Goal: Task Accomplishment & Management: Complete application form

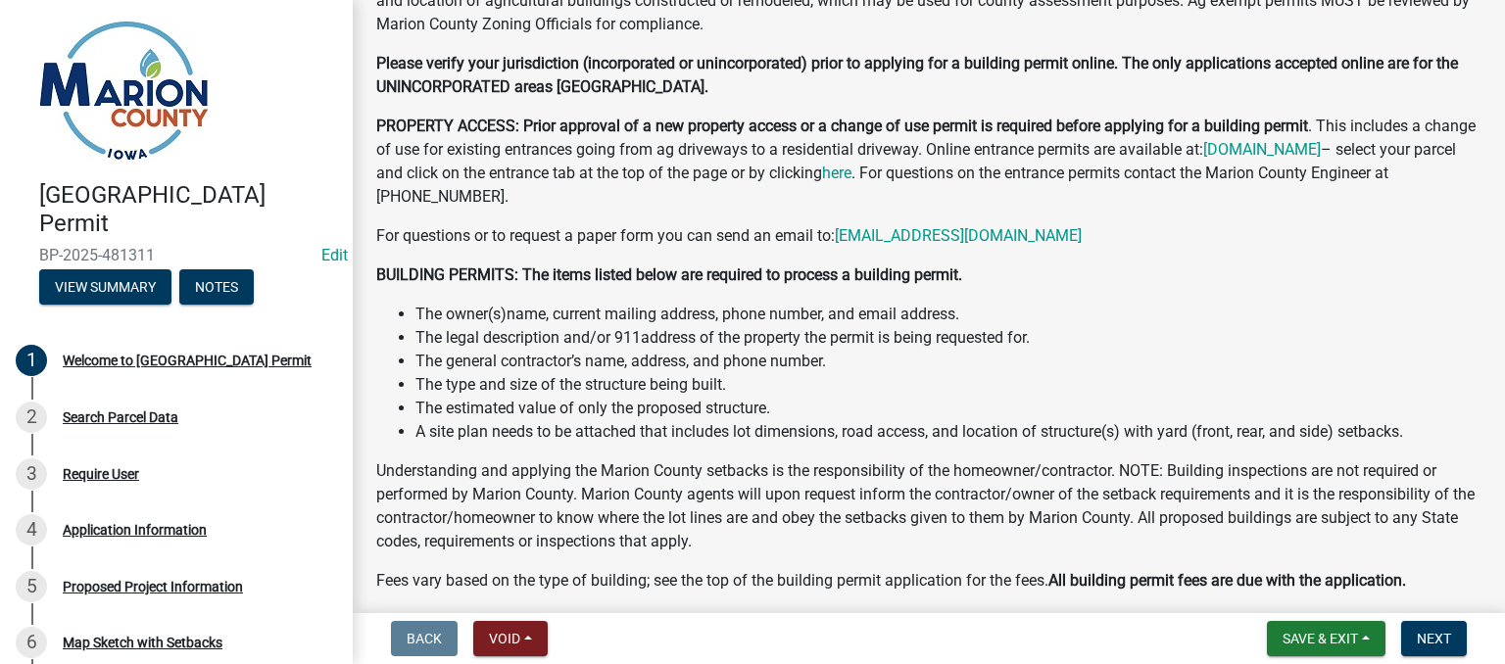
scroll to position [980, 0]
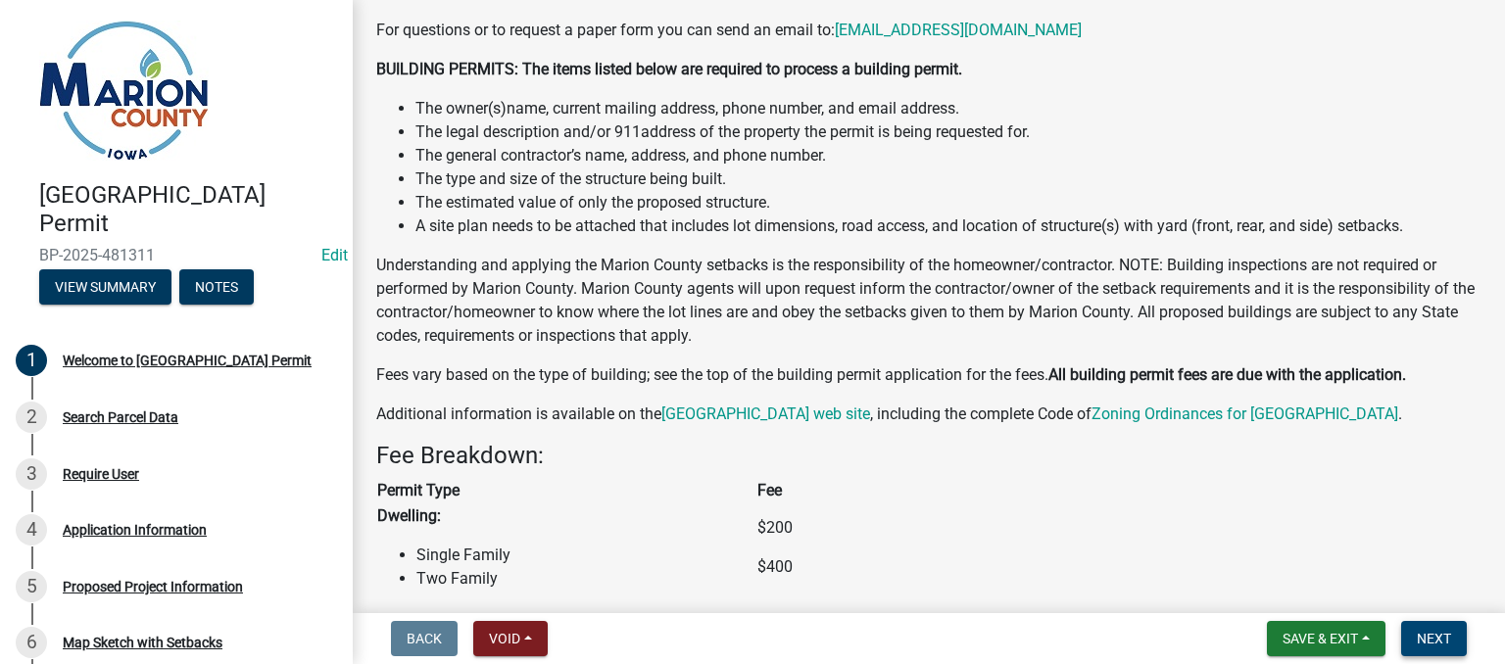
click at [1444, 636] on span "Next" at bounding box center [1434, 639] width 34 height 16
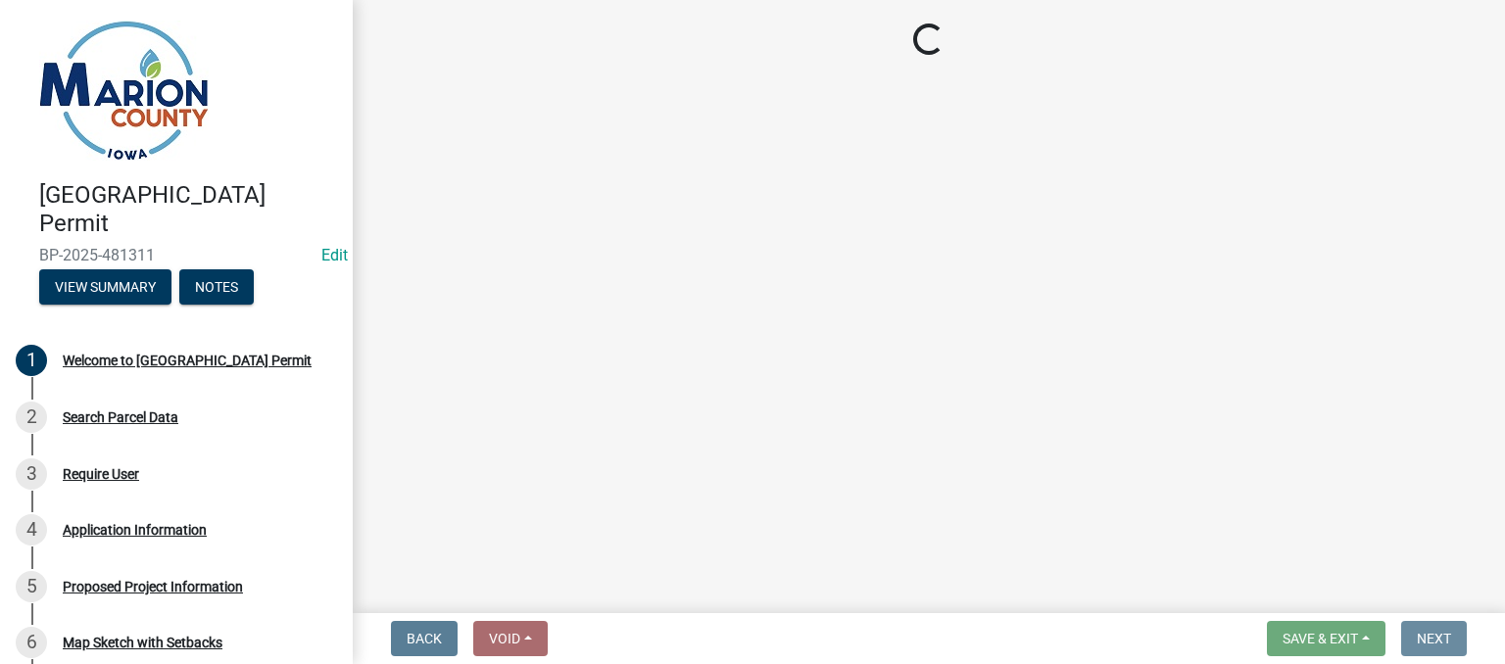
scroll to position [0, 0]
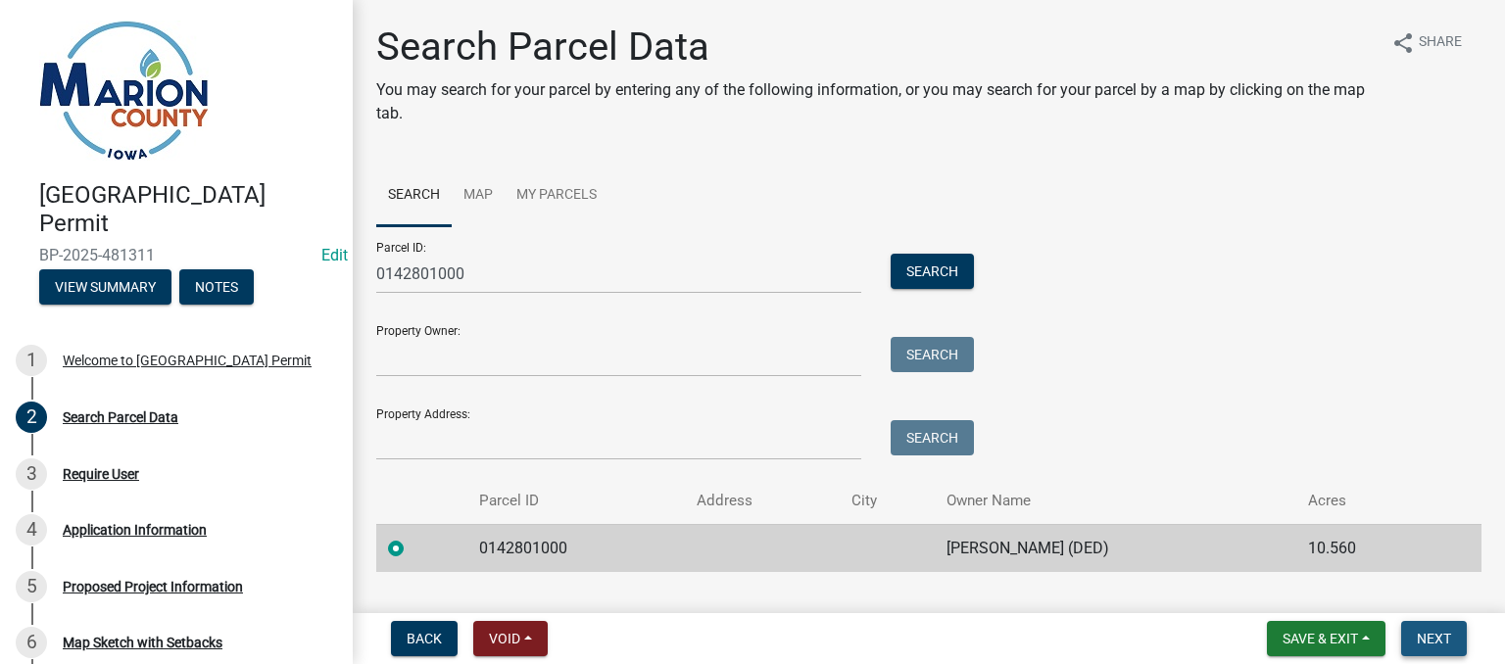
click at [1435, 639] on span "Next" at bounding box center [1434, 639] width 34 height 16
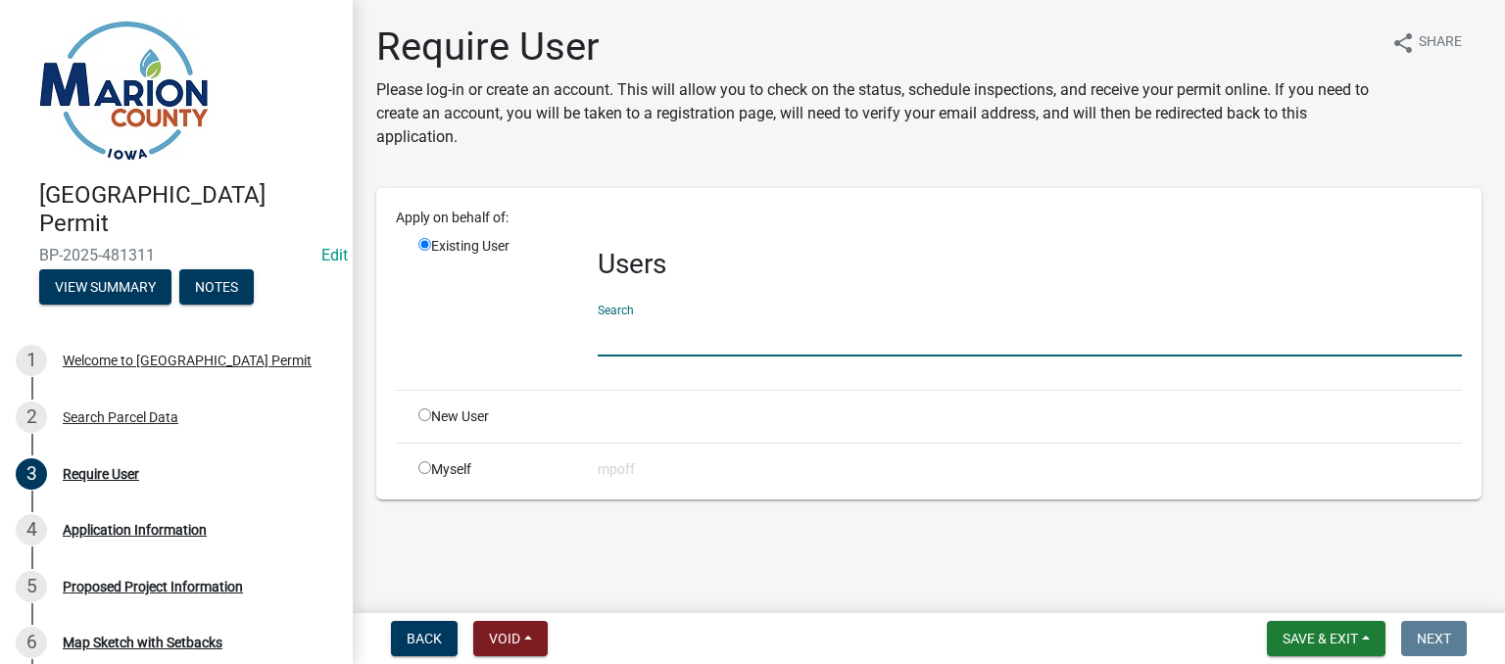
click at [686, 330] on input "text" at bounding box center [1030, 337] width 864 height 40
type input "kje"
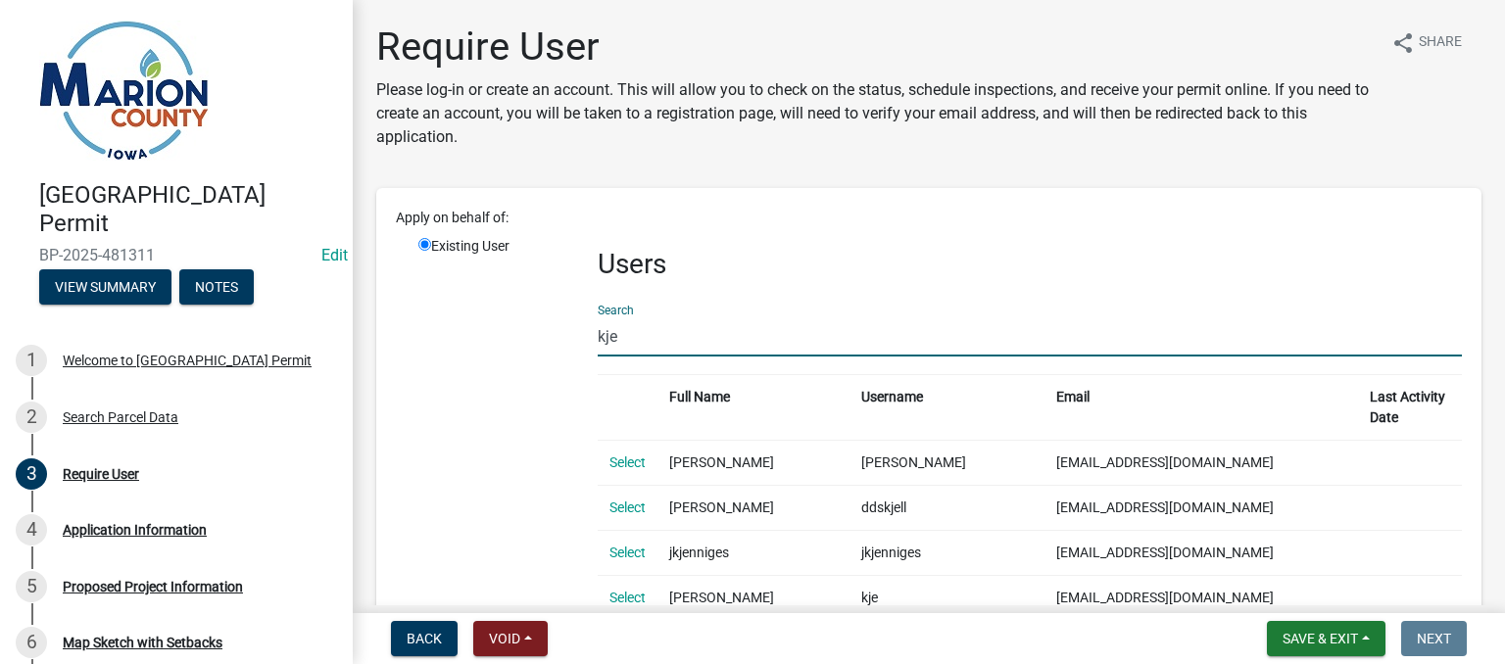
scroll to position [196, 0]
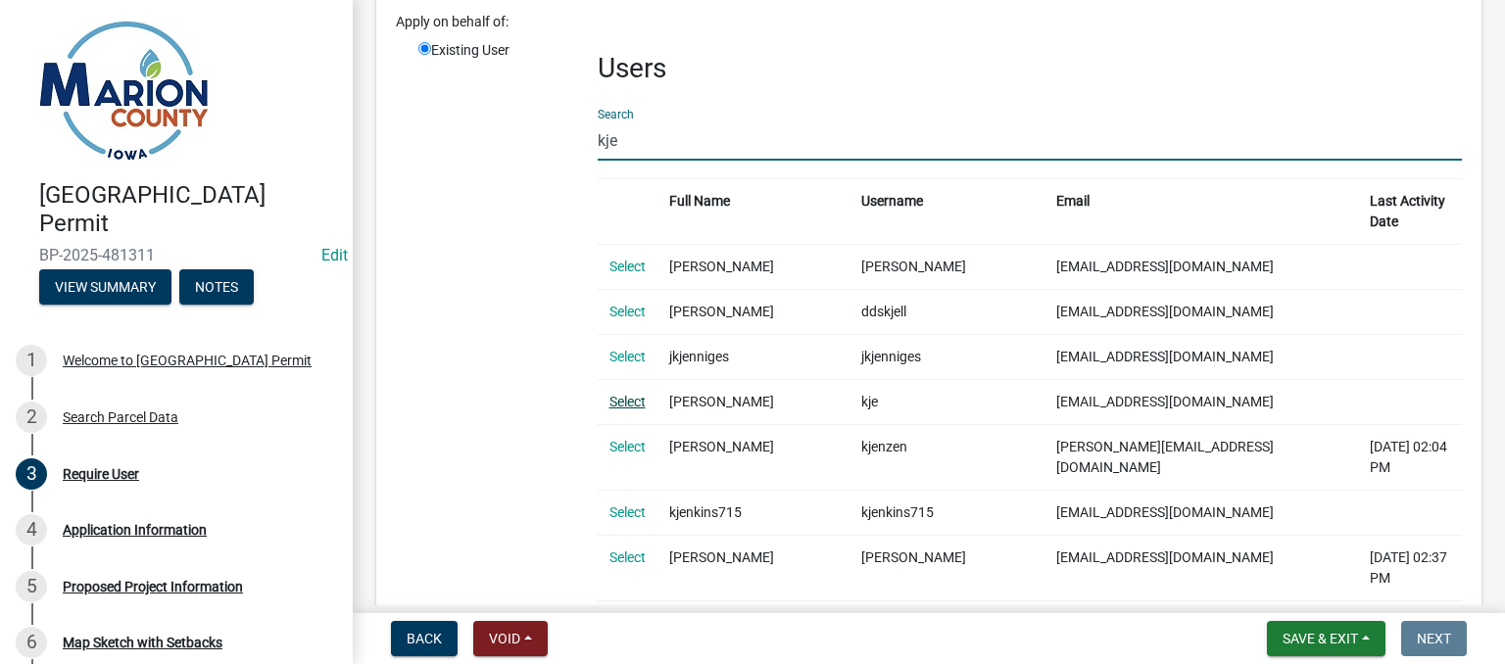
click at [624, 394] on link "Select" at bounding box center [628, 402] width 36 height 16
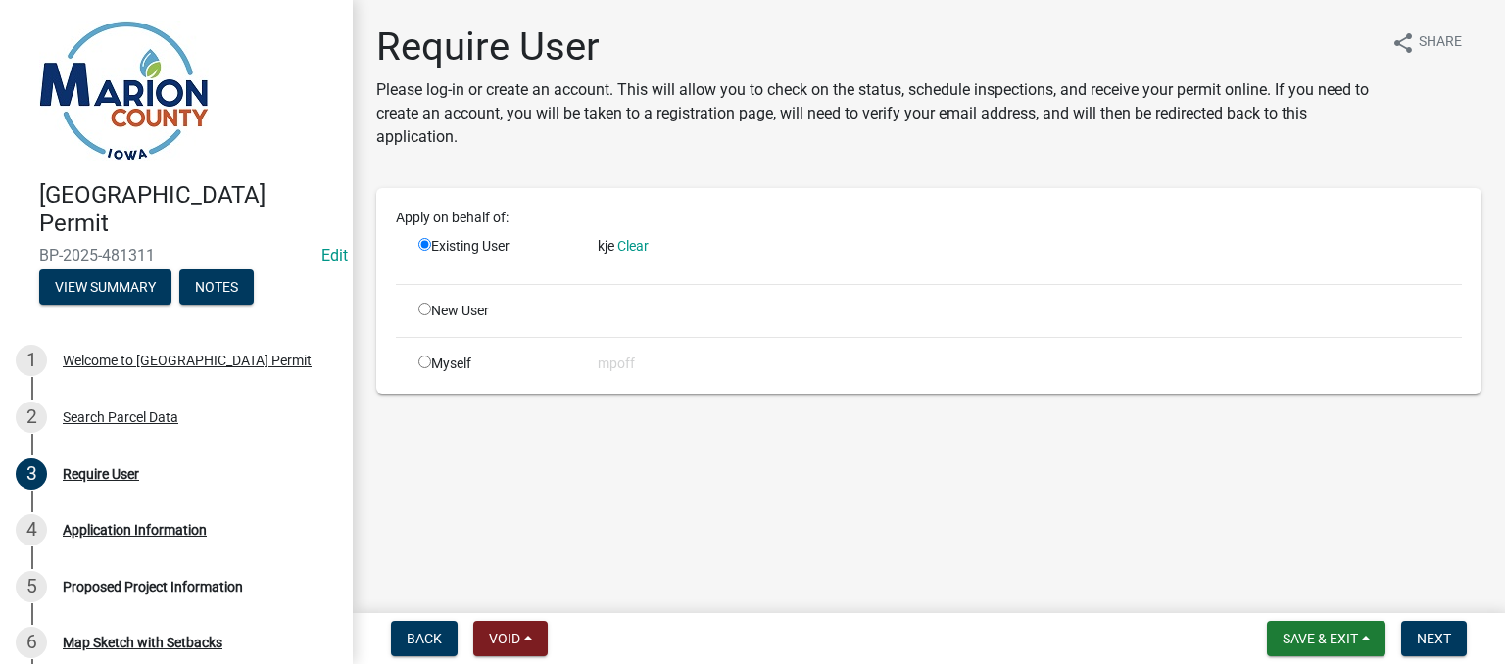
scroll to position [0, 0]
click at [1447, 647] on button "Next" at bounding box center [1434, 638] width 66 height 35
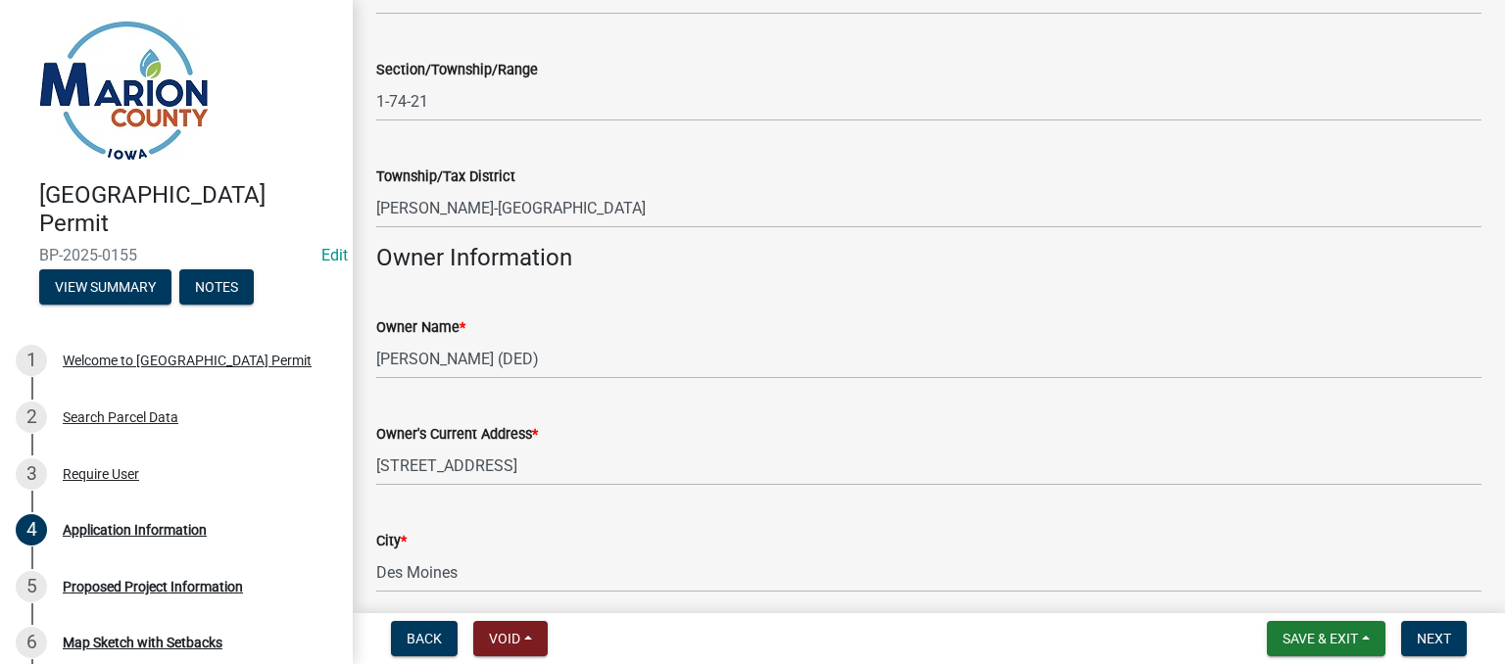
scroll to position [980, 0]
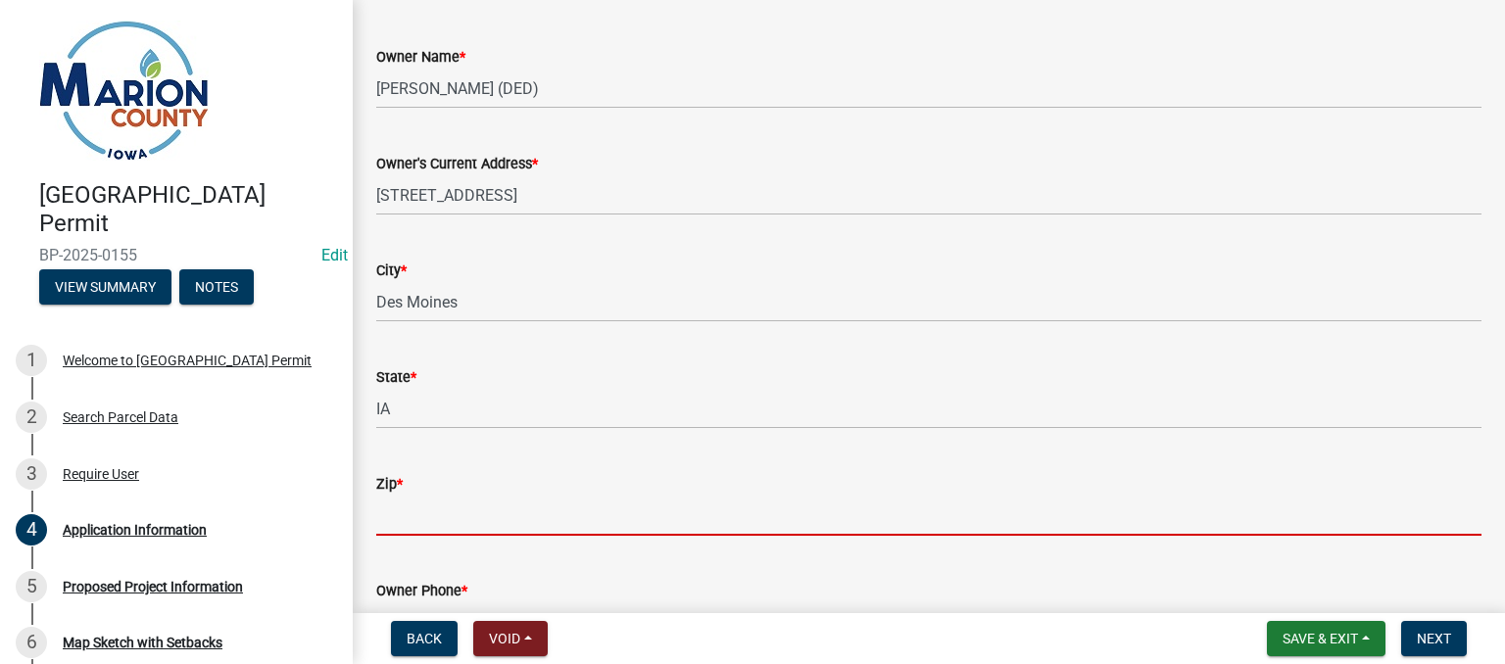
click at [411, 503] on input "Zip *" at bounding box center [928, 516] width 1105 height 40
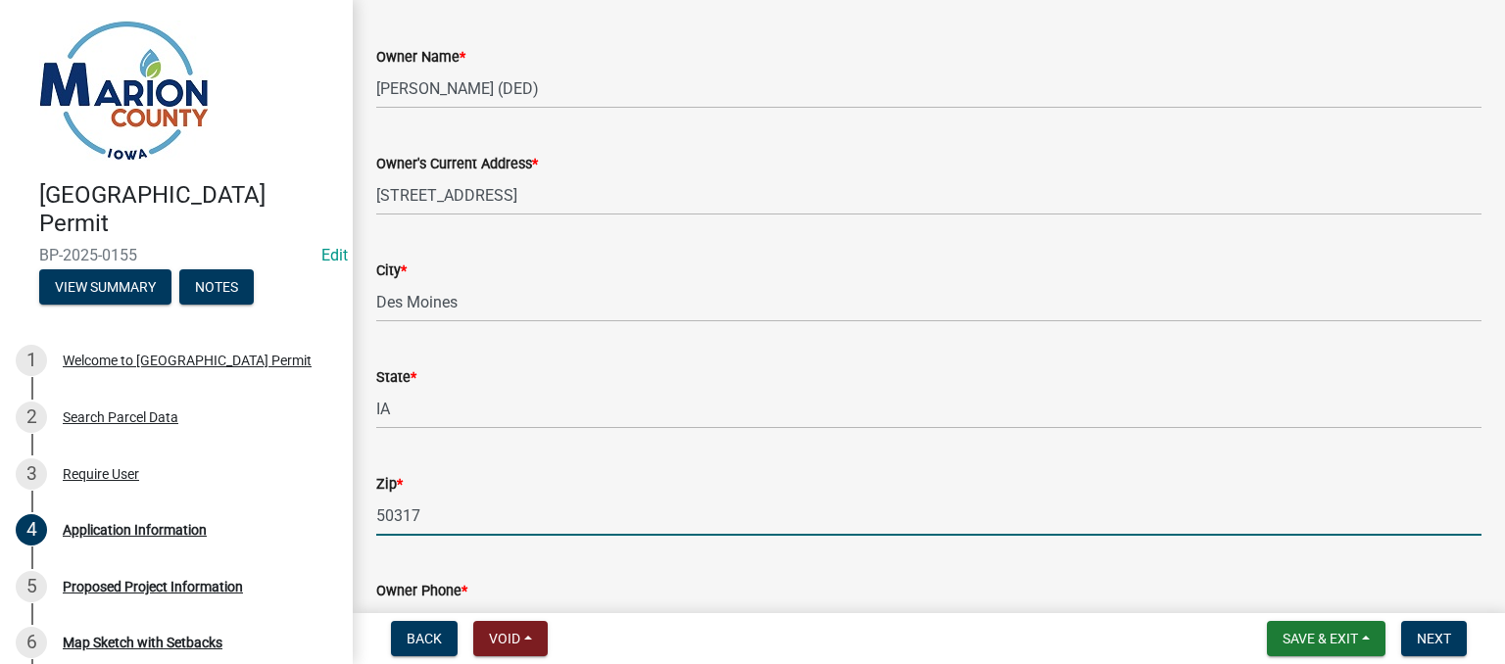
scroll to position [1176, 0]
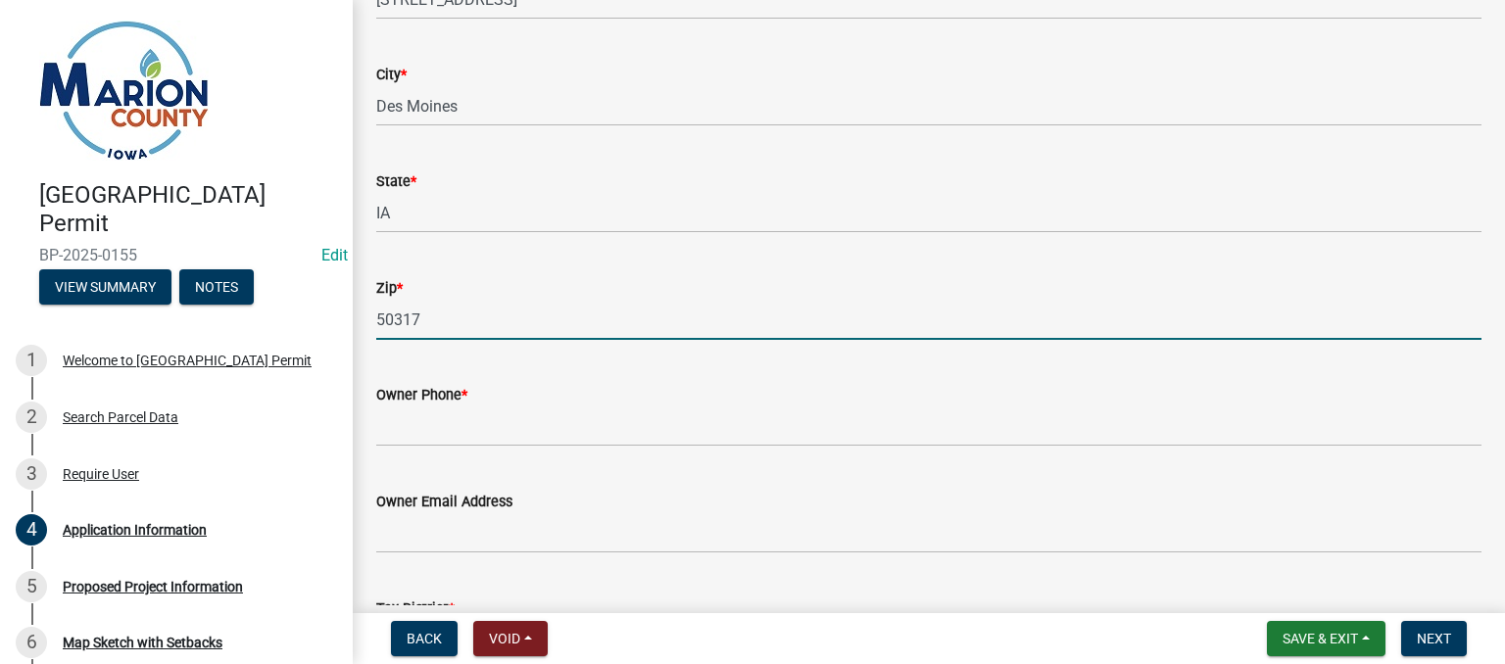
type input "50317"
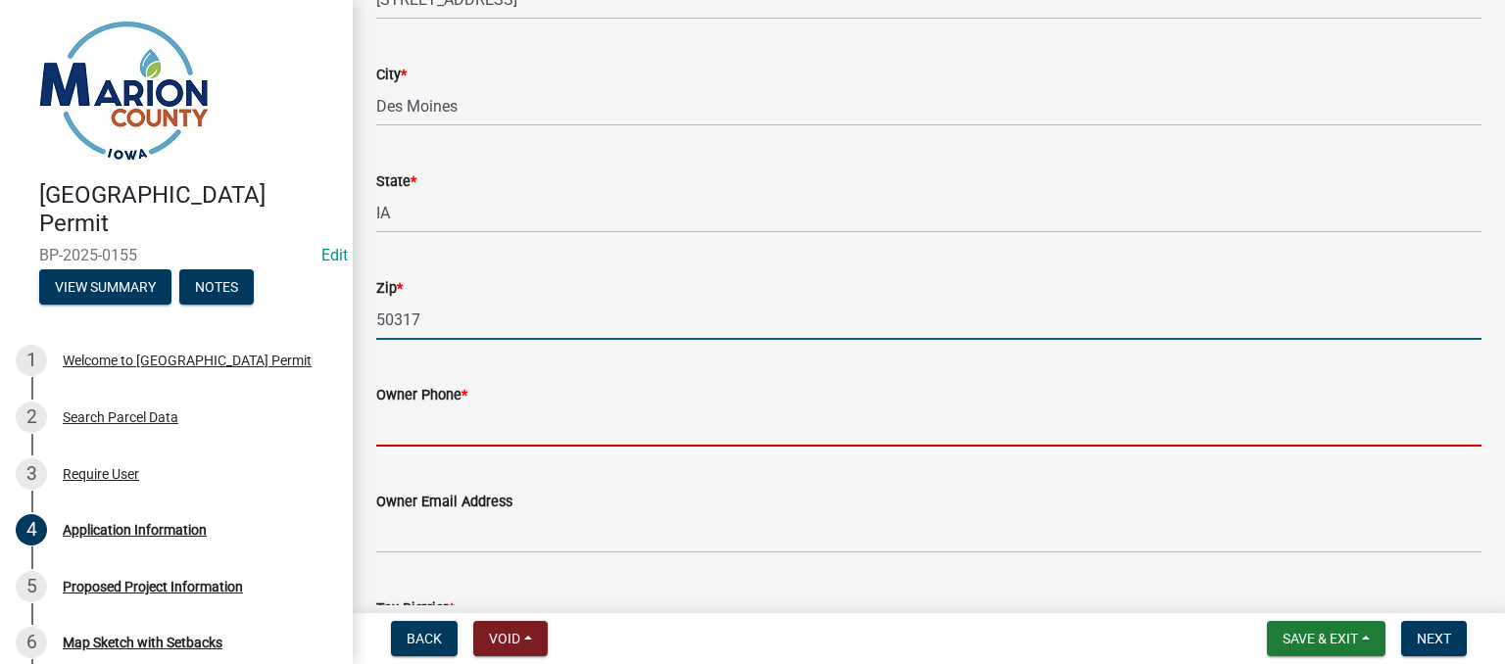
click at [430, 430] on input "Owner Phone *" at bounding box center [928, 427] width 1105 height 40
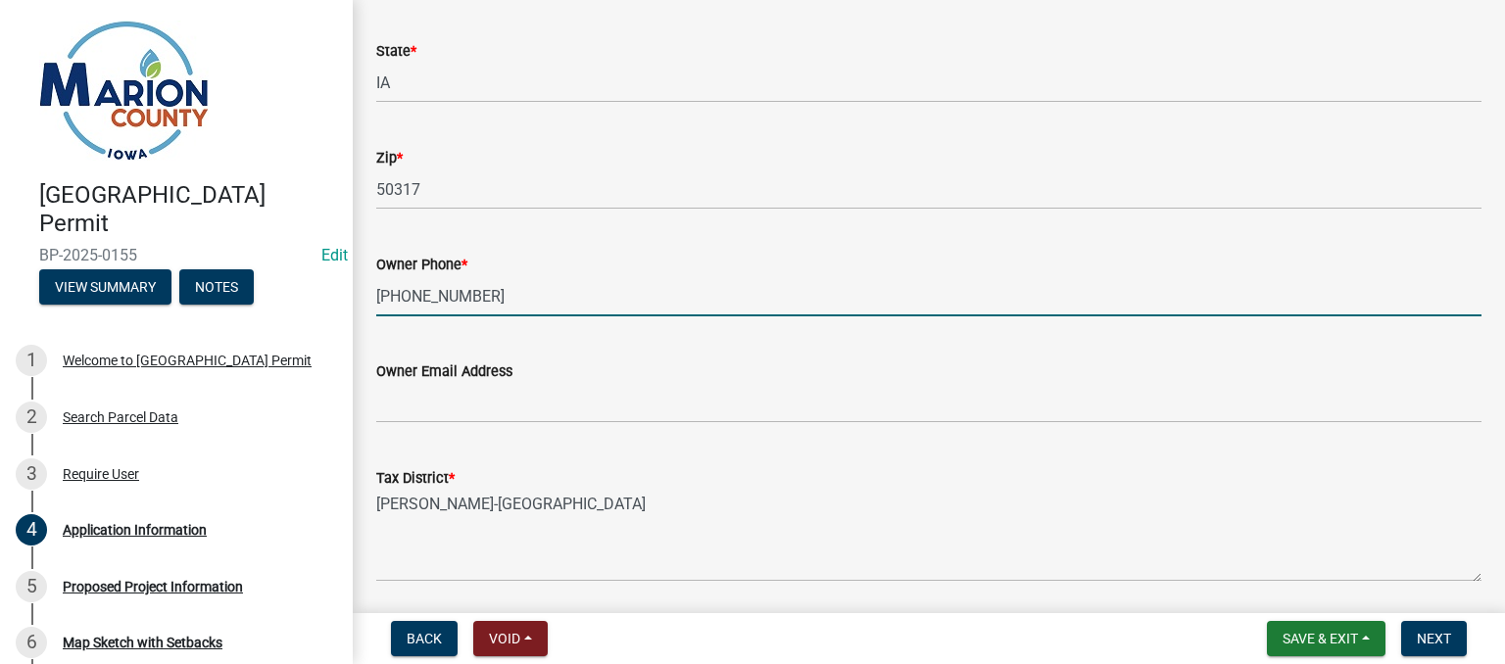
scroll to position [1470, 0]
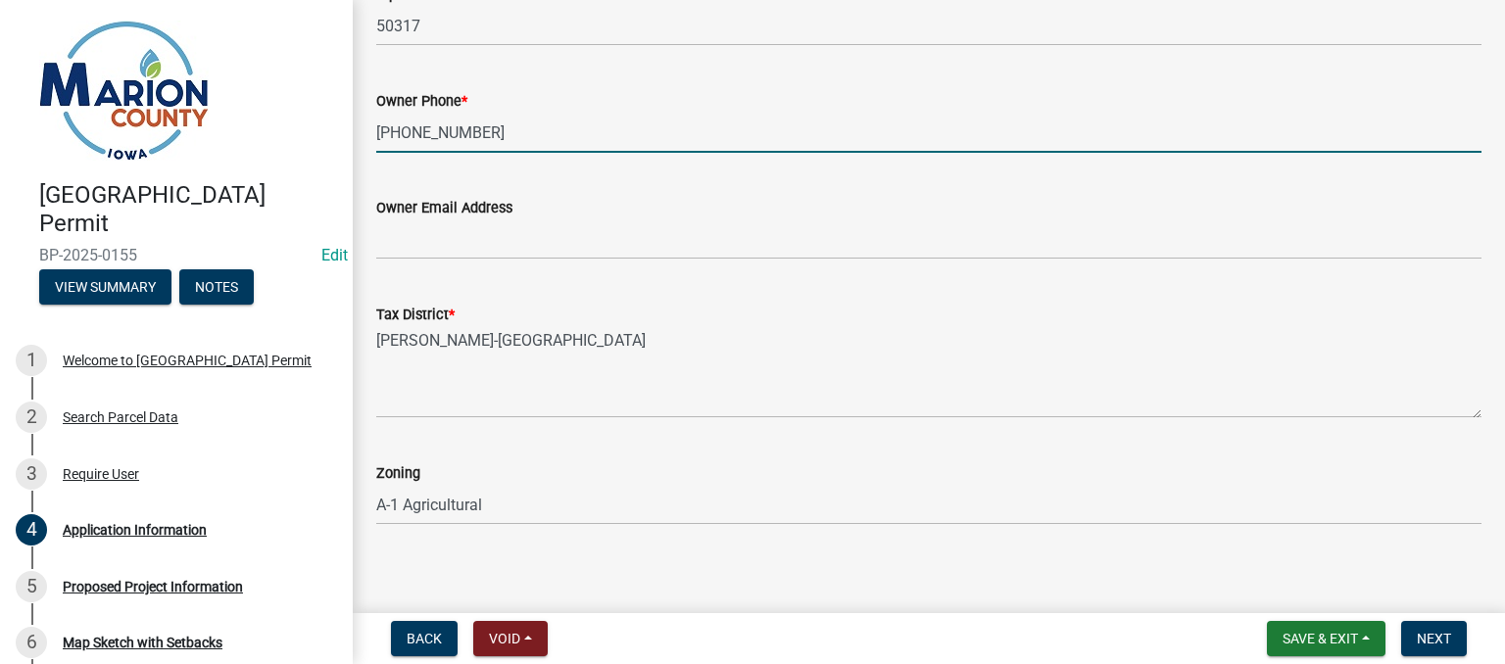
type input "[PHONE_NUMBER]"
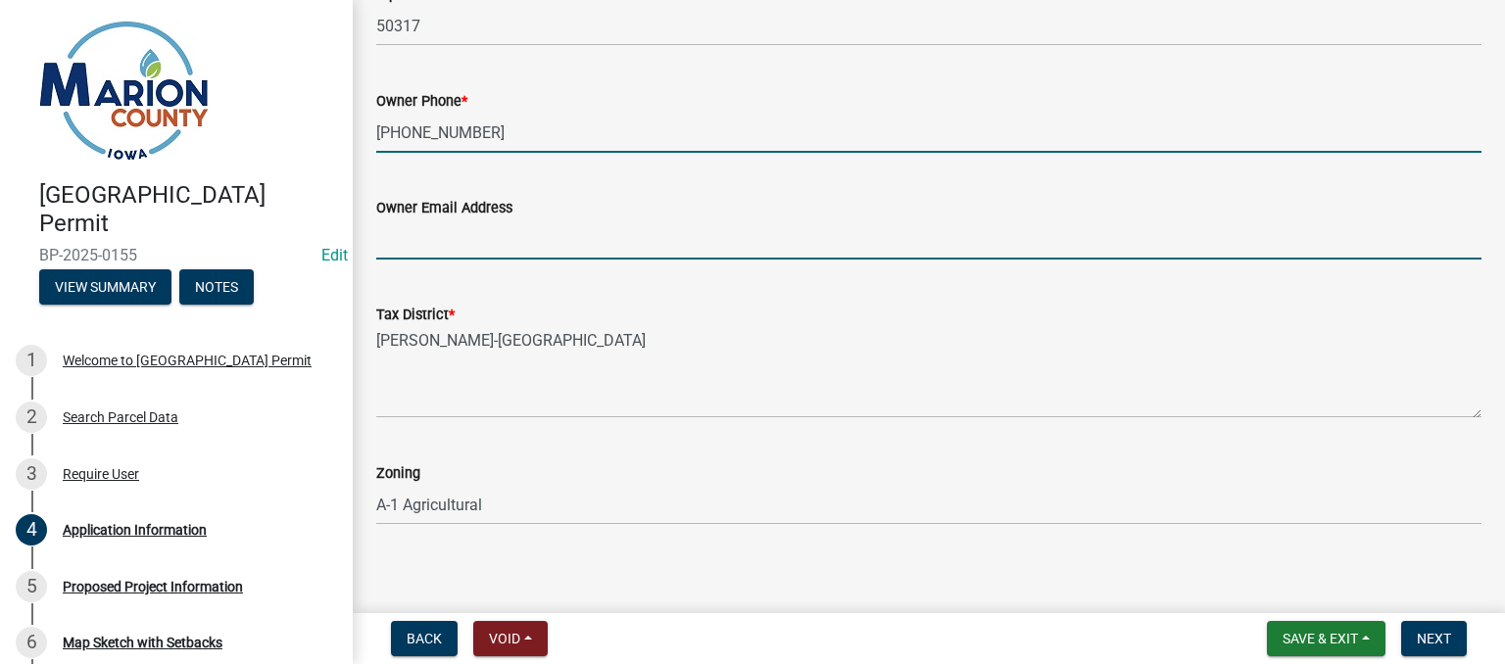
click at [425, 235] on input "Owner Email Address" at bounding box center [928, 240] width 1105 height 40
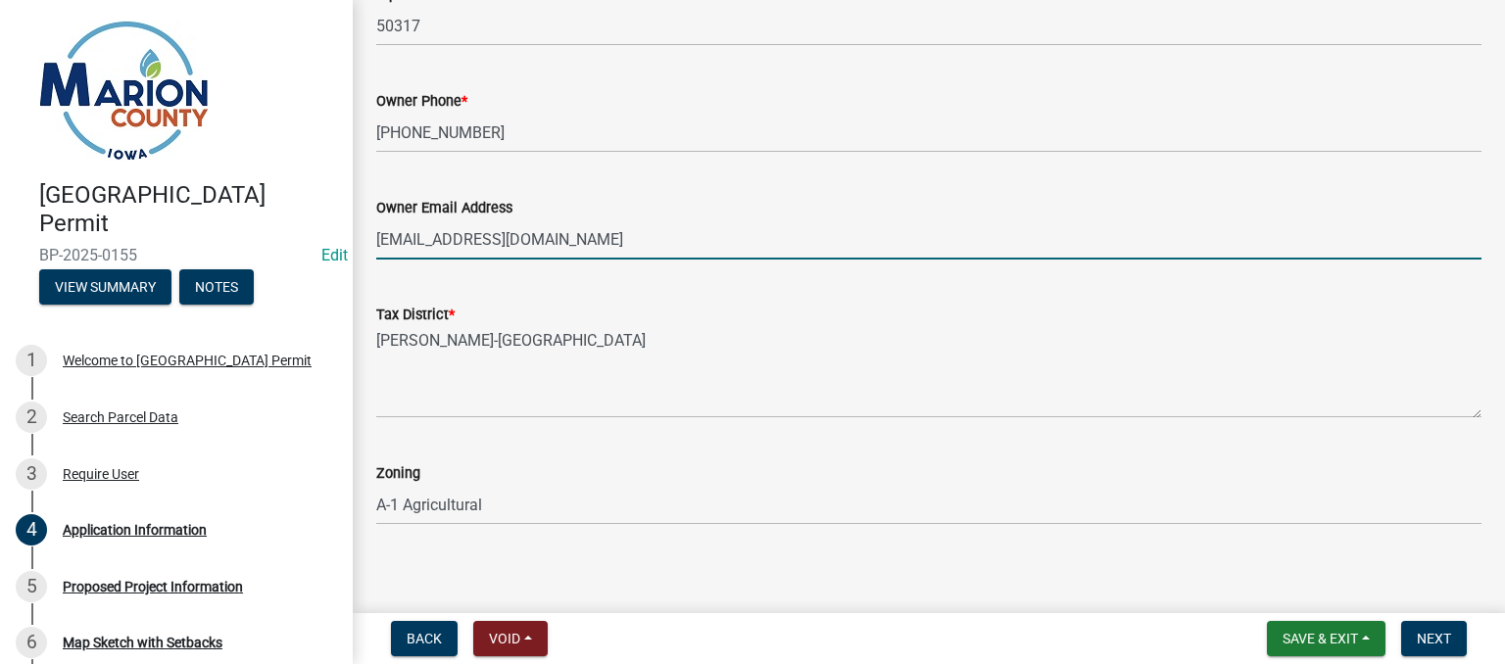
scroll to position [1482, 0]
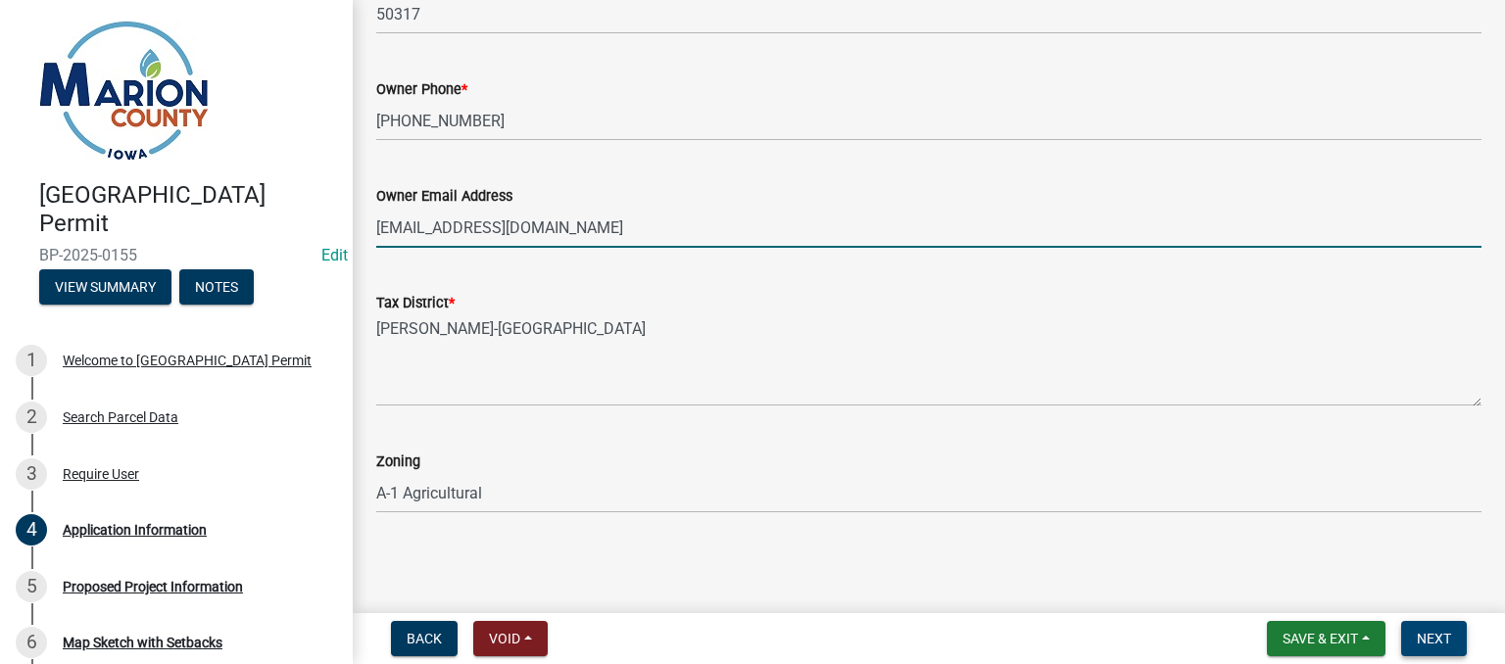
type input "[EMAIL_ADDRESS][DOMAIN_NAME]"
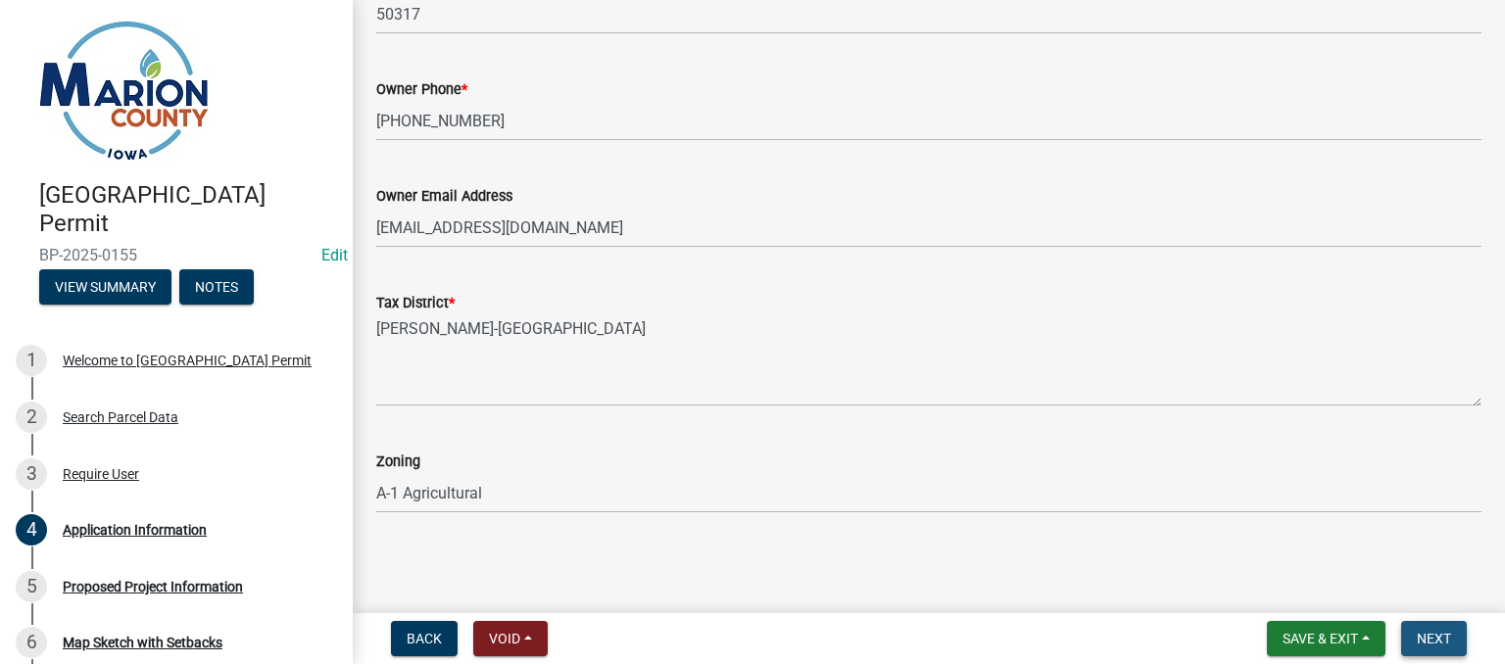
click at [1445, 632] on span "Next" at bounding box center [1434, 639] width 34 height 16
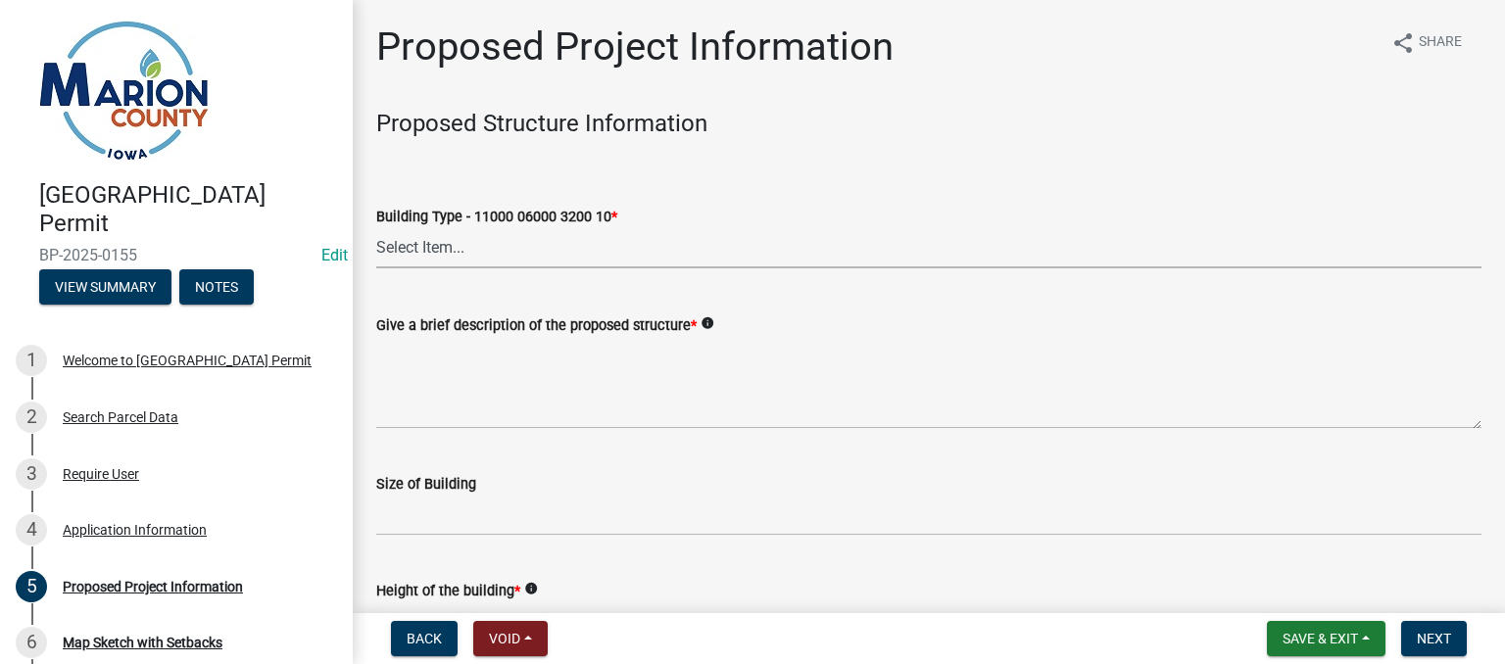
click at [721, 250] on select "Select Item... Dwellings - One Family Residential - 11000 06000 3200 10 Dwellin…" at bounding box center [928, 248] width 1105 height 40
click at [376, 228] on select "Select Item... Dwellings - One Family Residential - 11000 06000 3200 10 Dwellin…" at bounding box center [928, 248] width 1105 height 40
select select "ad82ad94-9bd8-43b2-a066-f5ac38fcadf5"
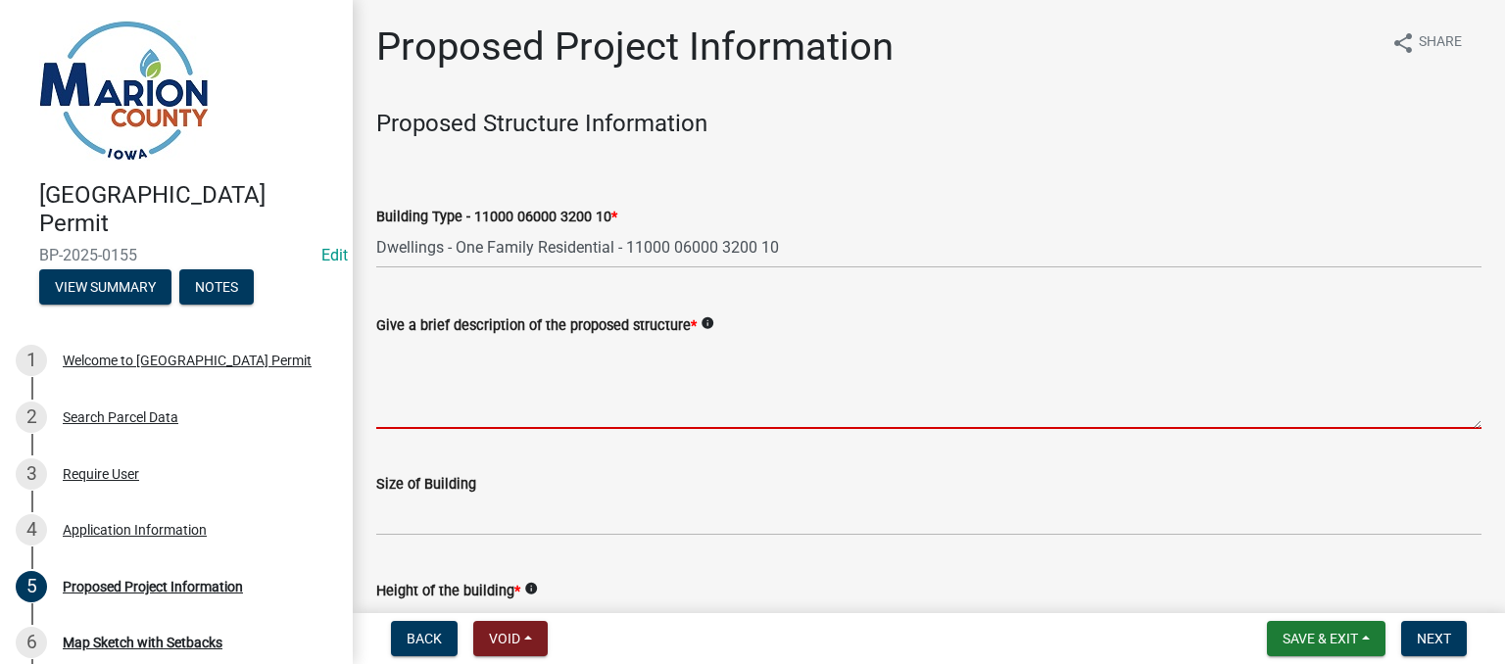
click at [494, 358] on textarea "Give a brief description of the proposed structure *" at bounding box center [928, 383] width 1105 height 92
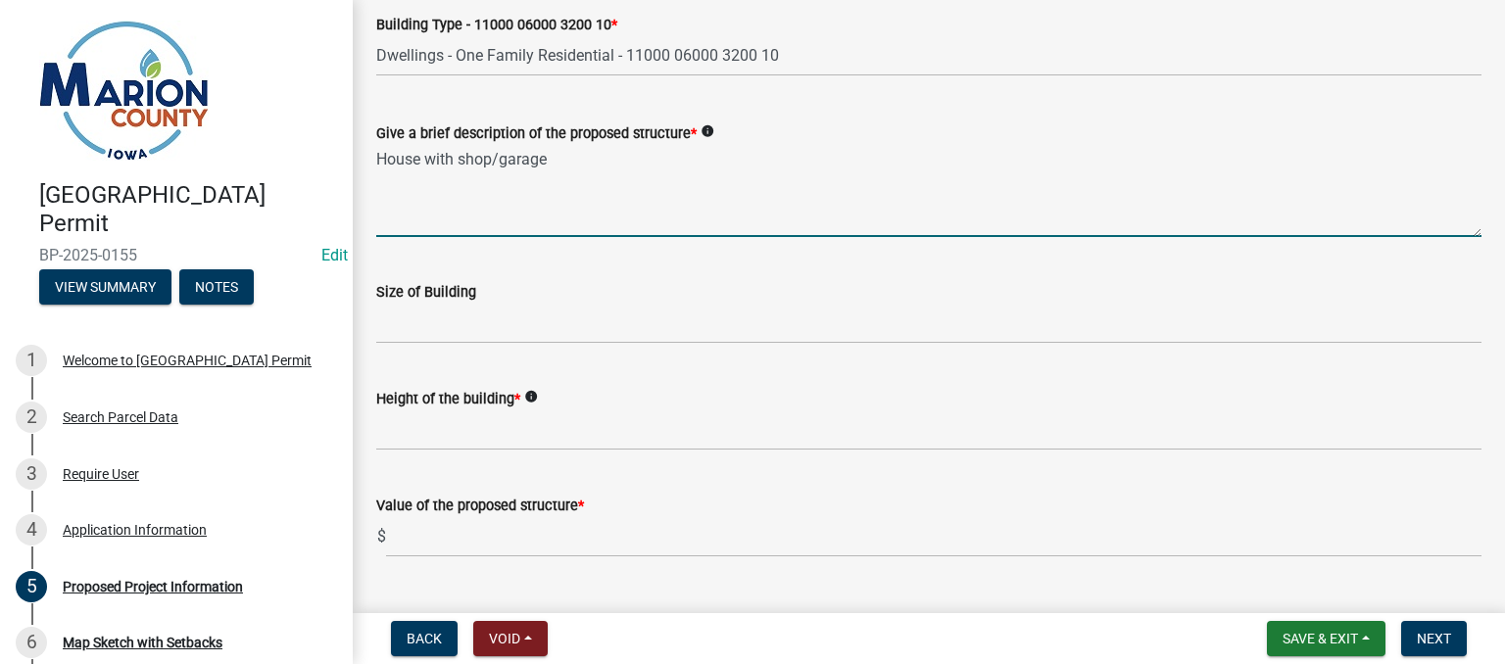
scroll to position [196, 0]
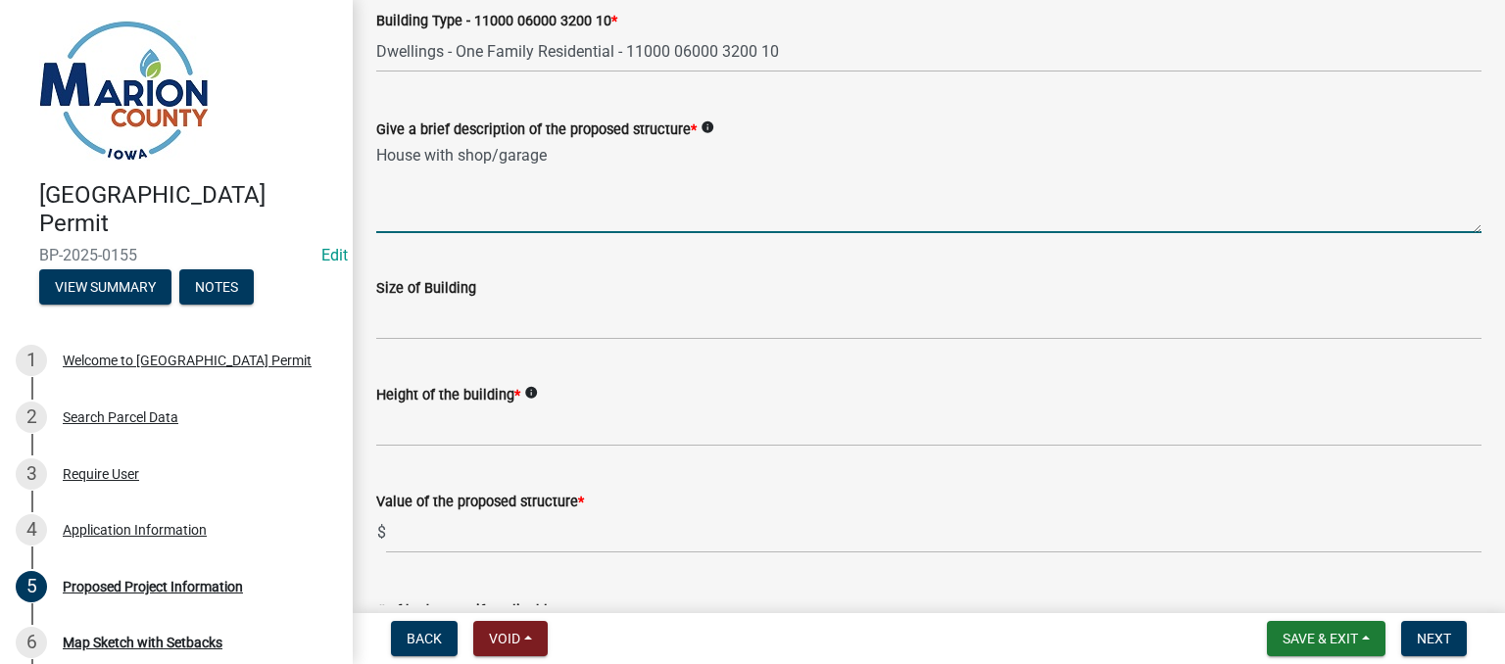
type textarea "House with shop/garage"
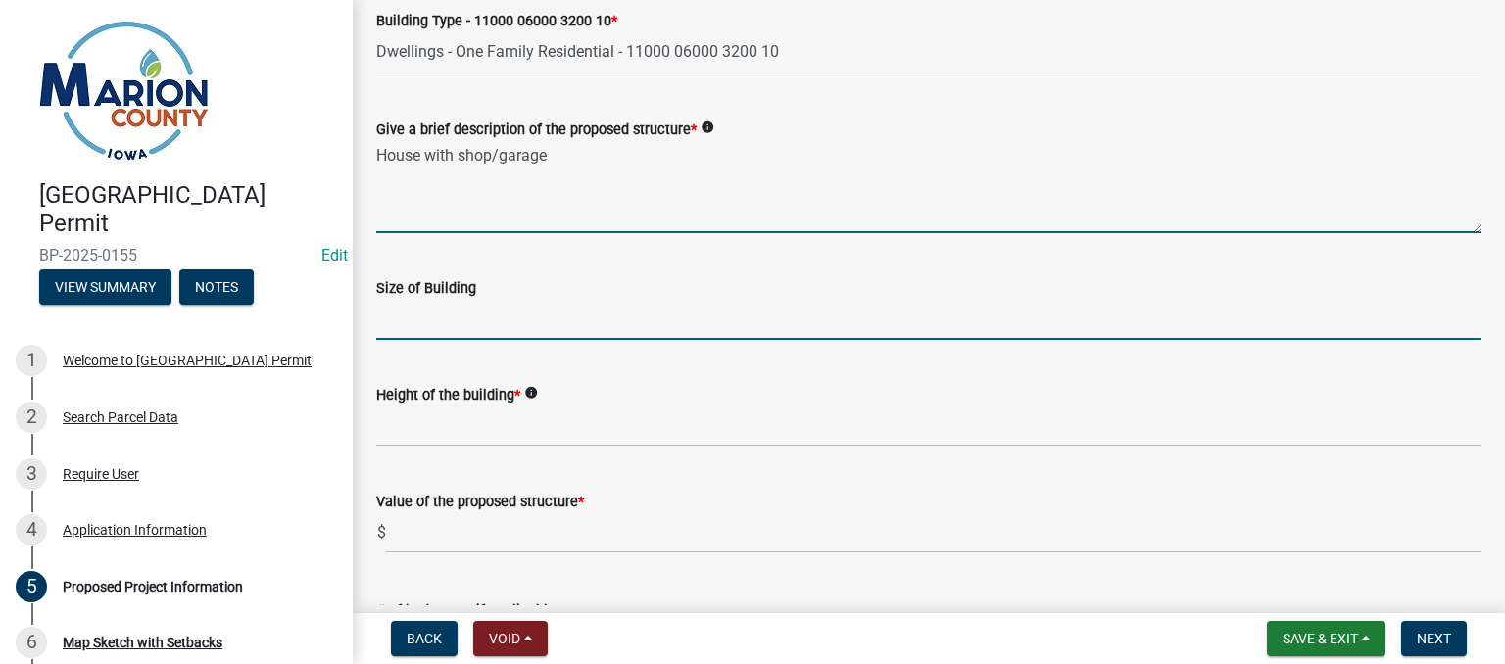
click at [464, 328] on input "Size of Building" at bounding box center [928, 320] width 1105 height 40
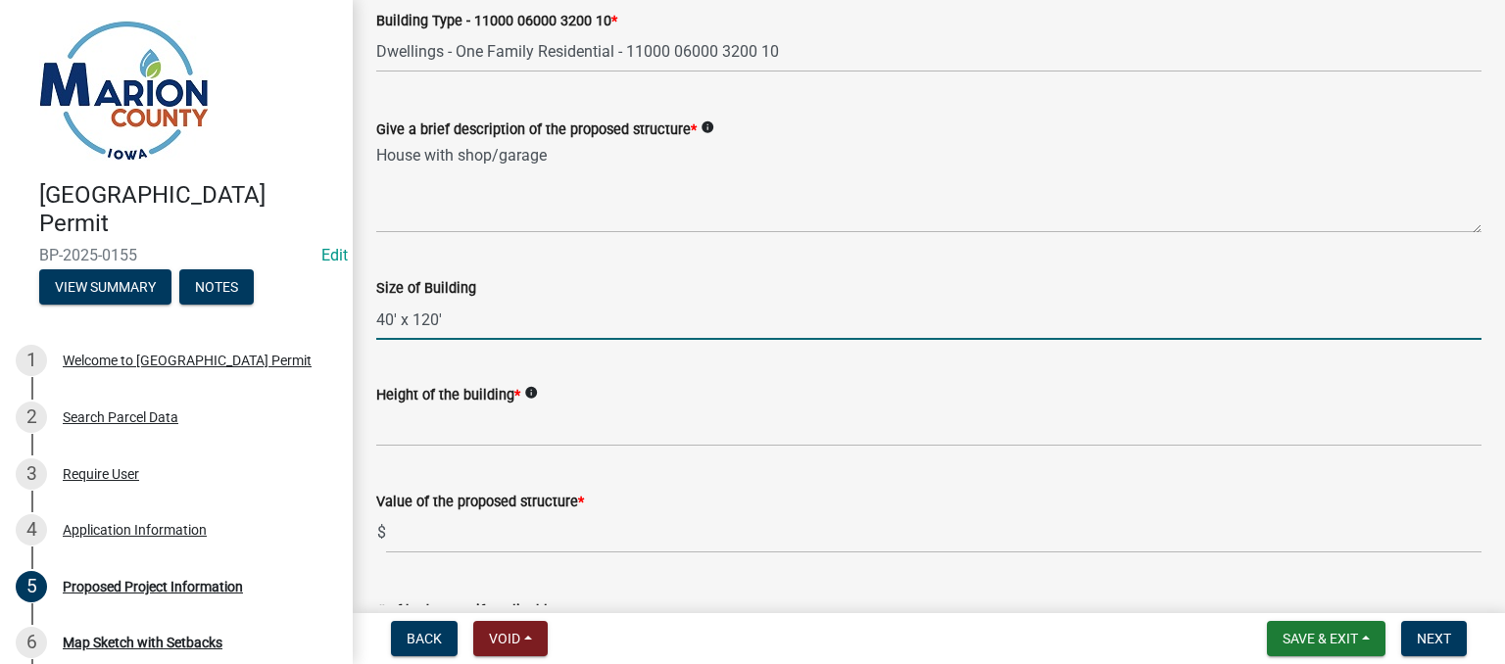
type input "40' x 120'"
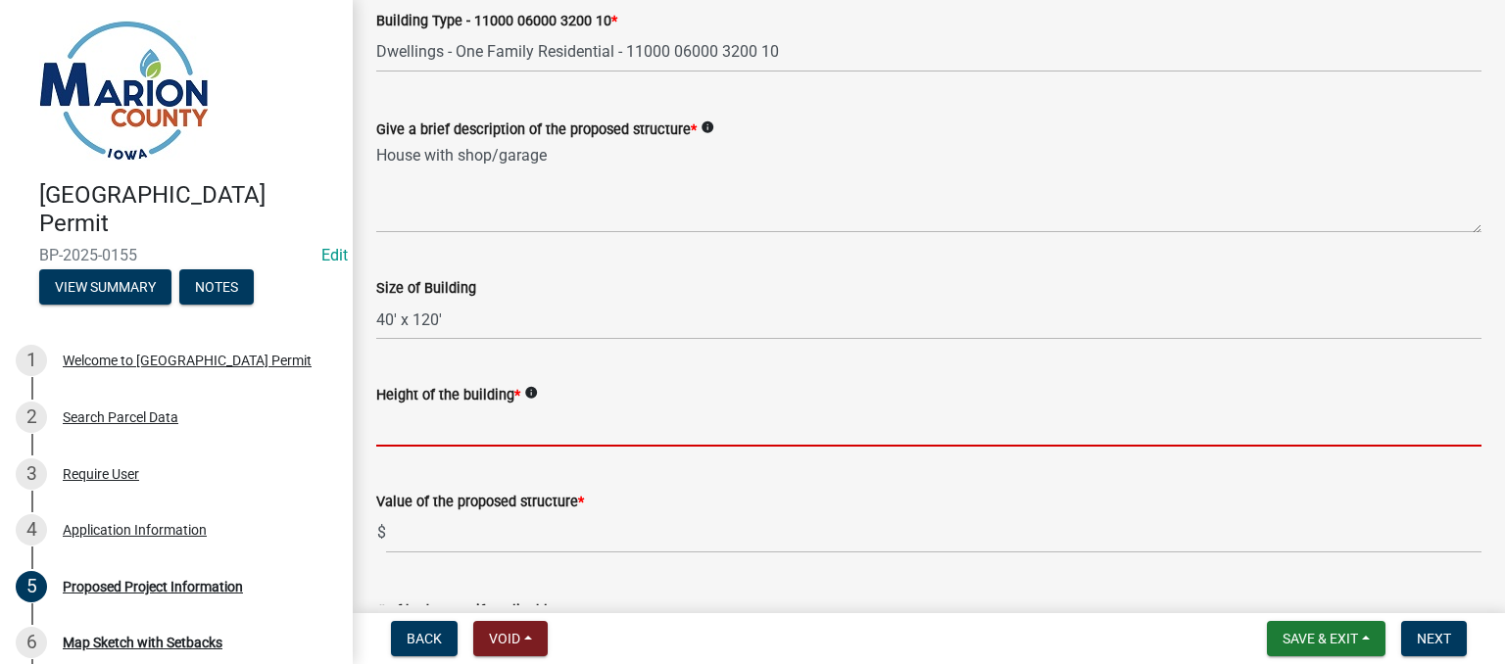
click at [423, 421] on input "Height of the building *" at bounding box center [928, 427] width 1105 height 40
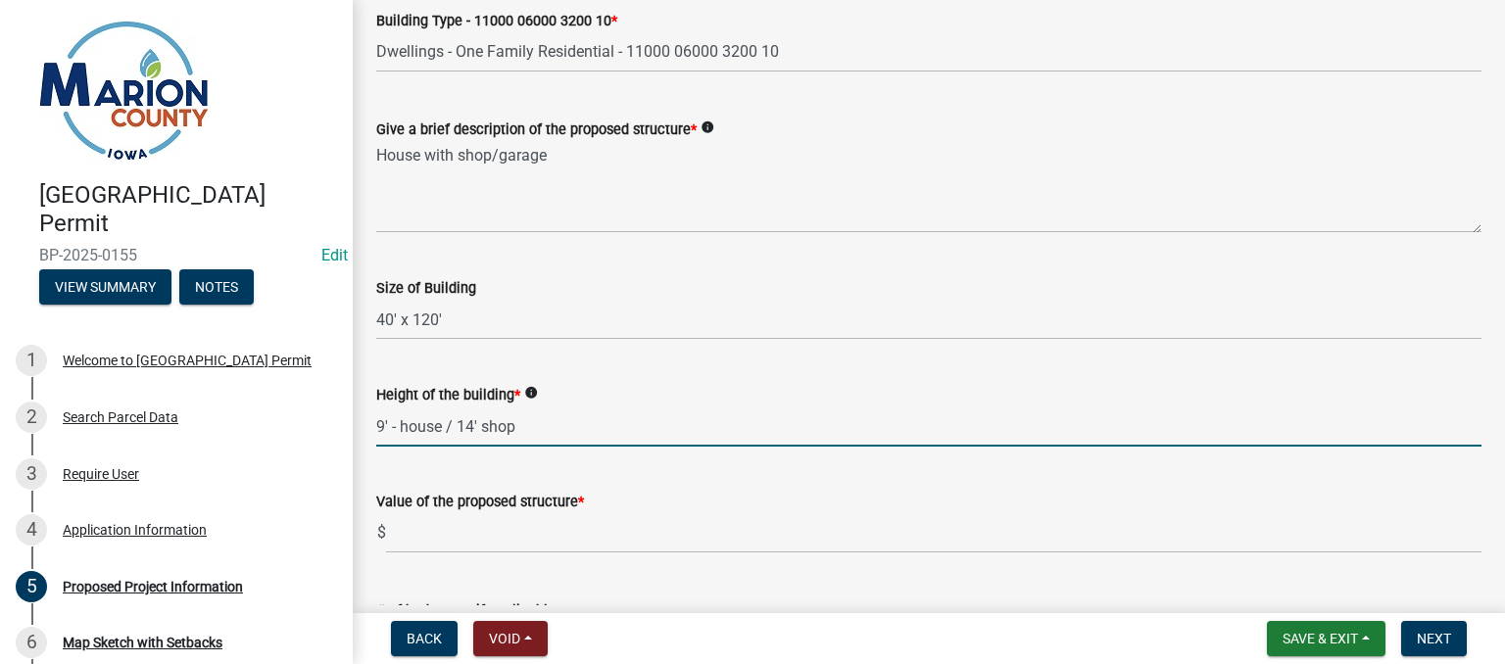
type input "9' - house / 14' shop"
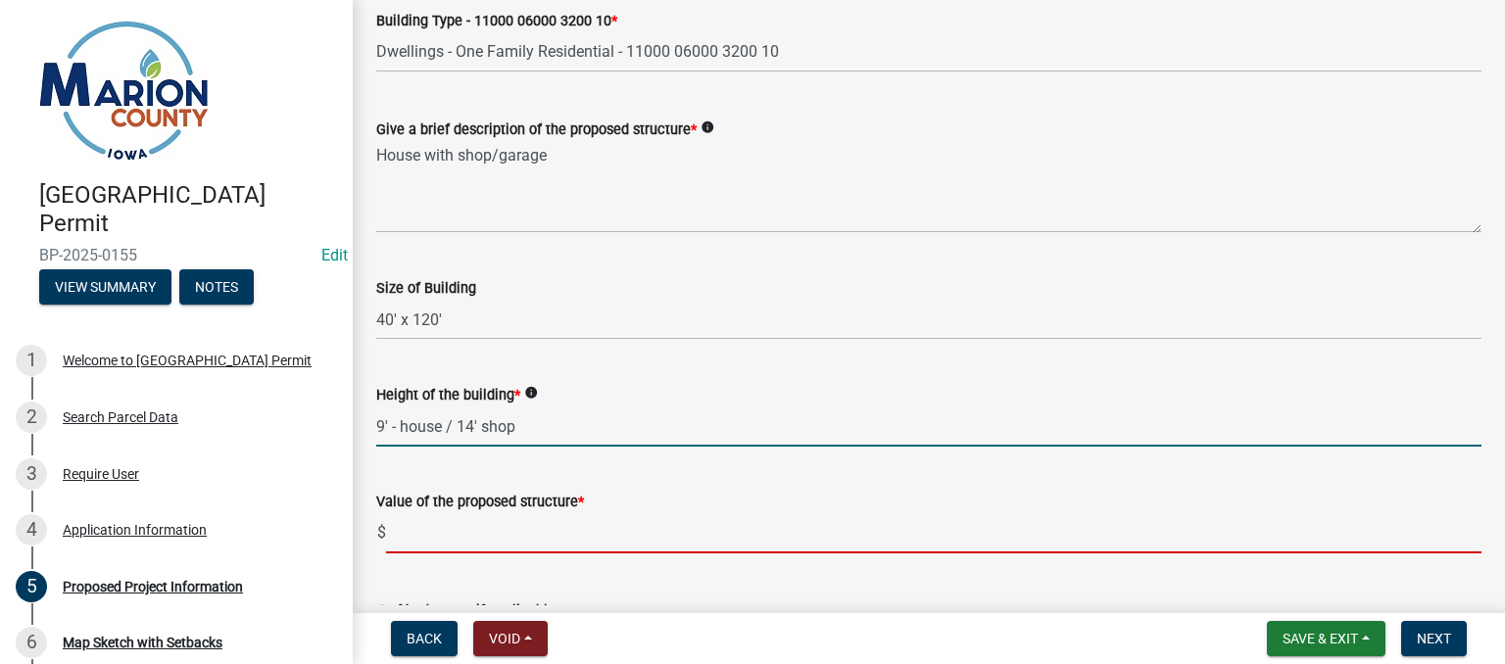
click at [454, 542] on input "text" at bounding box center [934, 533] width 1096 height 40
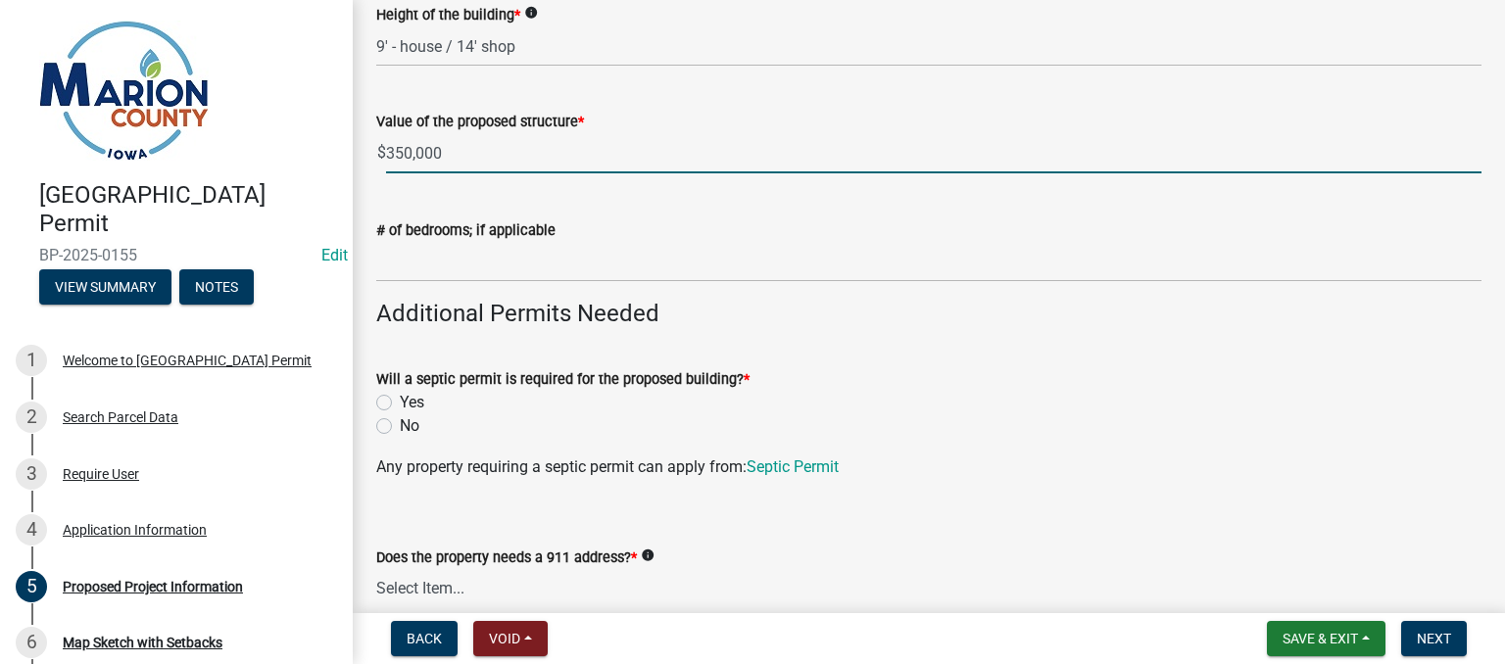
scroll to position [686, 0]
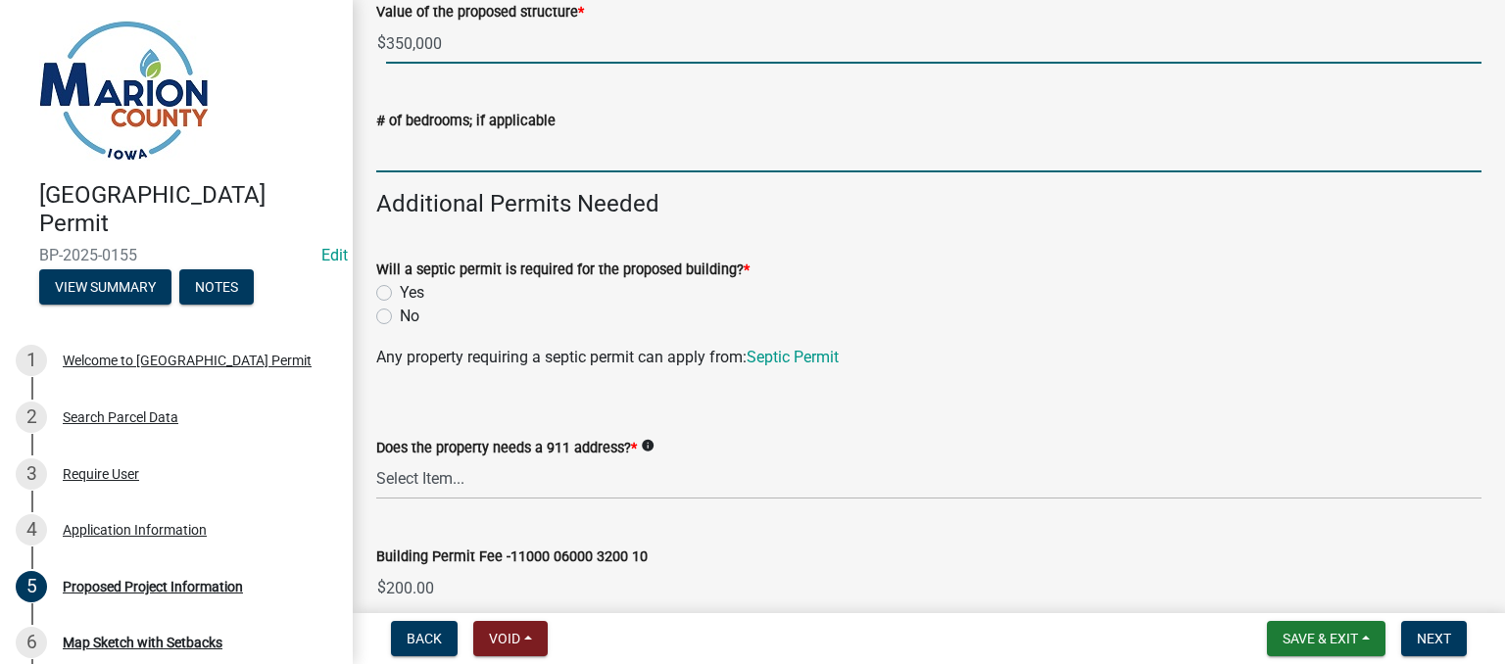
type input "350000"
click at [464, 150] on input "text" at bounding box center [928, 152] width 1105 height 40
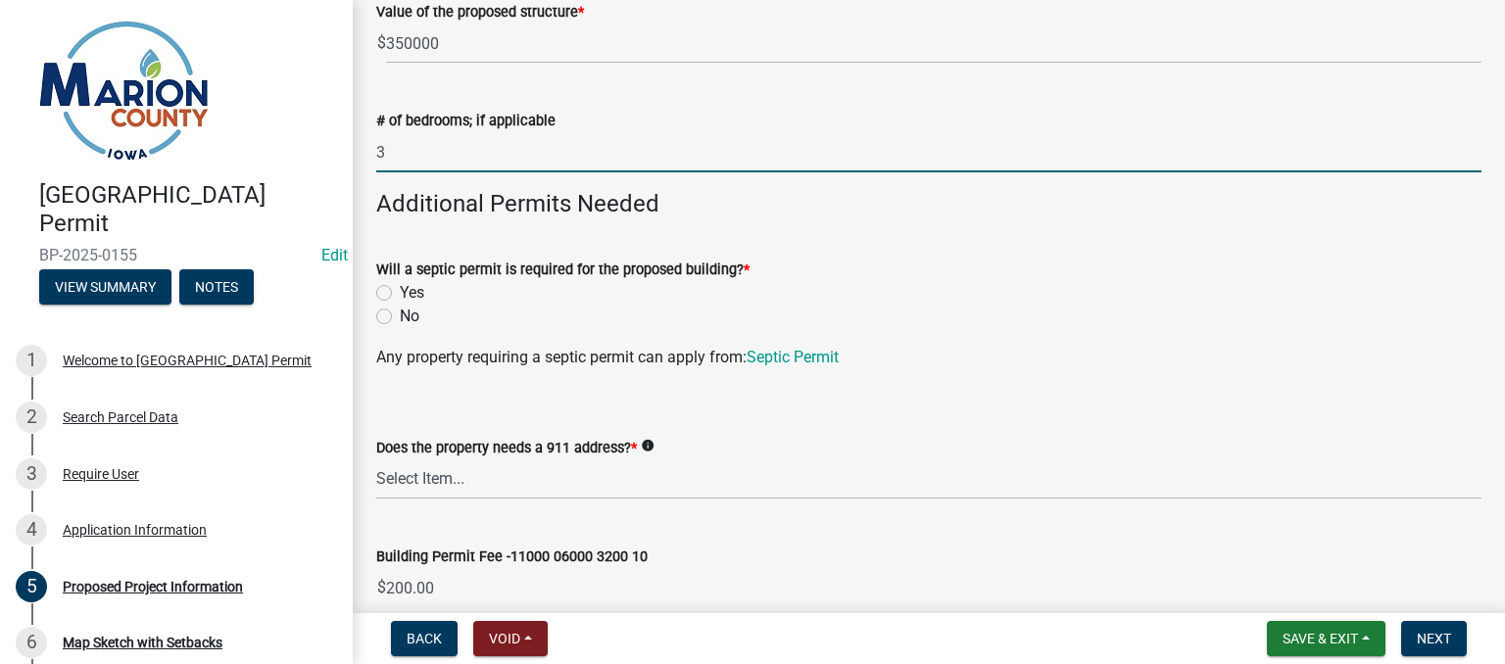
scroll to position [784, 0]
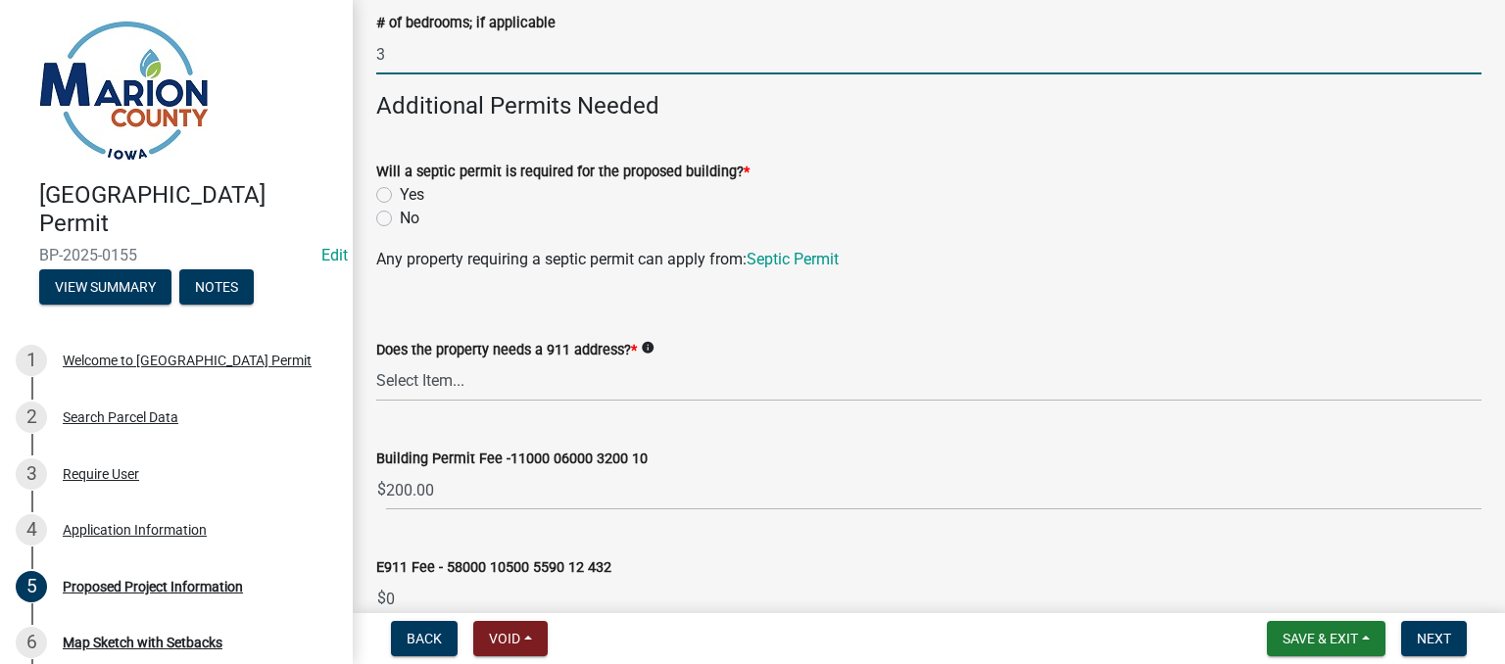
type input "3"
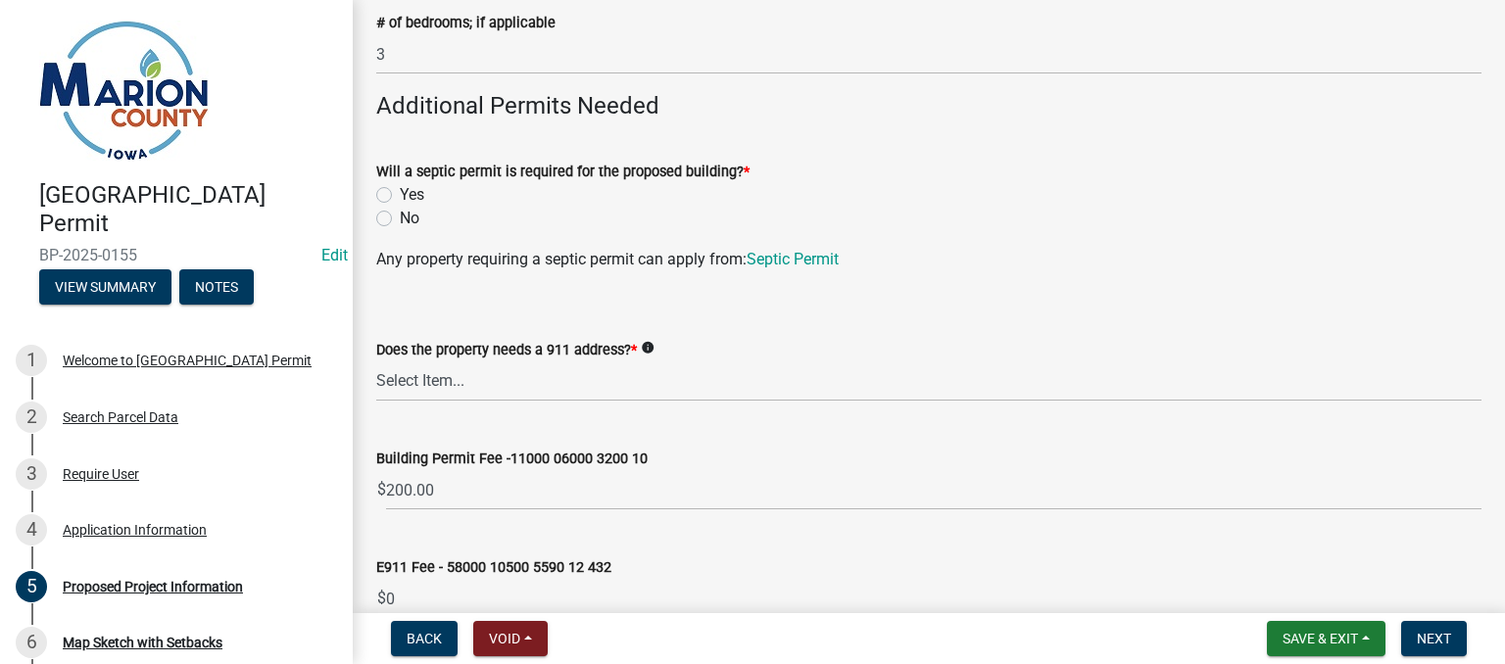
click at [400, 193] on label "Yes" at bounding box center [412, 195] width 24 height 24
click at [400, 193] on input "Yes" at bounding box center [406, 189] width 13 height 13
radio input "true"
click at [466, 376] on select "Select Item... Yes No" at bounding box center [928, 382] width 1105 height 40
click at [376, 362] on select "Select Item... Yes No" at bounding box center [928, 382] width 1105 height 40
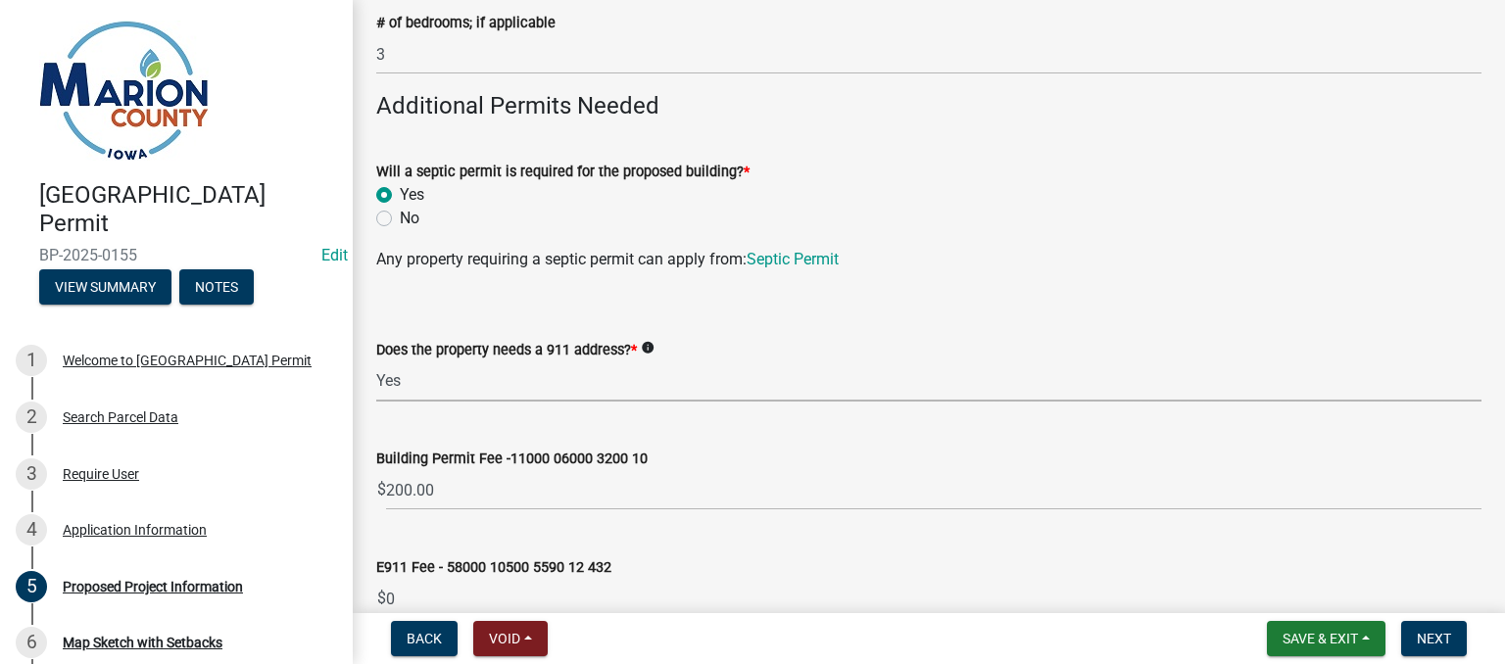
select select "f37e860c-a887-41e0-a466-b738e3b0a2db"
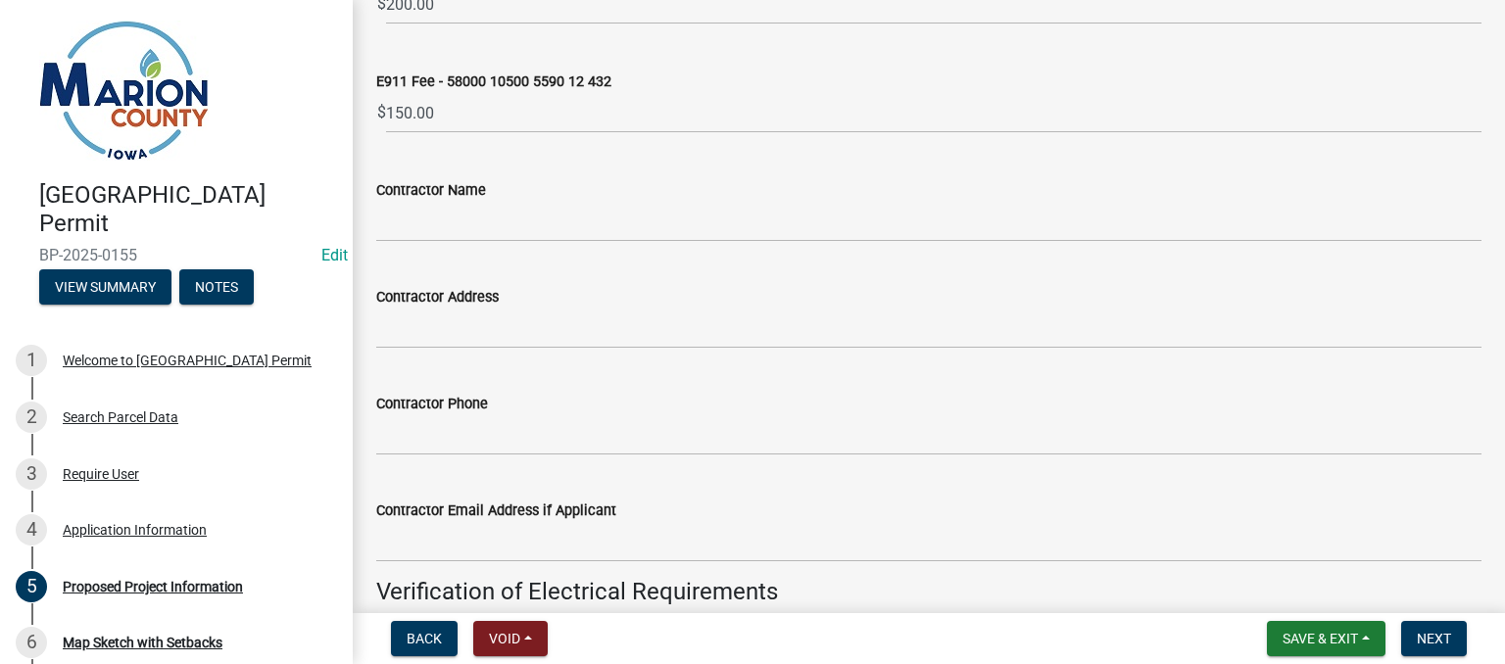
scroll to position [1274, 0]
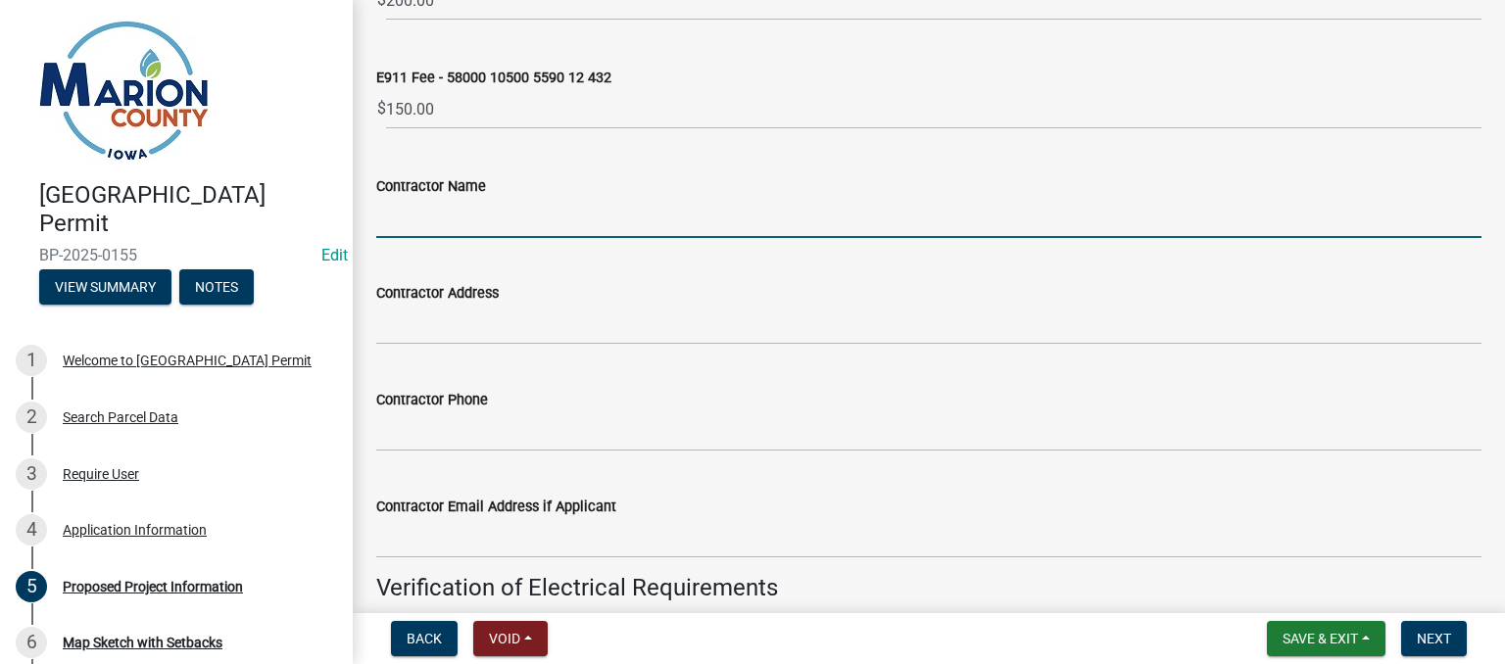
click at [513, 222] on input "Contractor Name" at bounding box center [928, 218] width 1105 height 40
type input "JHI ([PERSON_NAME] Home Improvements)"
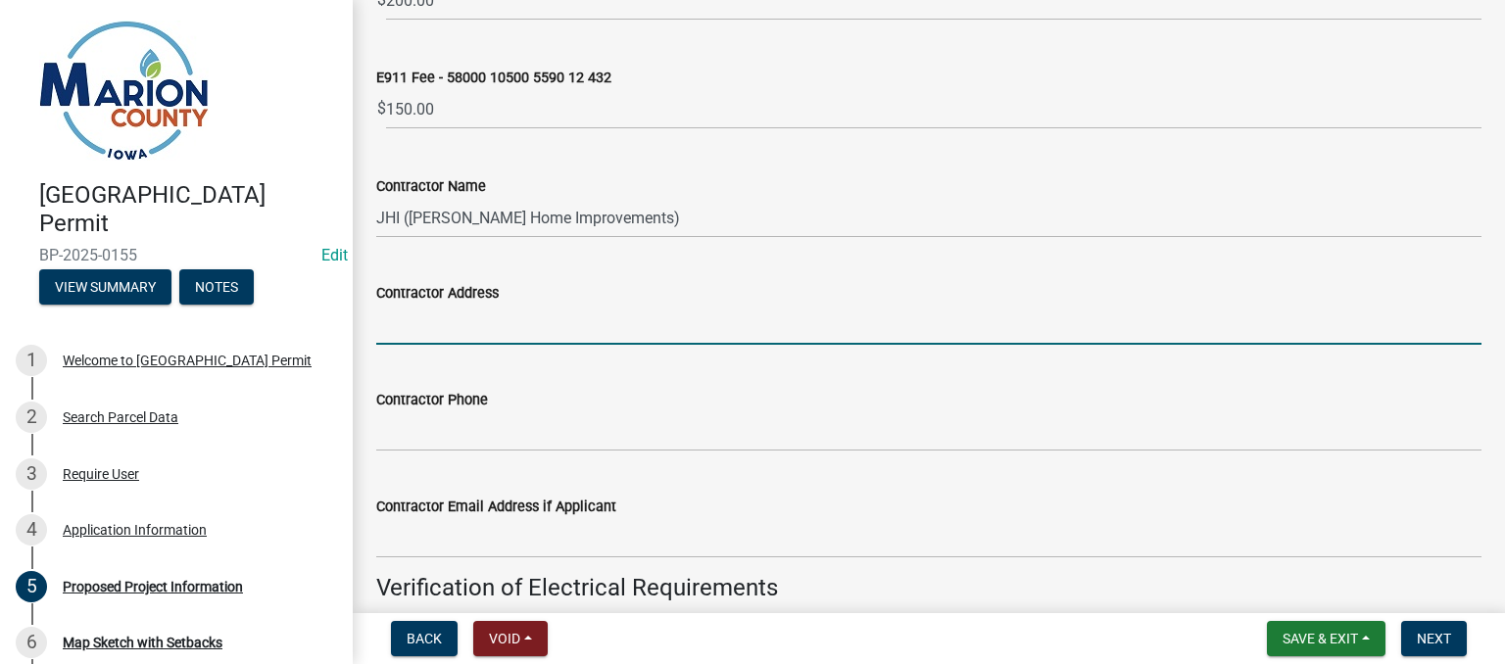
click at [537, 319] on input "Contractor Address" at bounding box center [928, 325] width 1105 height 40
type input "C"
type input "Crabapple Dr. Norwalk IA"
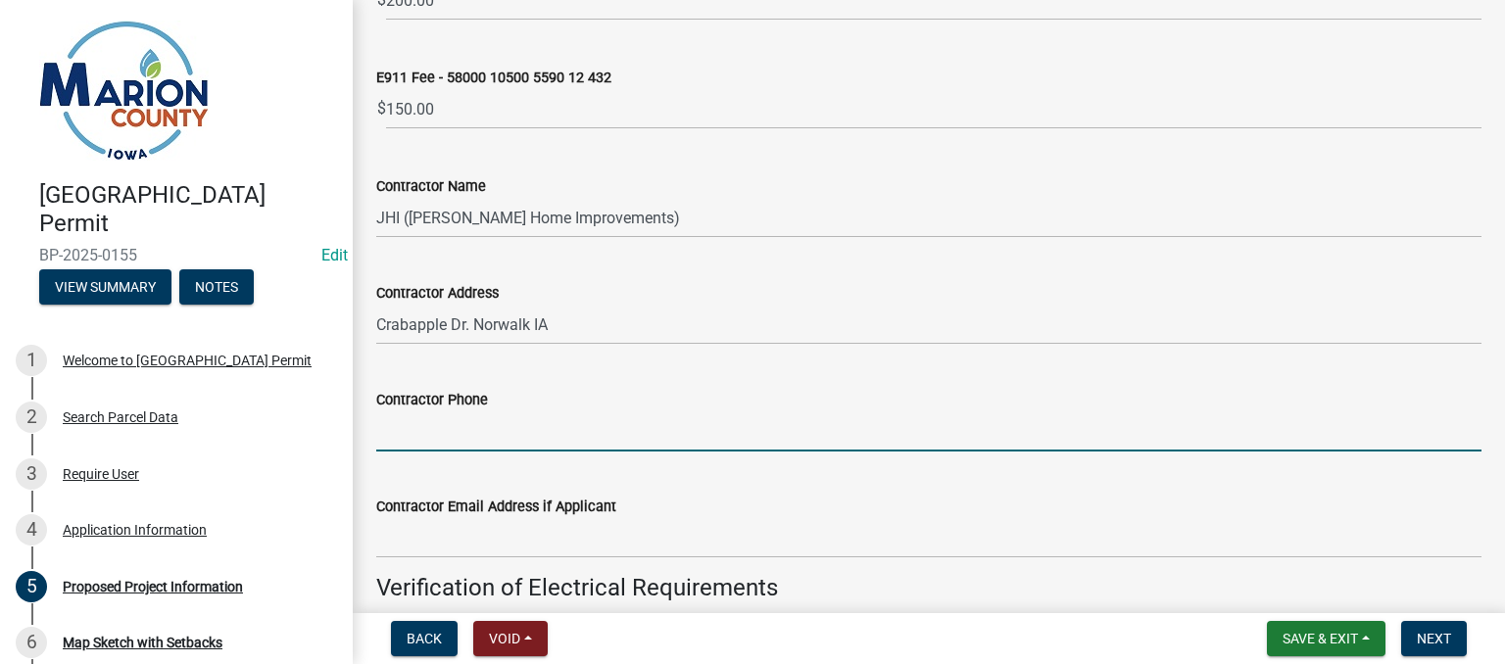
click at [476, 440] on input "Contractor Phone" at bounding box center [928, 432] width 1105 height 40
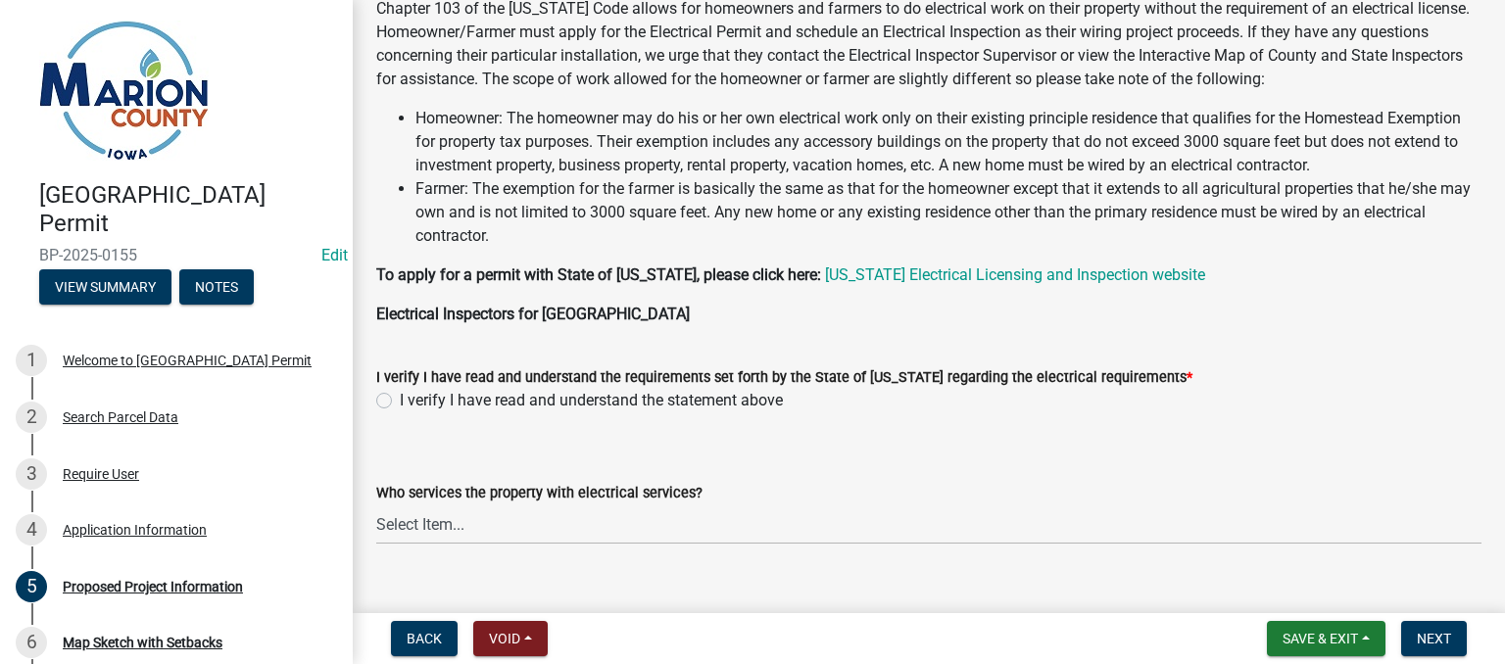
scroll to position [1921, 0]
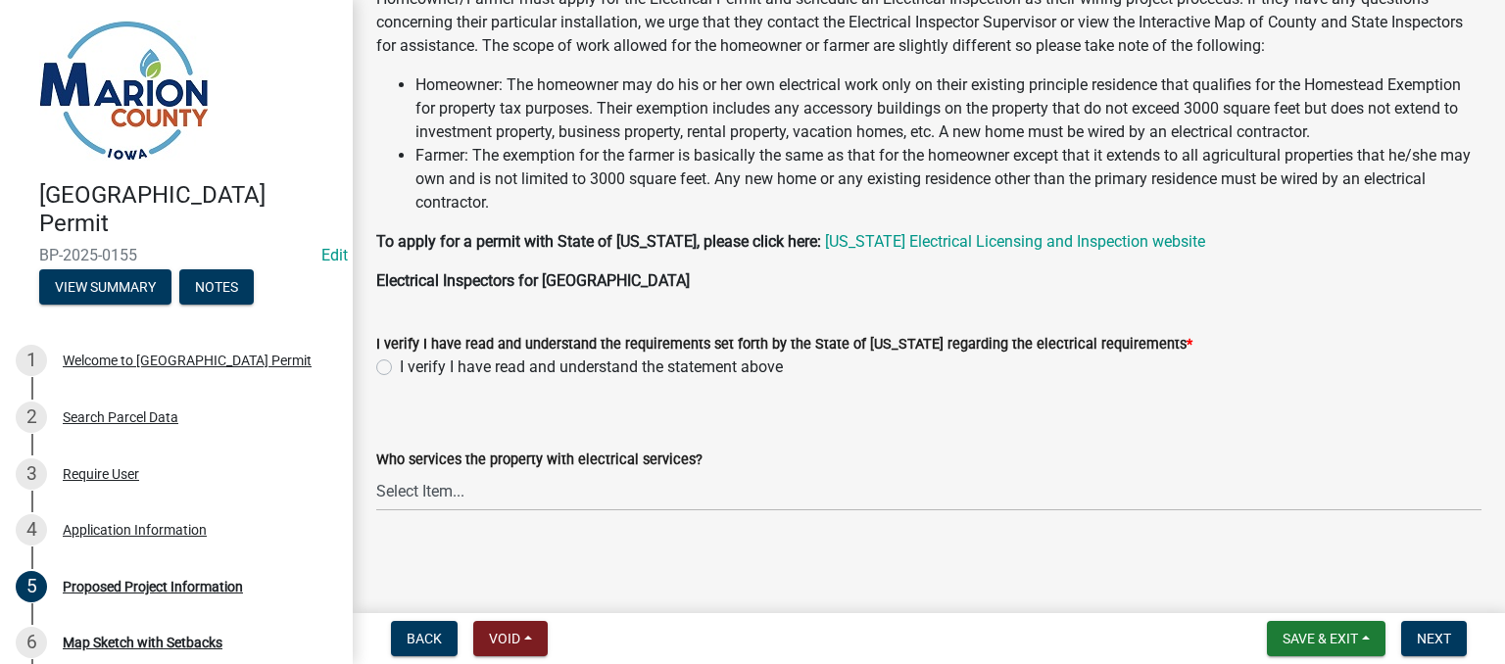
type input "[PHONE_NUMBER]"
click at [400, 369] on label "I verify I have read and understand the statement above" at bounding box center [591, 368] width 383 height 24
click at [400, 368] on input "I verify I have read and understand the statement above" at bounding box center [406, 362] width 13 height 13
radio input "true"
click at [432, 488] on select "Select Item... Pella REC MidAmerican Energy Other" at bounding box center [928, 491] width 1105 height 40
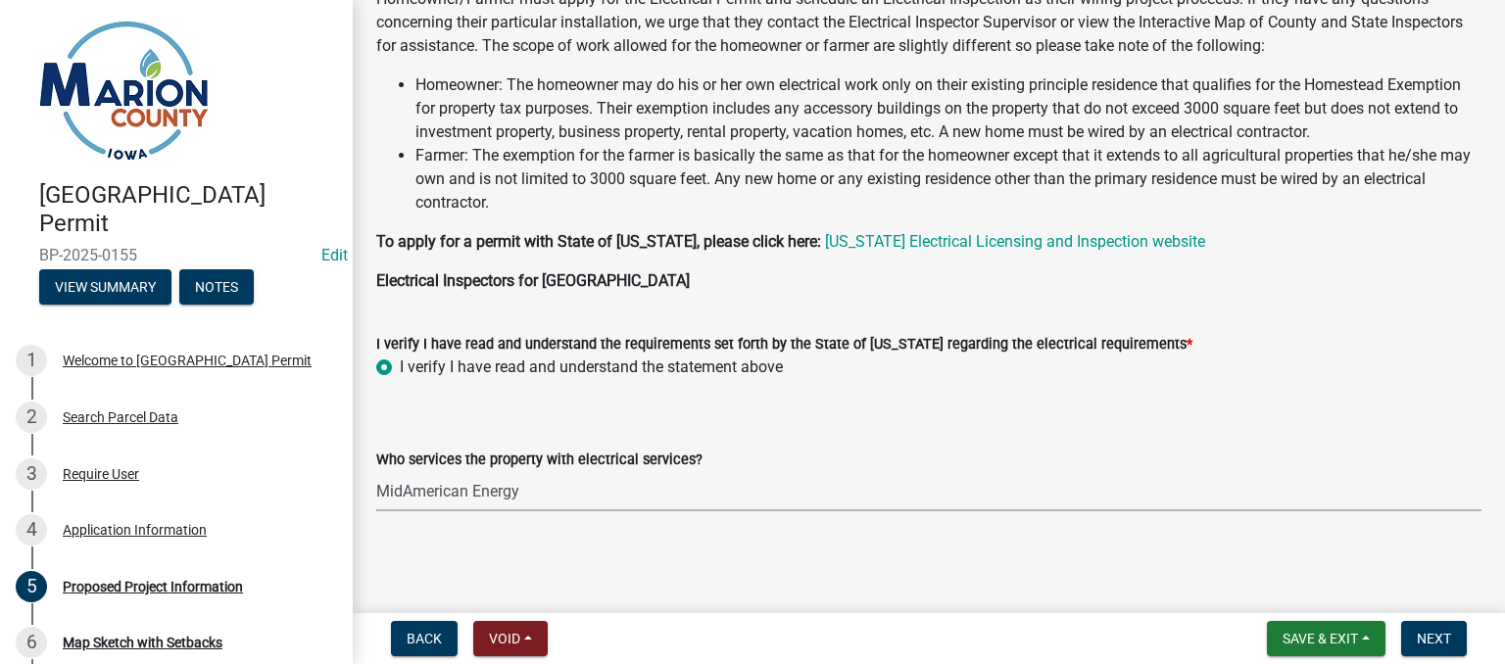
click at [376, 471] on select "Select Item... Pella REC MidAmerican Energy Other" at bounding box center [928, 491] width 1105 height 40
select select "c01c0ffe-a9ad-46ba-80d8-07ee8e46f3b2"
click at [1404, 633] on button "Next" at bounding box center [1434, 638] width 66 height 35
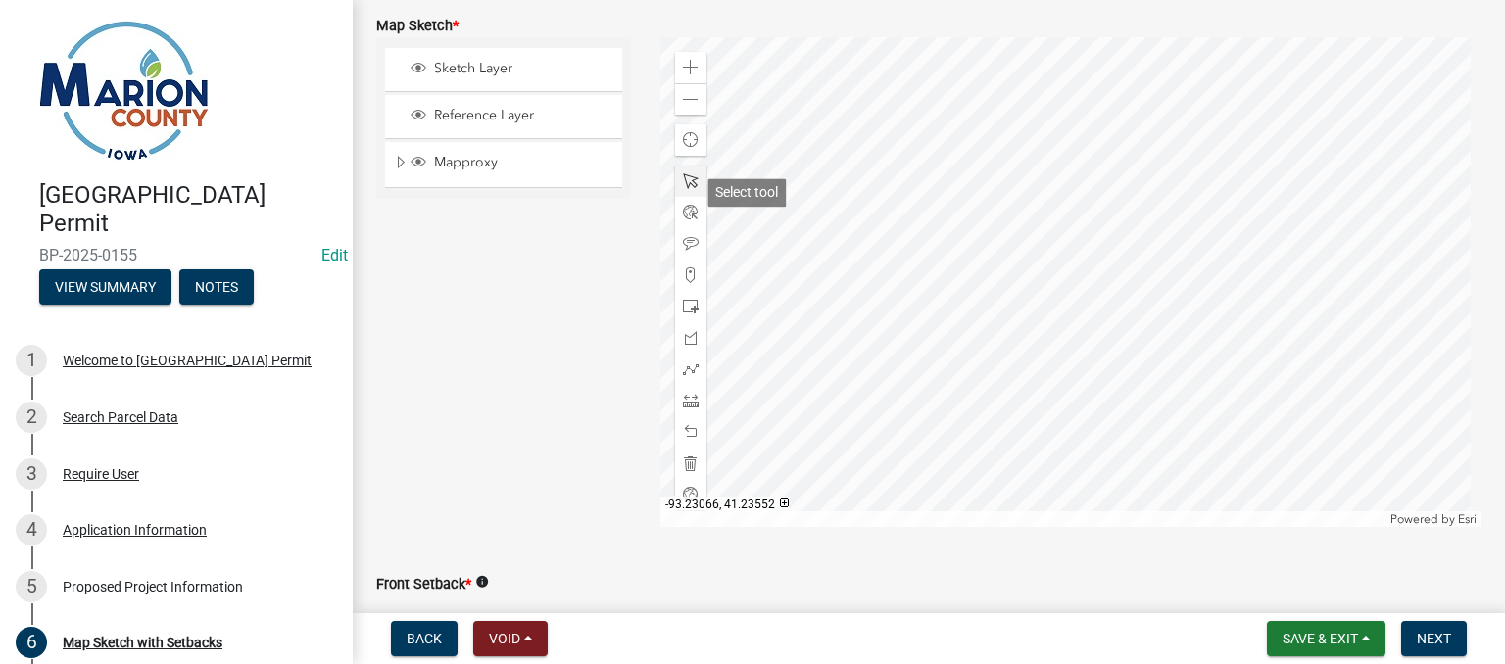
scroll to position [490, 0]
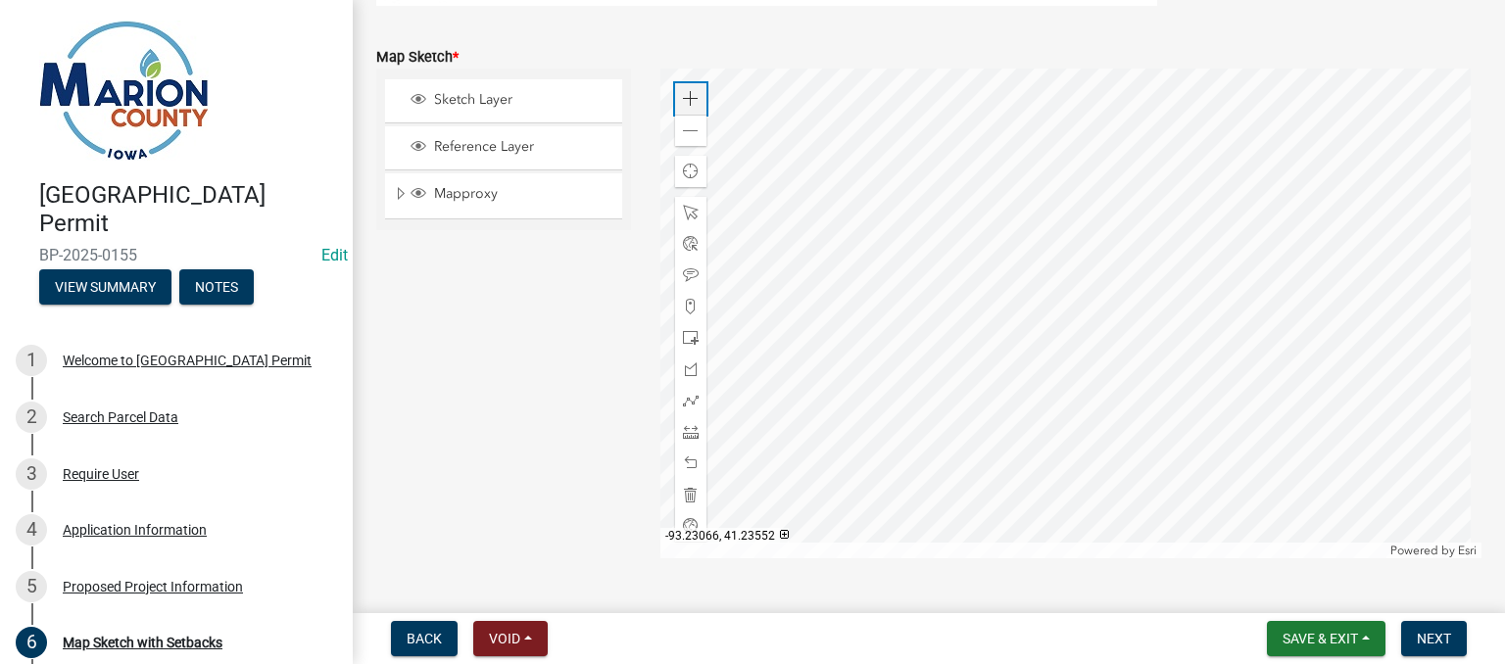
click at [693, 89] on div "Zoom in" at bounding box center [690, 98] width 31 height 31
click at [1170, 245] on div at bounding box center [1071, 314] width 822 height 490
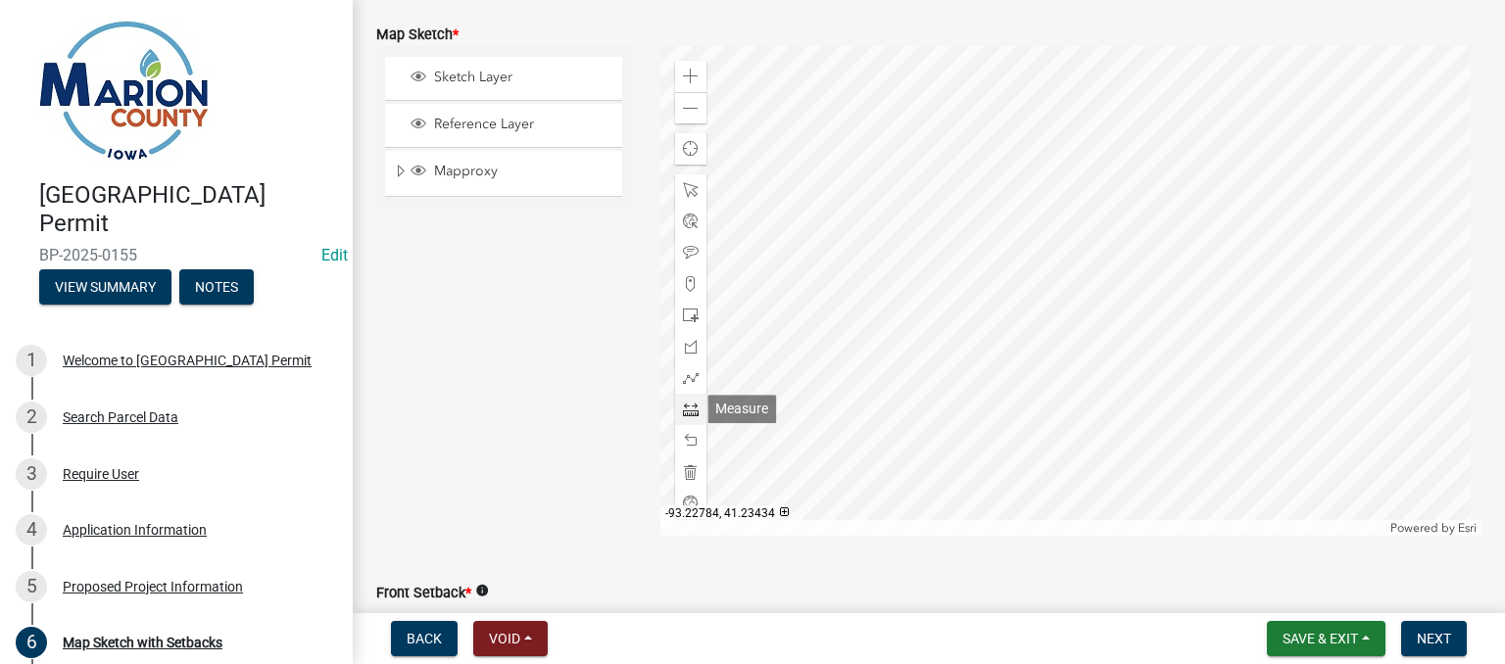
click at [684, 408] on span at bounding box center [691, 410] width 16 height 16
click at [1220, 427] on div at bounding box center [1071, 291] width 822 height 490
click at [1221, 406] on div at bounding box center [1071, 291] width 822 height 490
click at [695, 79] on div "Zoom in" at bounding box center [690, 76] width 31 height 31
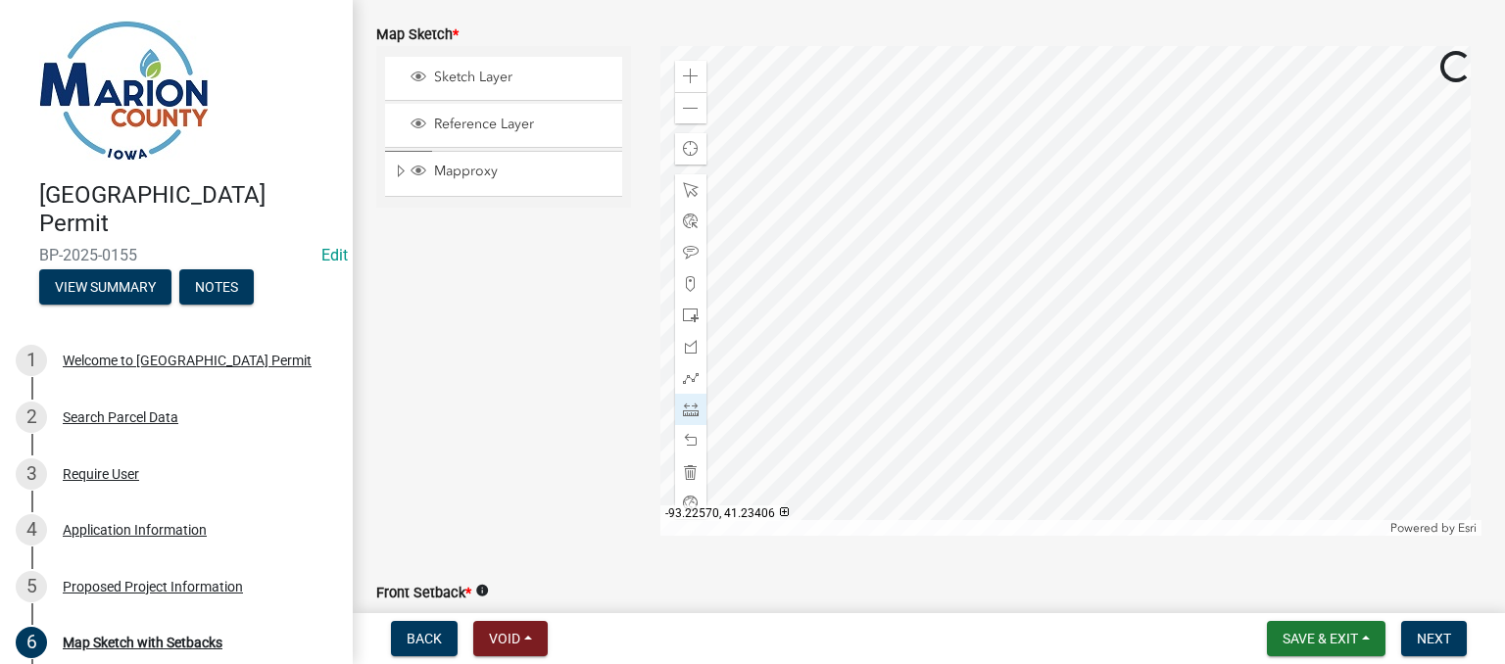
click at [929, 60] on div at bounding box center [1071, 291] width 822 height 490
click at [1267, 268] on div at bounding box center [1071, 291] width 822 height 490
click at [1125, 263] on div at bounding box center [1071, 291] width 822 height 490
click at [1126, 215] on div at bounding box center [1071, 291] width 822 height 490
click at [1269, 220] on div at bounding box center [1071, 291] width 822 height 490
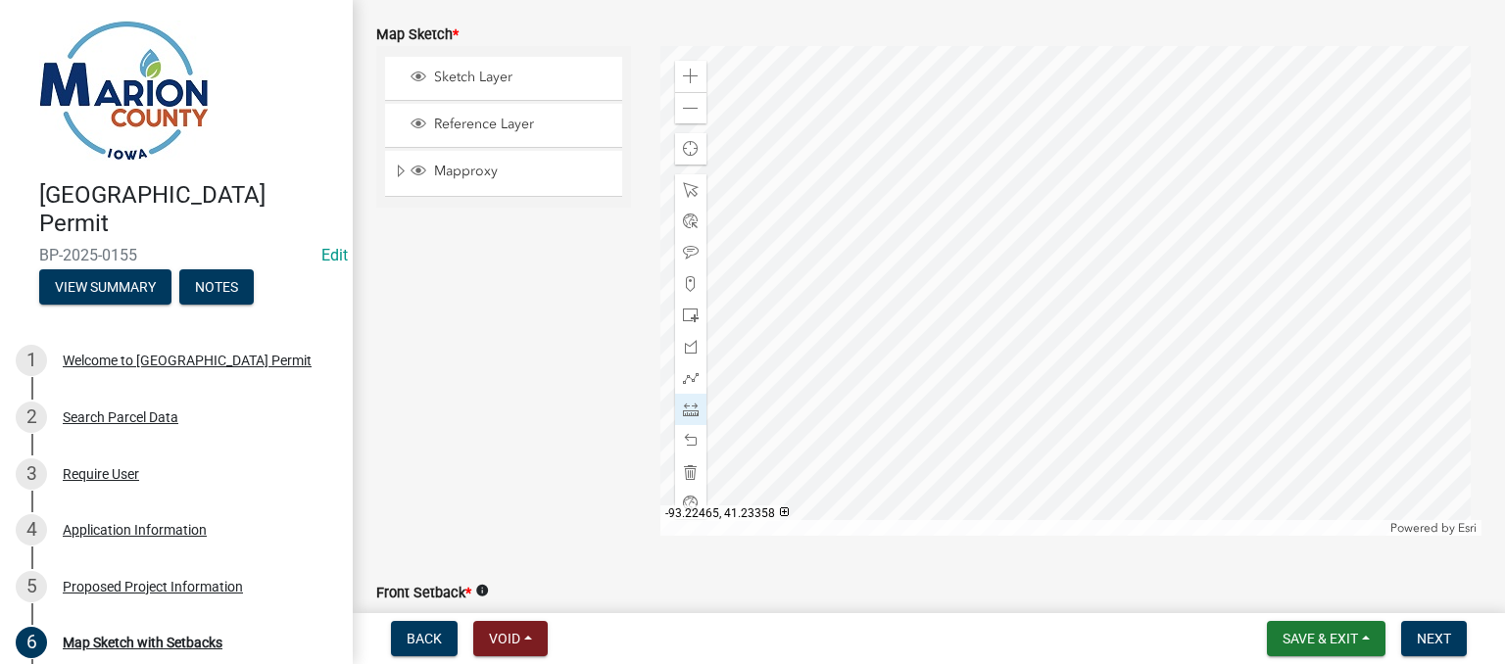
click at [1271, 266] on div at bounding box center [1071, 291] width 822 height 490
click at [1274, 267] on div at bounding box center [1071, 291] width 822 height 490
click at [1457, 235] on div at bounding box center [1071, 291] width 822 height 490
click at [1268, 227] on div at bounding box center [1071, 291] width 822 height 490
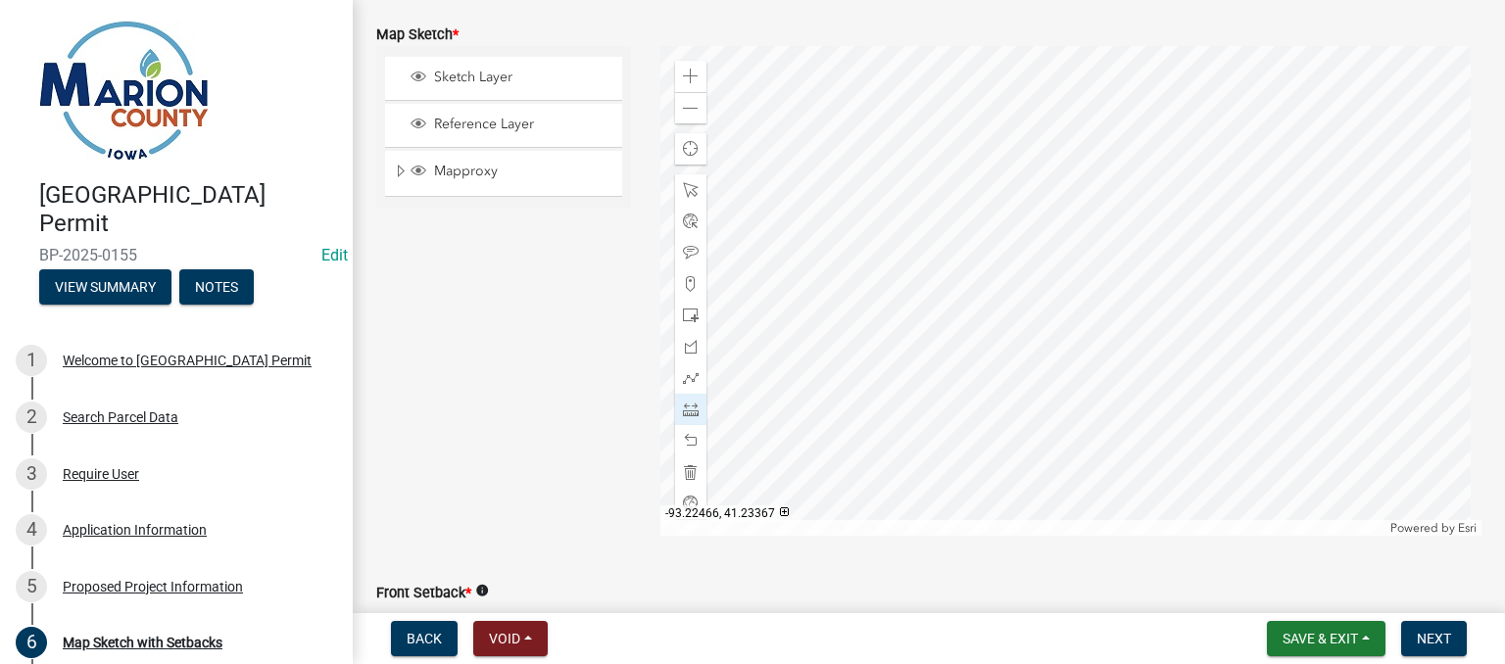
click at [1268, 227] on div at bounding box center [1071, 291] width 822 height 490
click at [696, 109] on div "Zoom out" at bounding box center [690, 107] width 31 height 31
click at [744, 239] on div at bounding box center [1071, 291] width 822 height 490
click at [1090, 253] on div at bounding box center [1071, 291] width 822 height 490
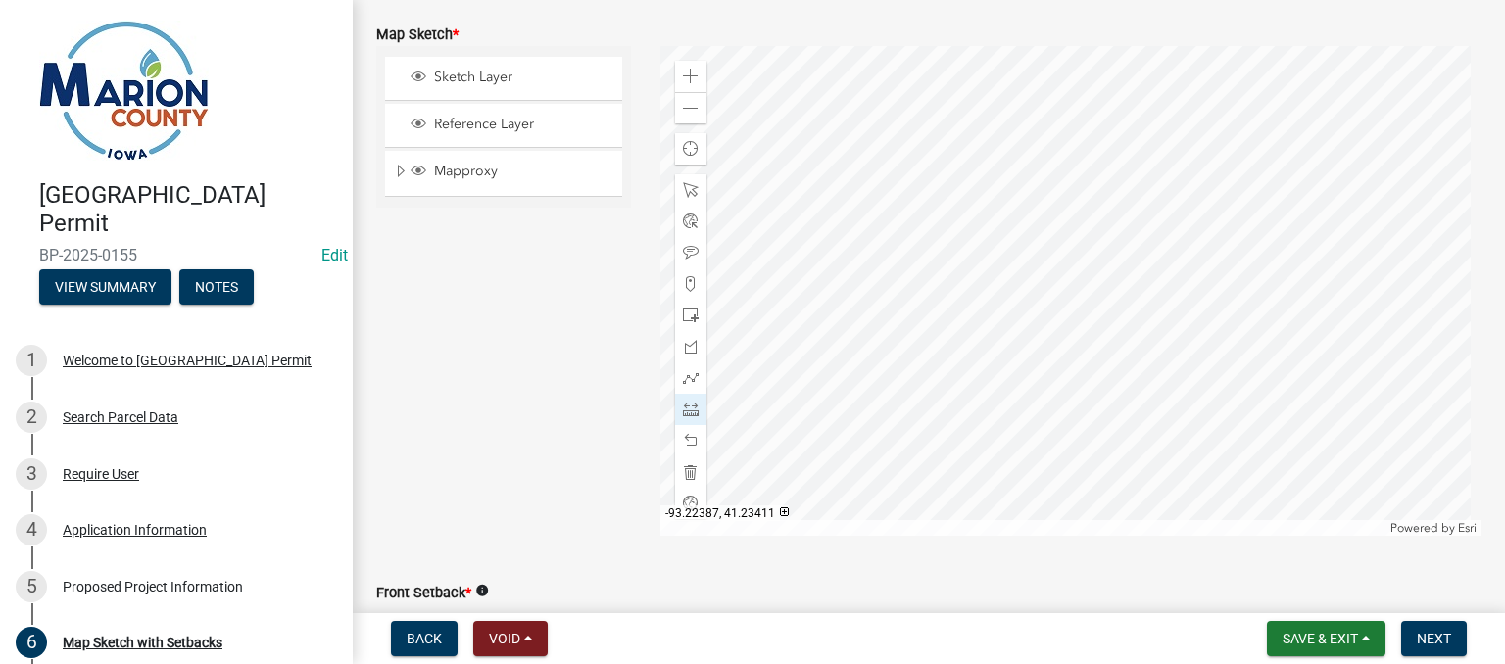
click at [1161, 372] on div at bounding box center [1071, 291] width 822 height 490
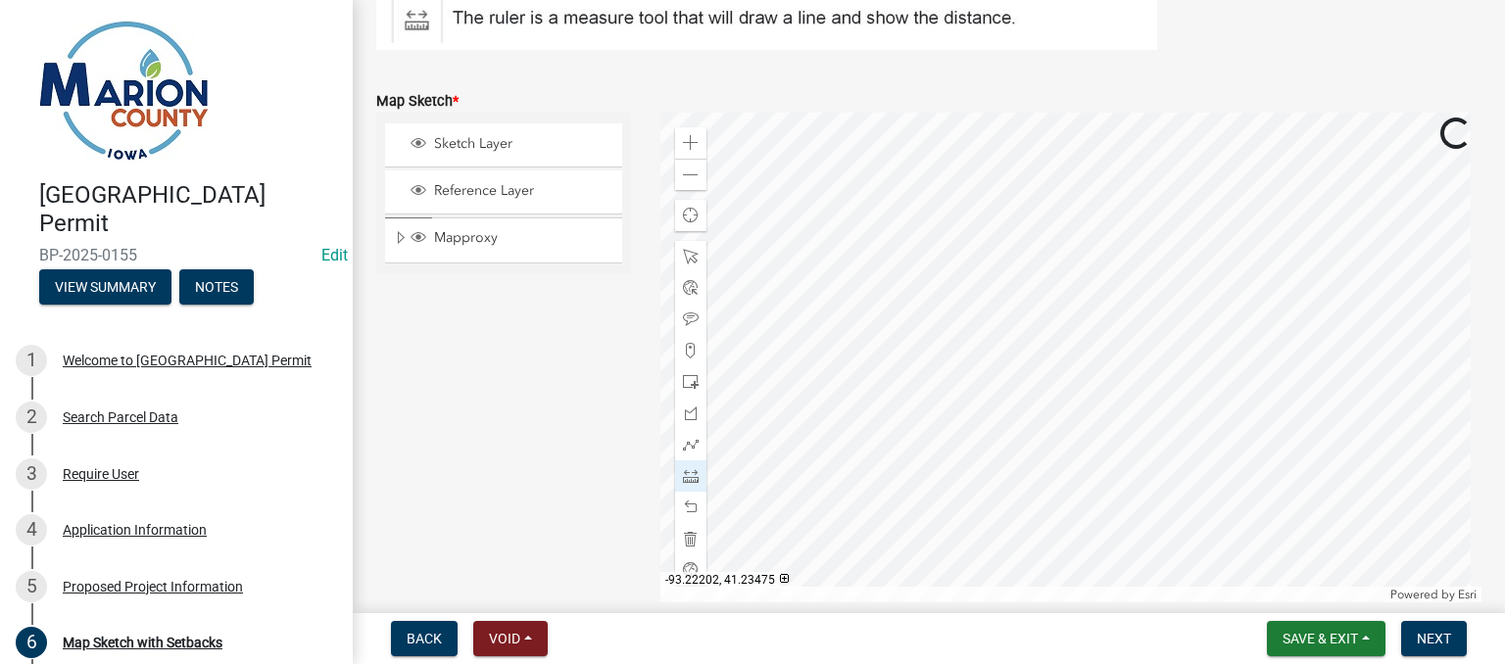
scroll to position [436, 0]
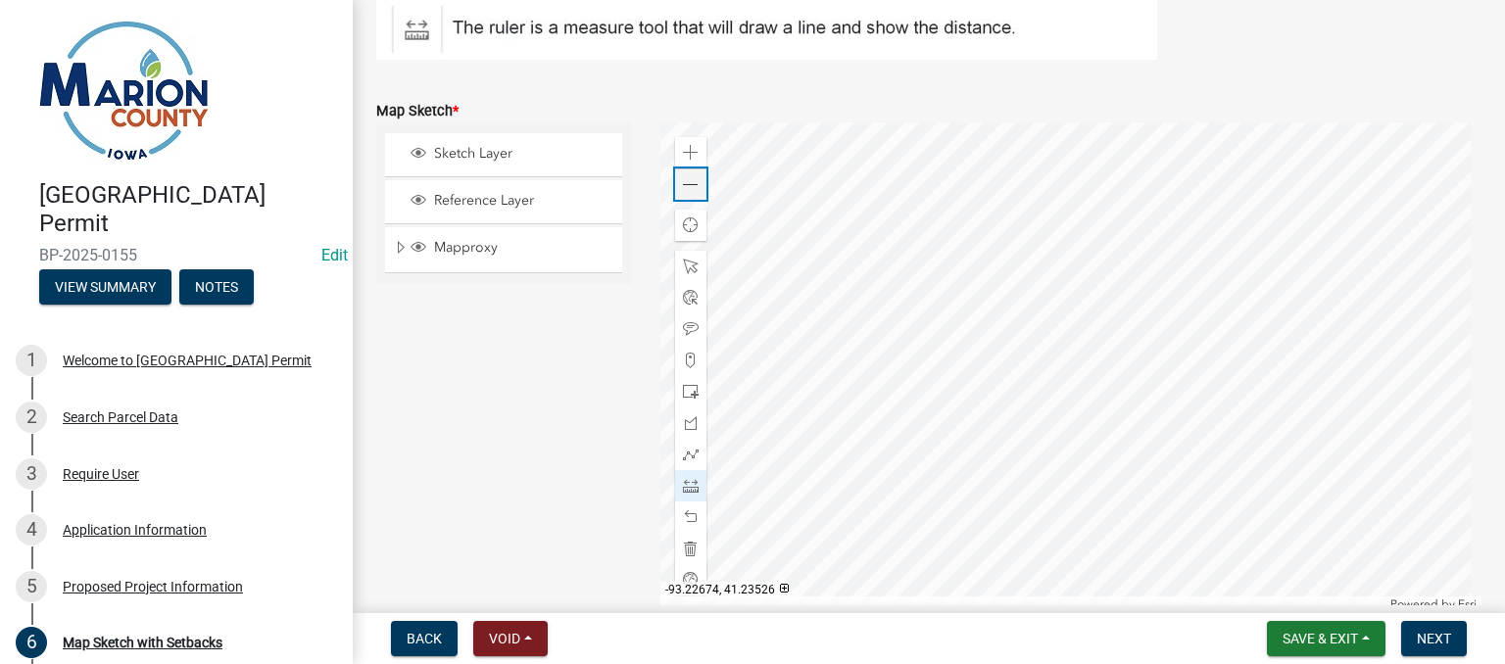
click at [693, 189] on span at bounding box center [691, 185] width 16 height 16
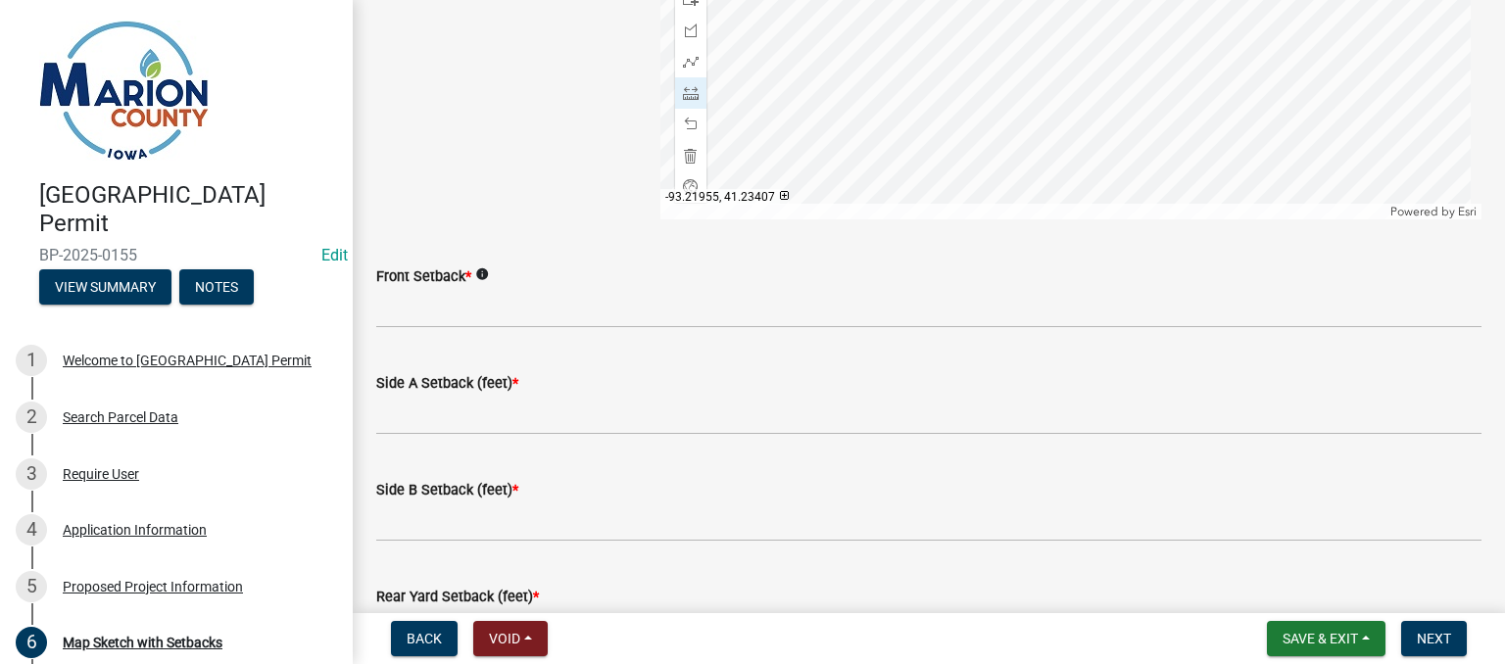
scroll to position [792, 0]
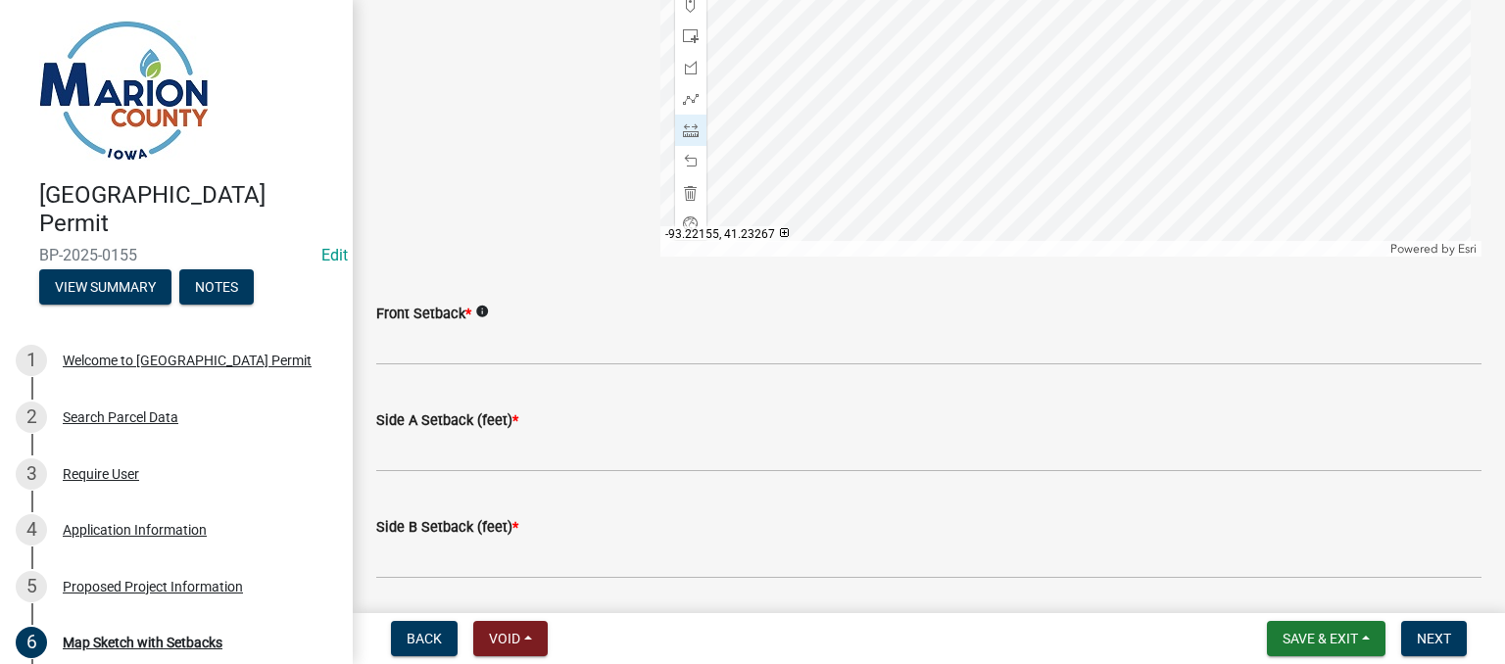
click at [1383, 120] on div at bounding box center [1071, 12] width 822 height 490
click at [1131, 189] on div at bounding box center [1071, 12] width 822 height 490
click at [687, 160] on span at bounding box center [691, 162] width 16 height 16
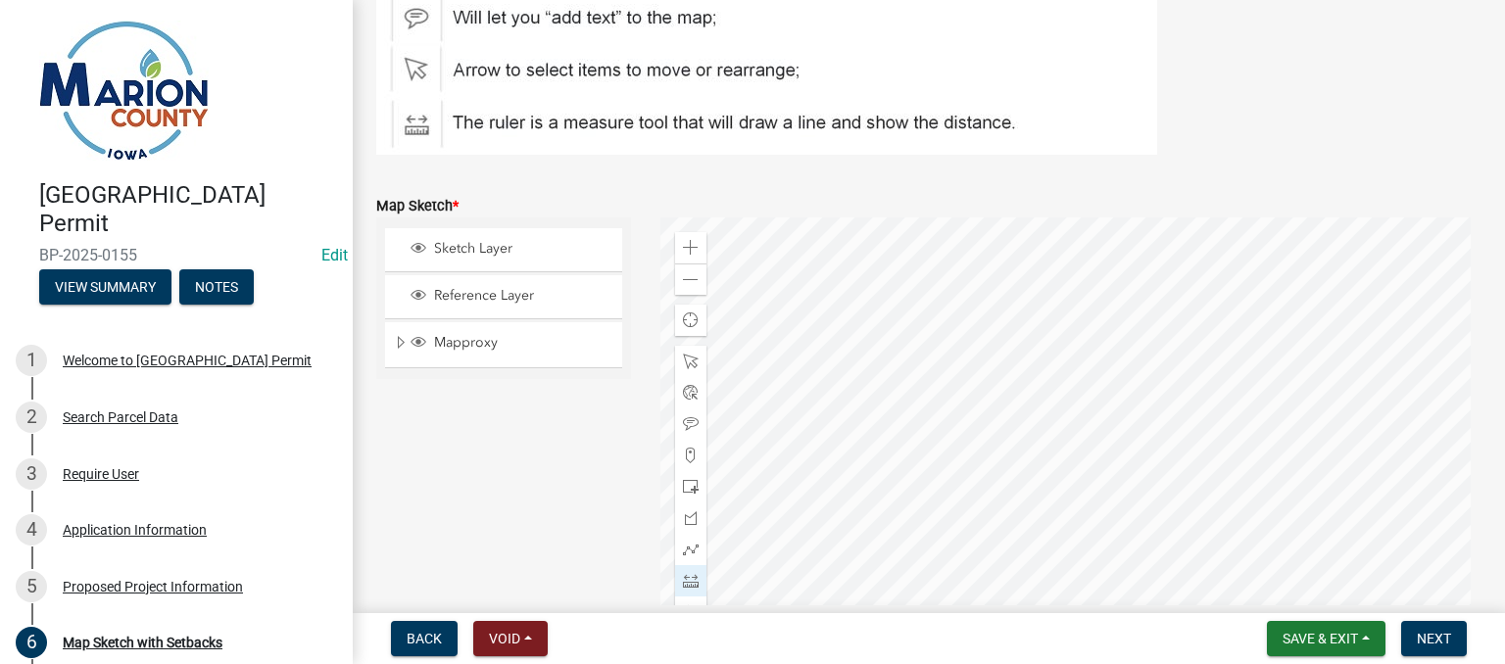
scroll to position [513, 0]
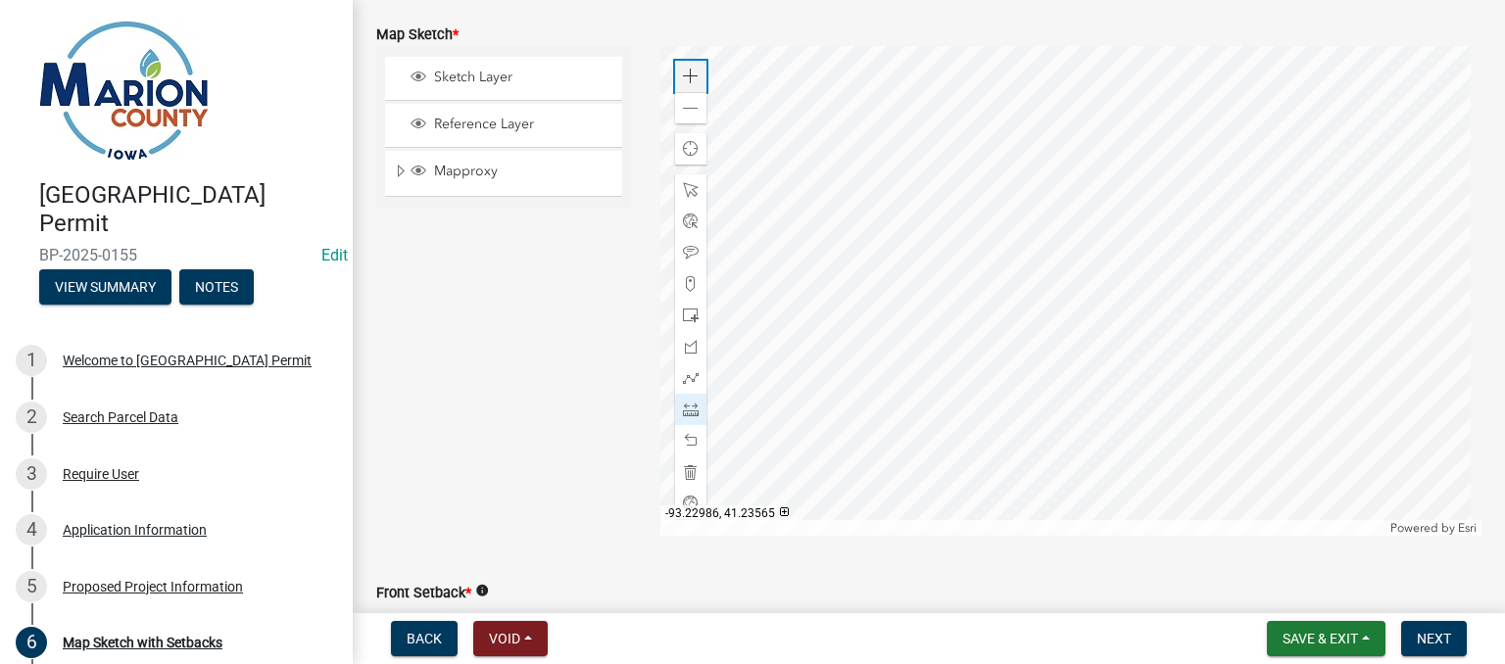
click at [677, 65] on div "Zoom in" at bounding box center [690, 76] width 31 height 31
click at [683, 77] on span at bounding box center [691, 77] width 16 height 16
click at [1144, 225] on div at bounding box center [1071, 291] width 822 height 490
click at [683, 113] on span at bounding box center [691, 109] width 16 height 16
click at [1433, 311] on div at bounding box center [1071, 291] width 822 height 490
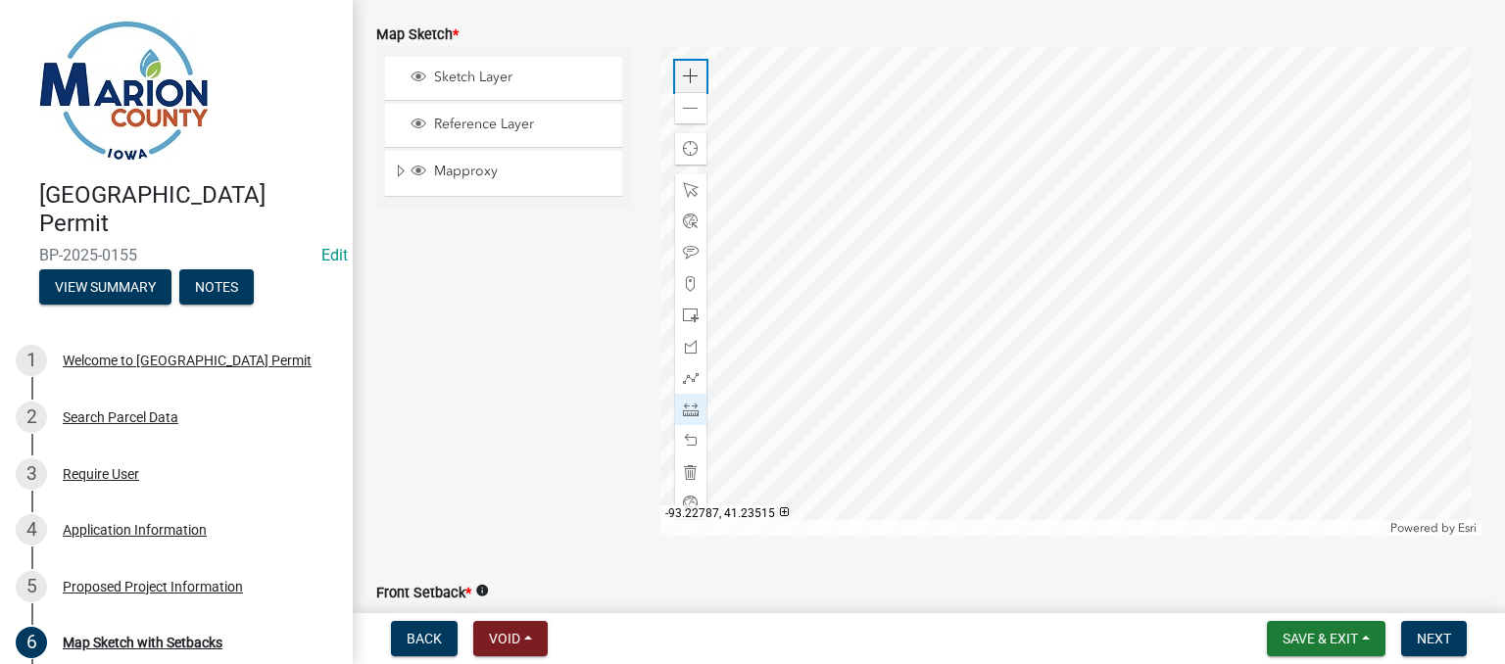
click at [690, 71] on span at bounding box center [691, 77] width 16 height 16
click at [1118, 131] on div at bounding box center [1071, 291] width 822 height 490
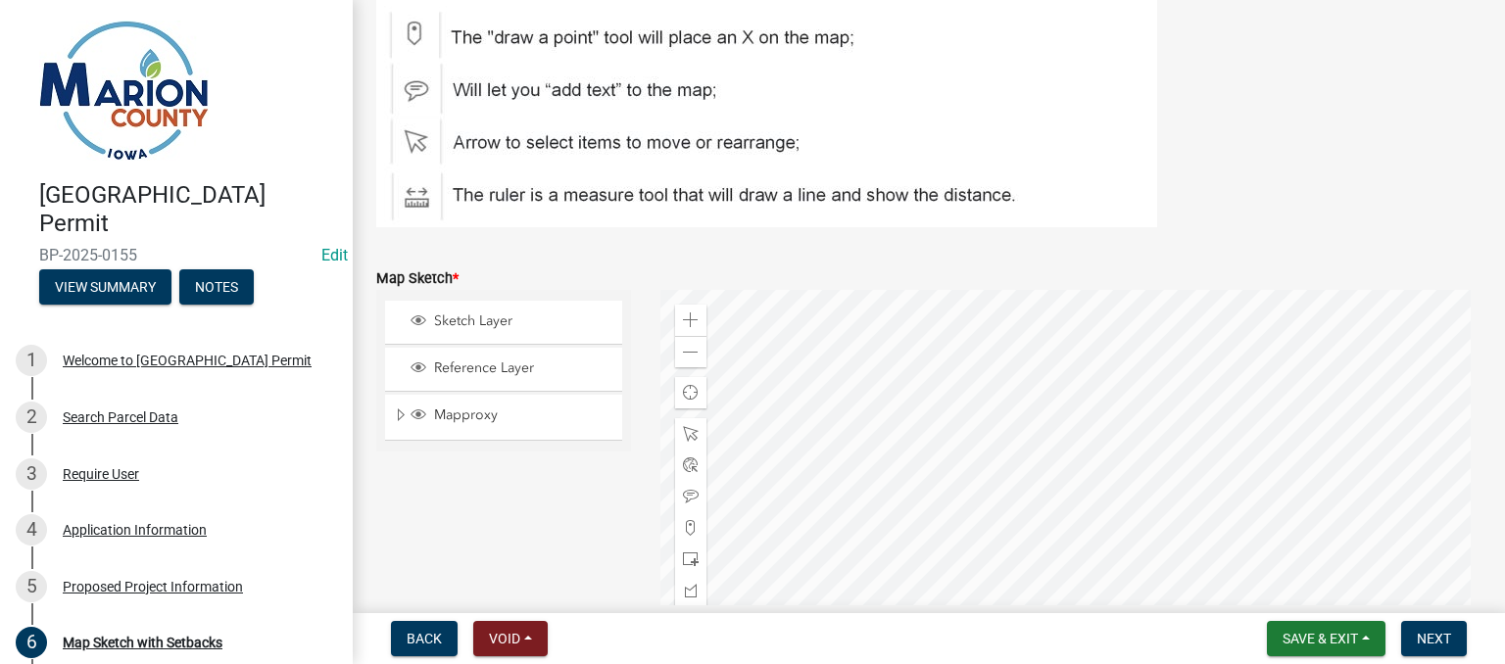
scroll to position [219, 0]
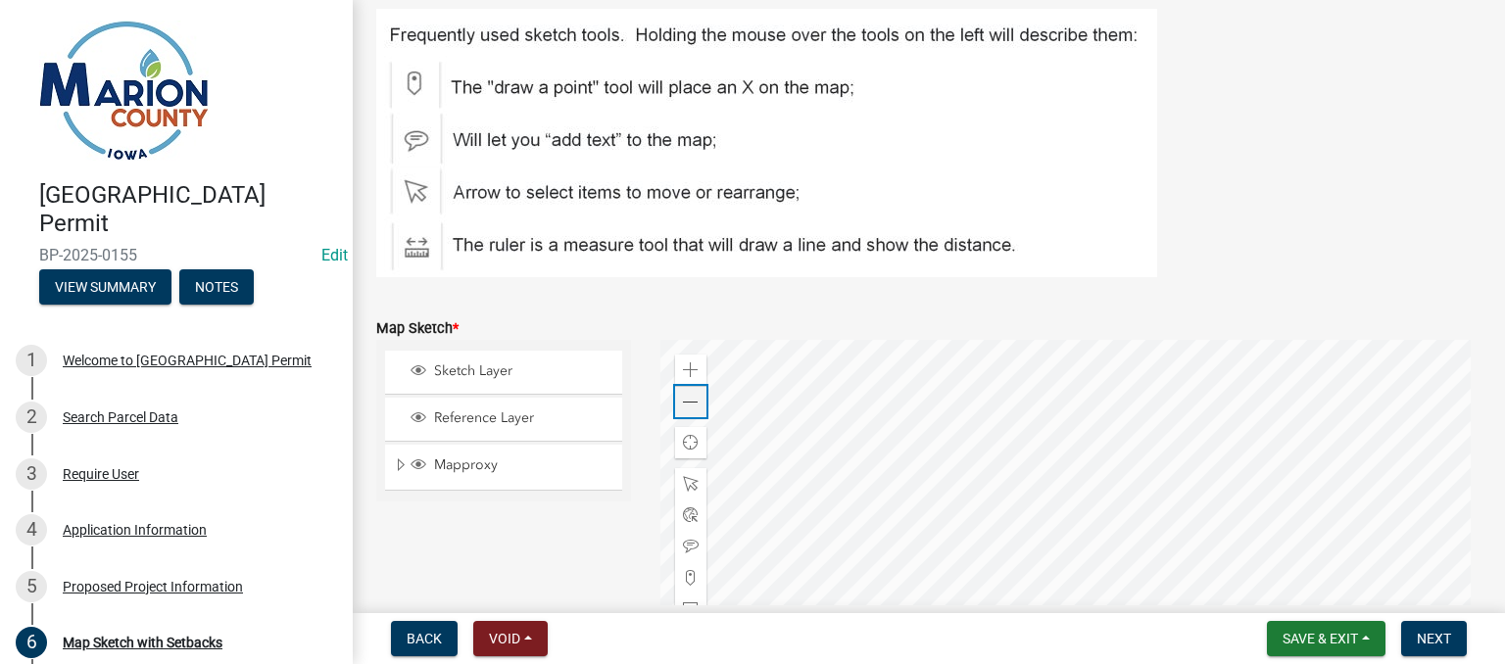
click at [694, 408] on div "Zoom out" at bounding box center [690, 401] width 31 height 31
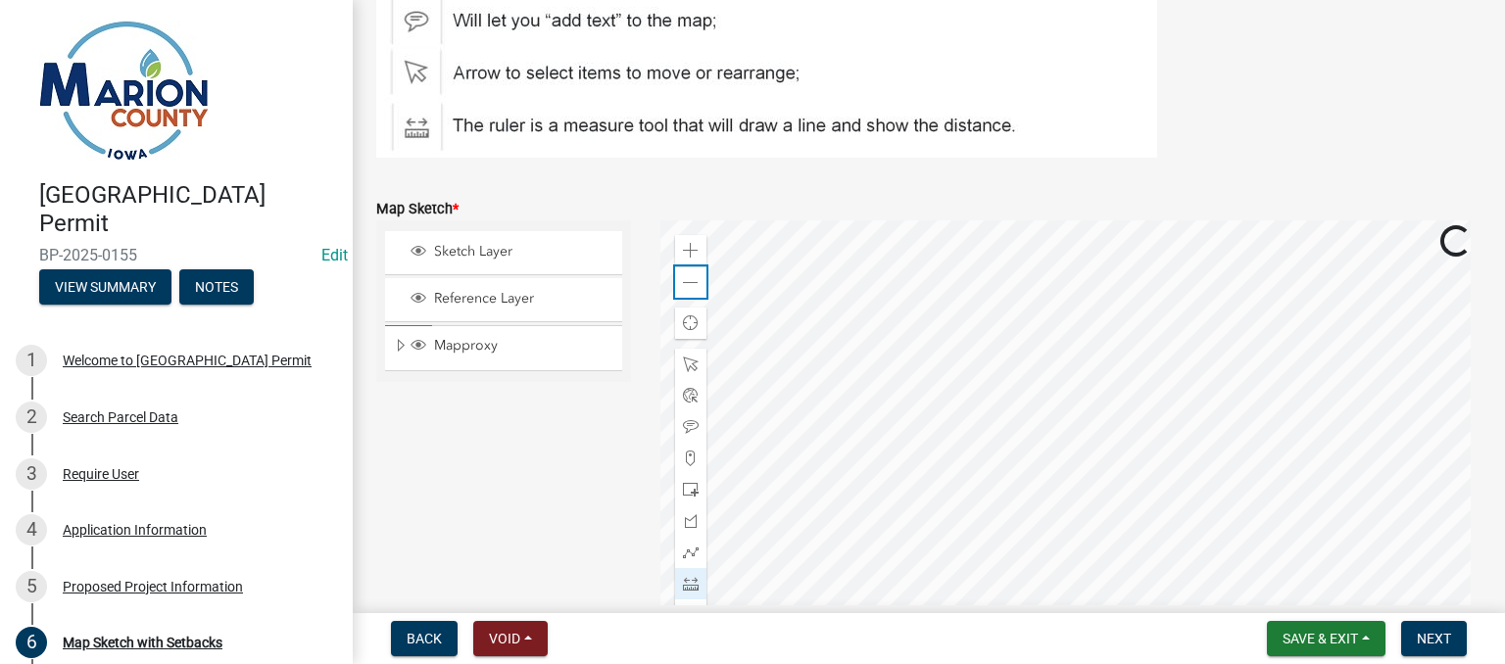
scroll to position [324, 0]
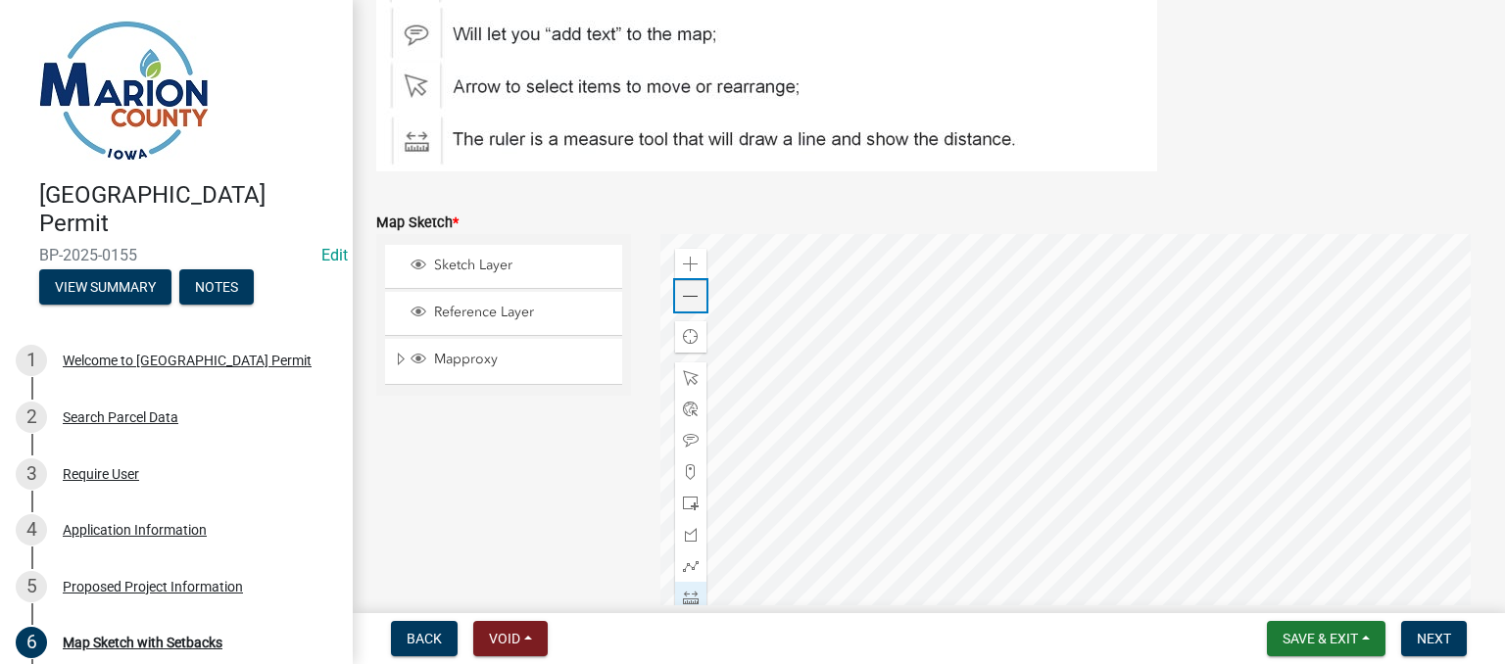
click at [684, 295] on span at bounding box center [691, 297] width 16 height 16
click at [1106, 314] on div at bounding box center [1071, 479] width 822 height 490
click at [1102, 483] on div at bounding box center [1071, 479] width 822 height 490
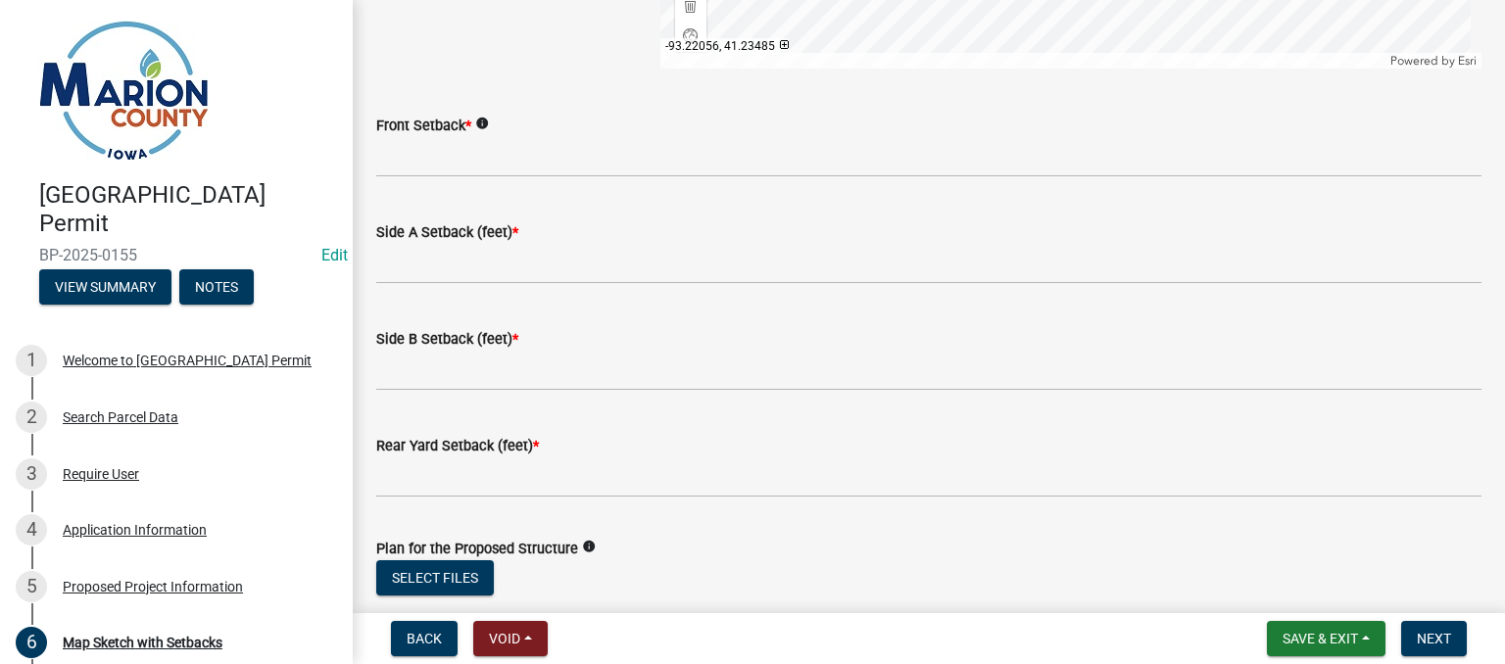
scroll to position [955, 0]
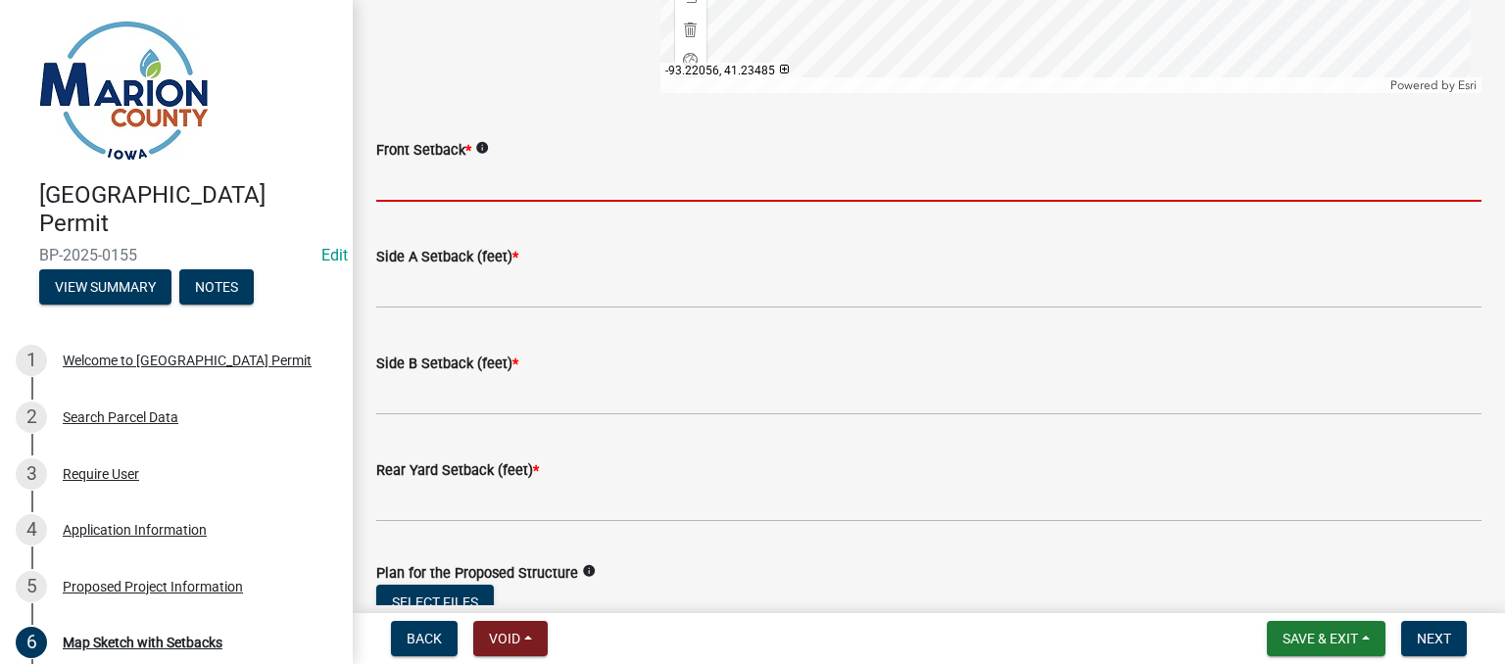
click at [559, 181] on input "Front Setback *" at bounding box center [928, 182] width 1105 height 40
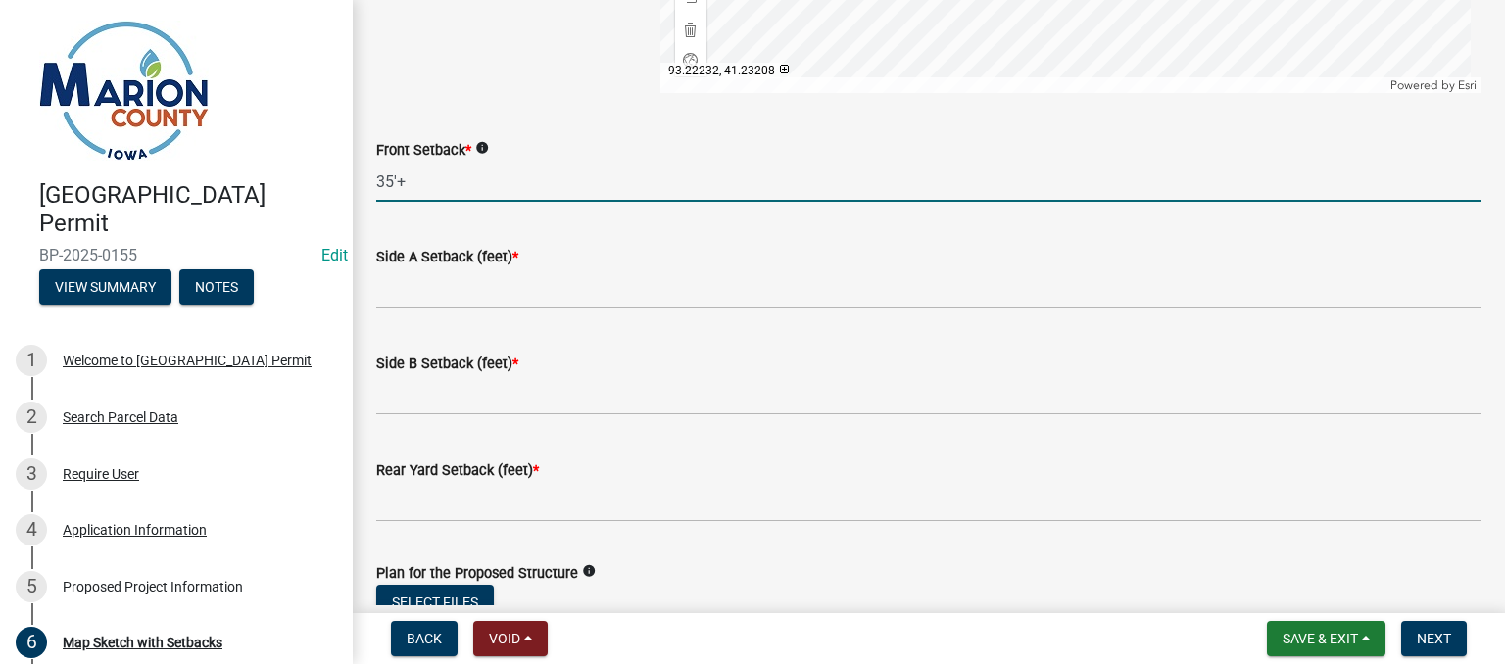
type input "35'+"
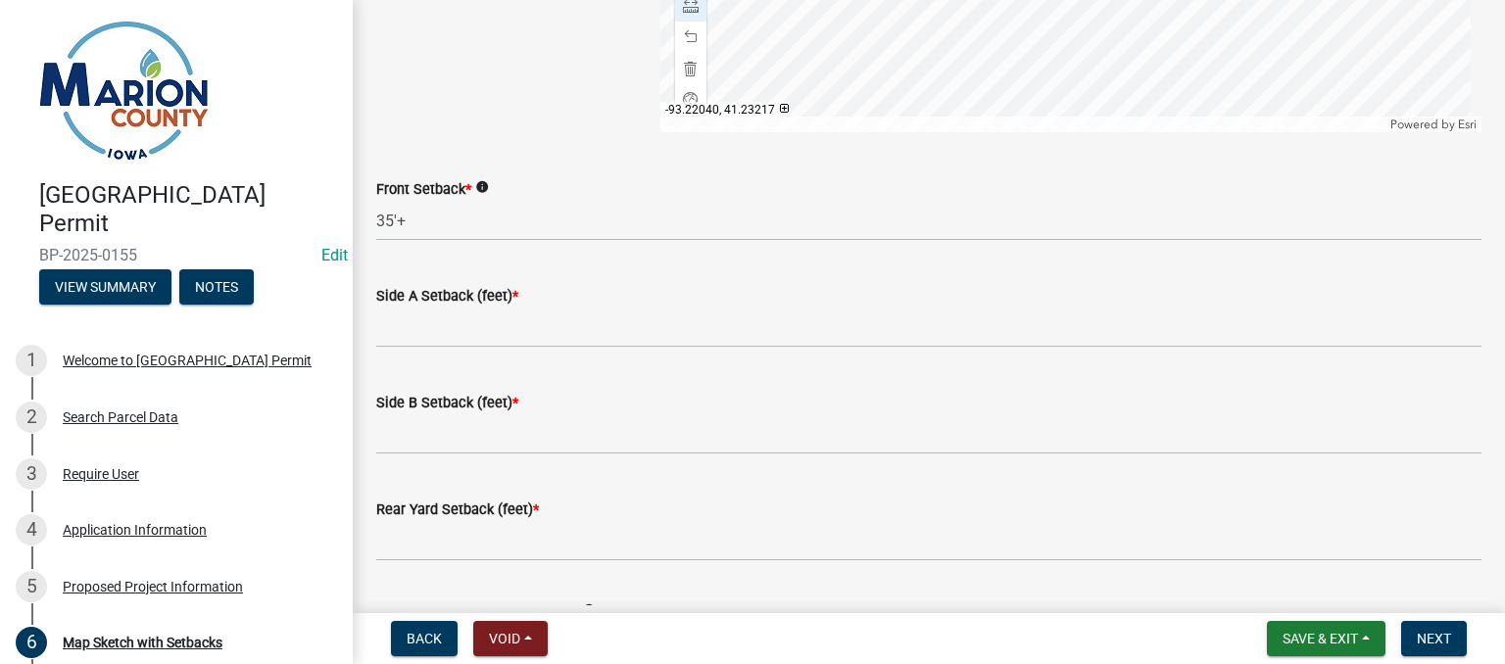
scroll to position [800, 0]
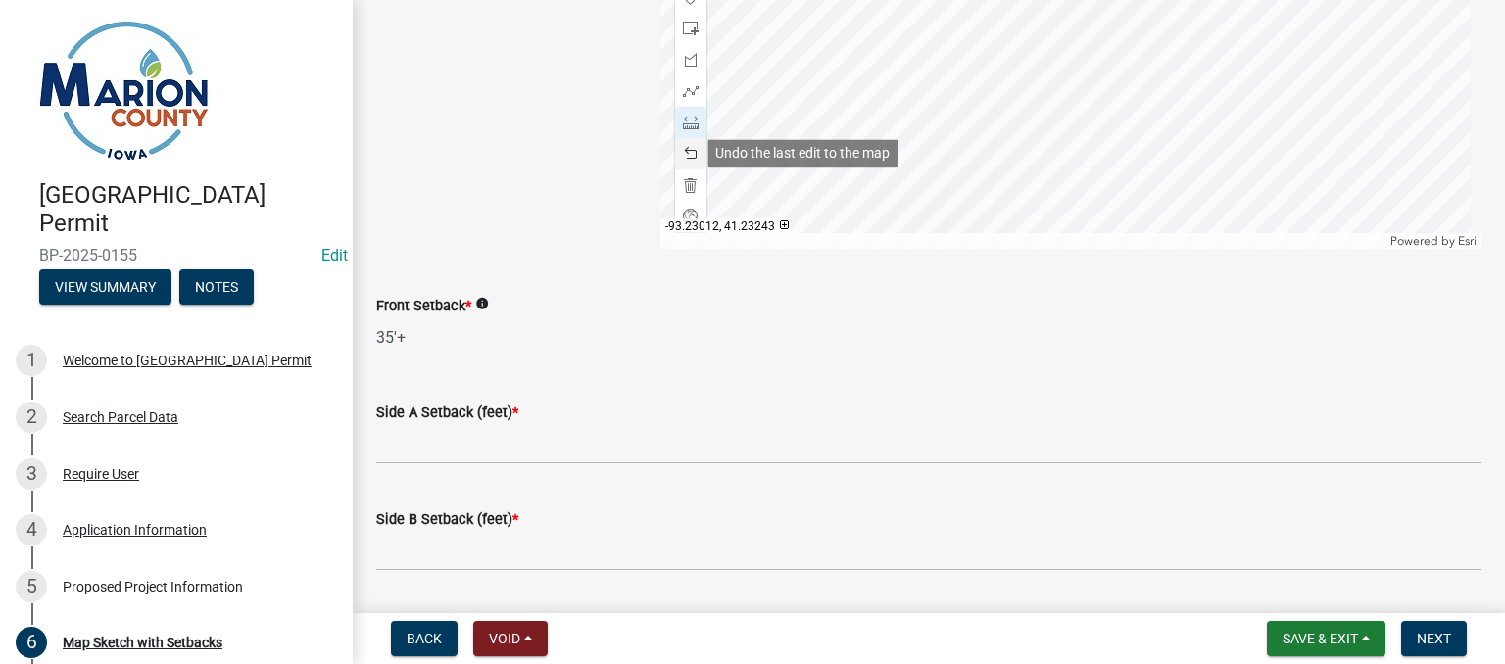
click at [686, 152] on span at bounding box center [691, 154] width 16 height 16
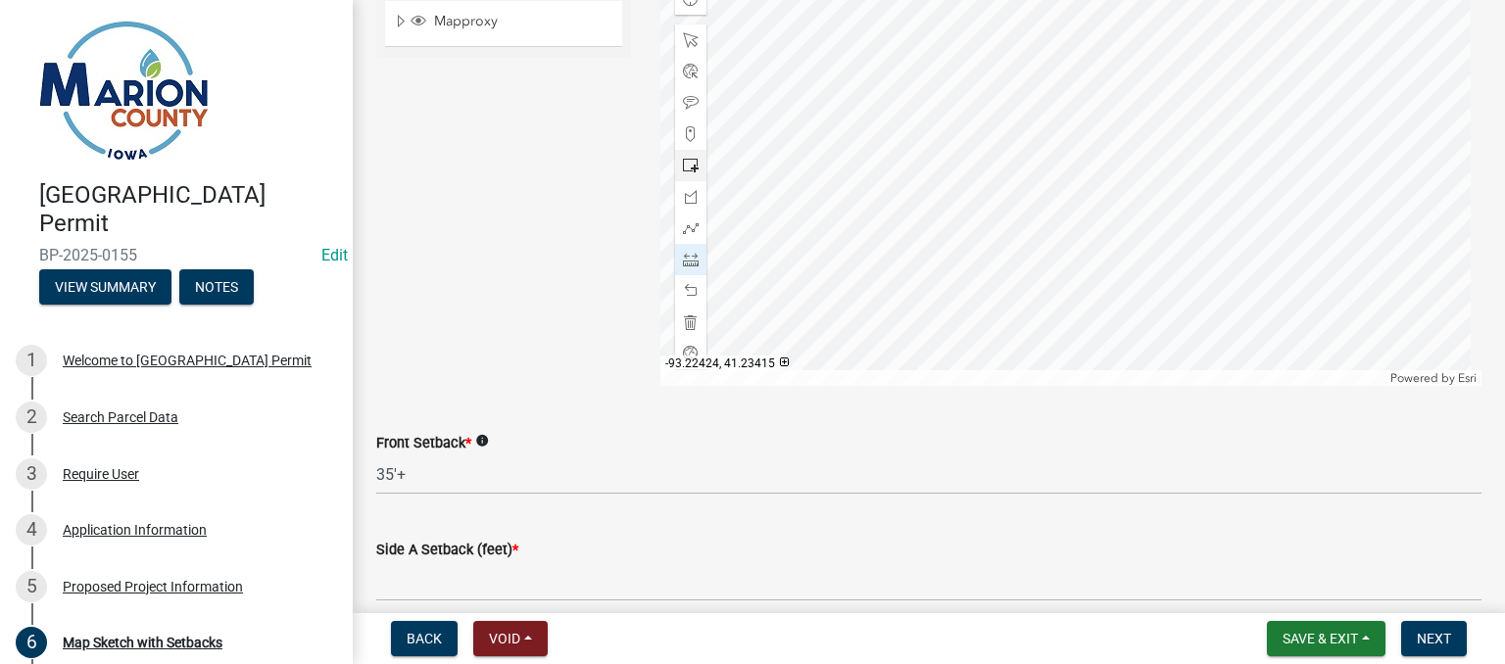
scroll to position [506, 0]
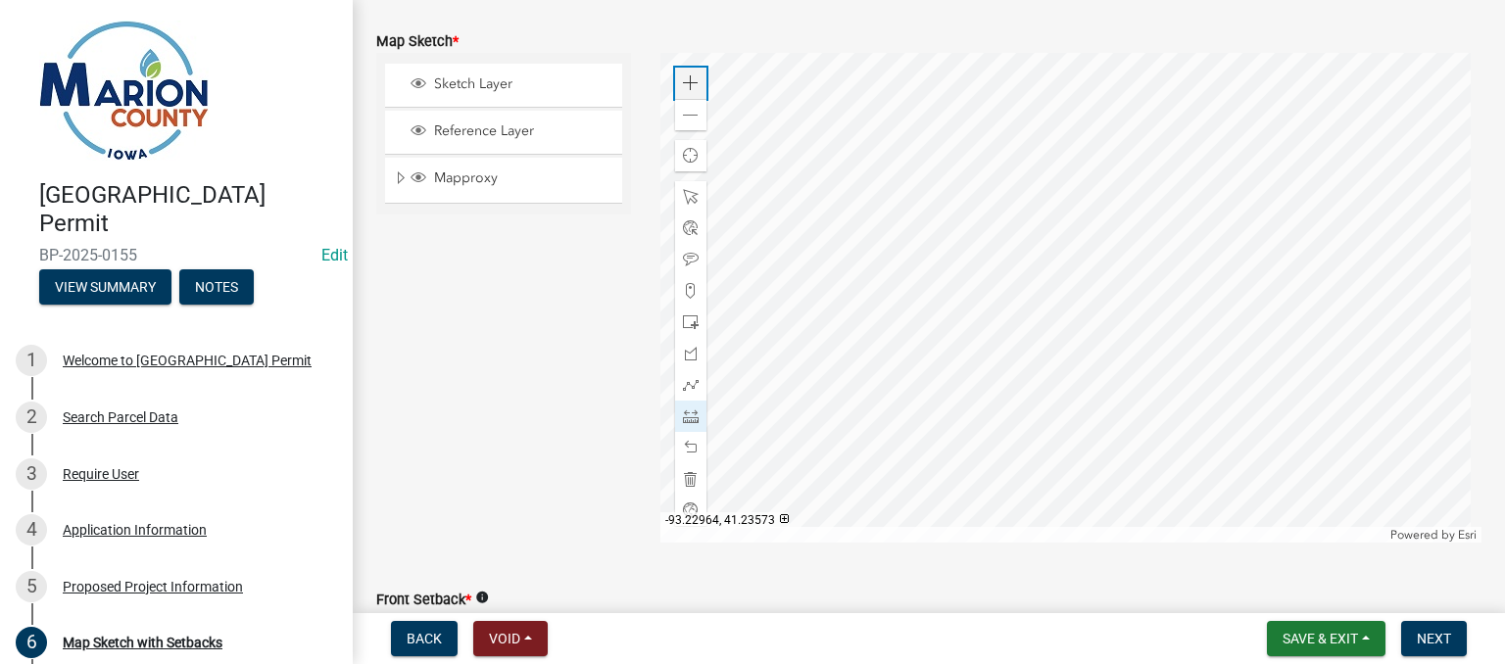
click at [688, 76] on span at bounding box center [691, 83] width 16 height 16
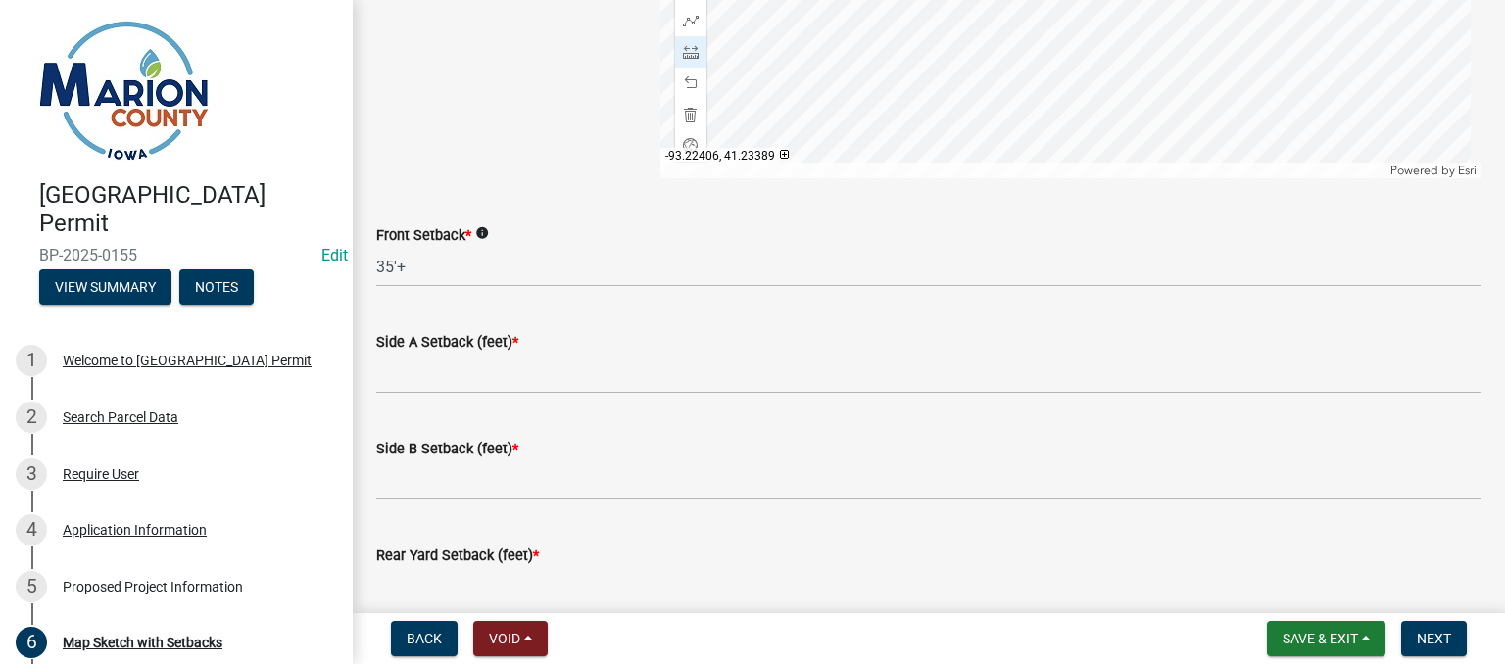
scroll to position [860, 0]
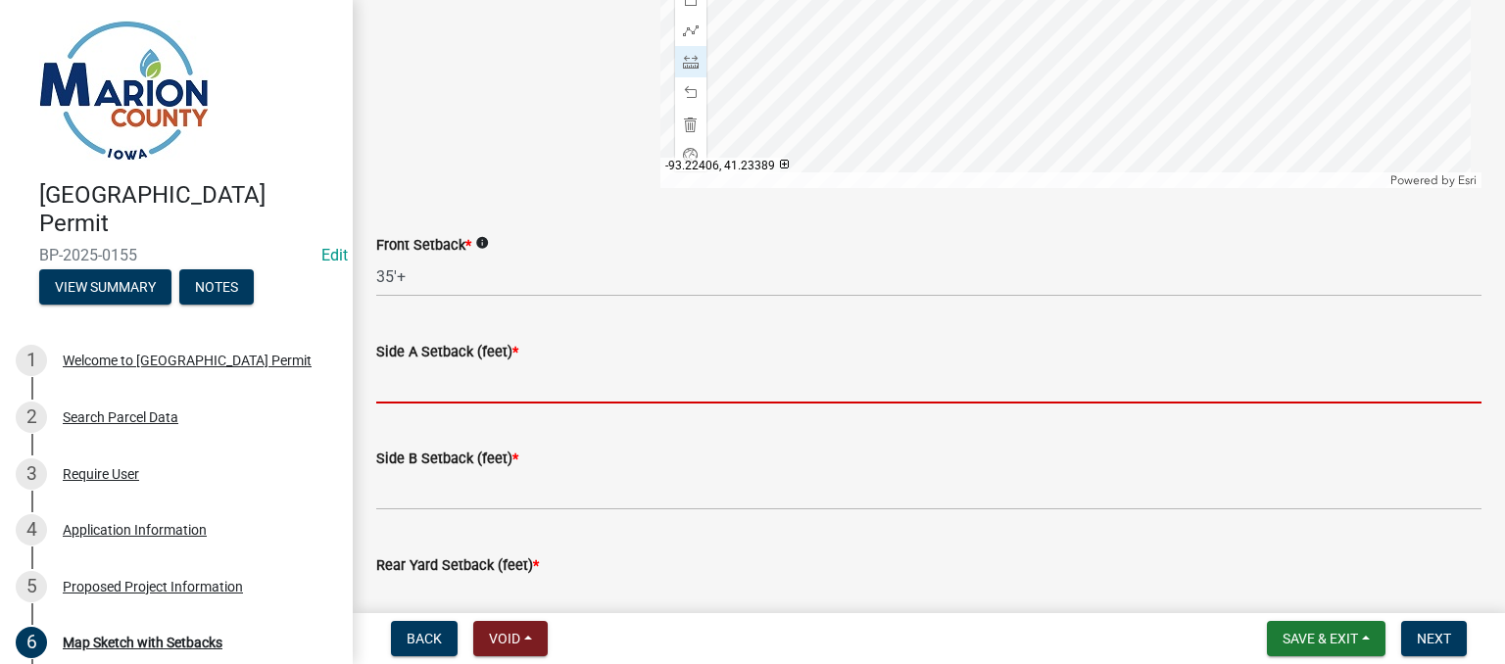
click at [486, 377] on input "Side A Setback (feet) *" at bounding box center [928, 384] width 1105 height 40
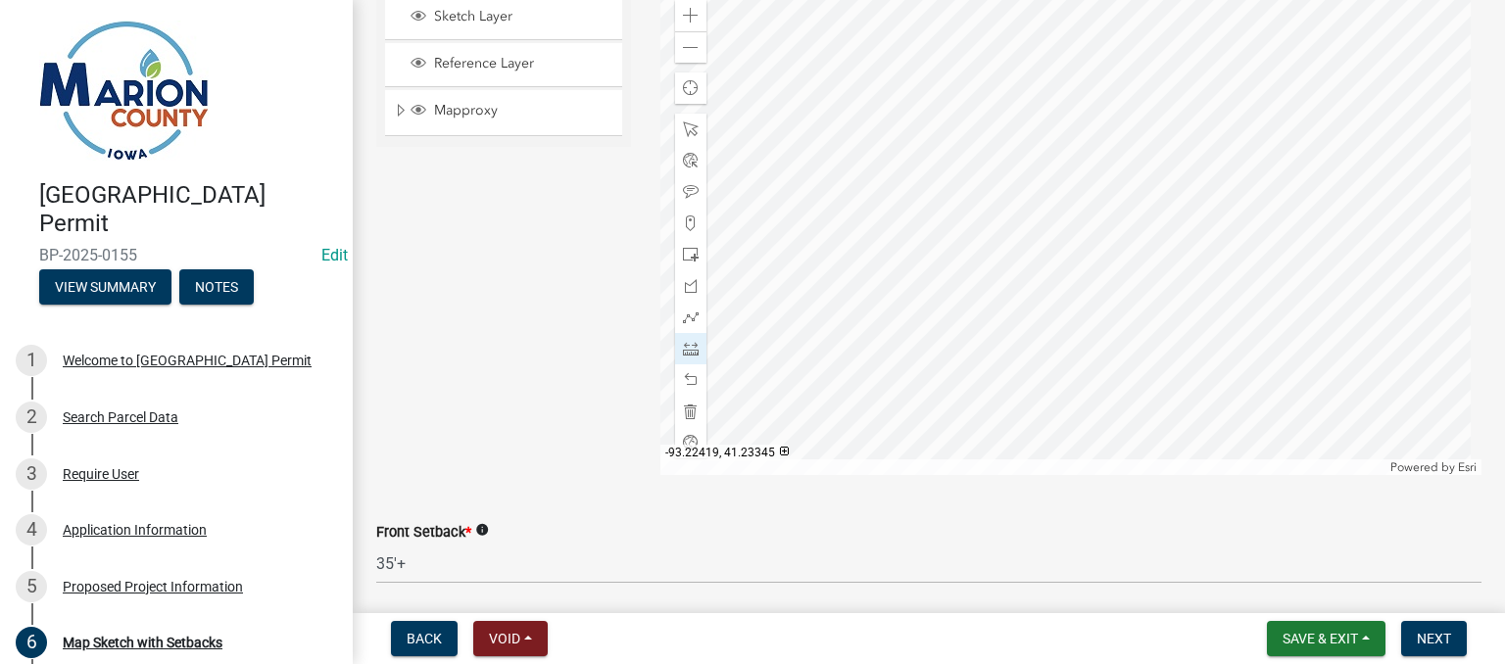
scroll to position [482, 0]
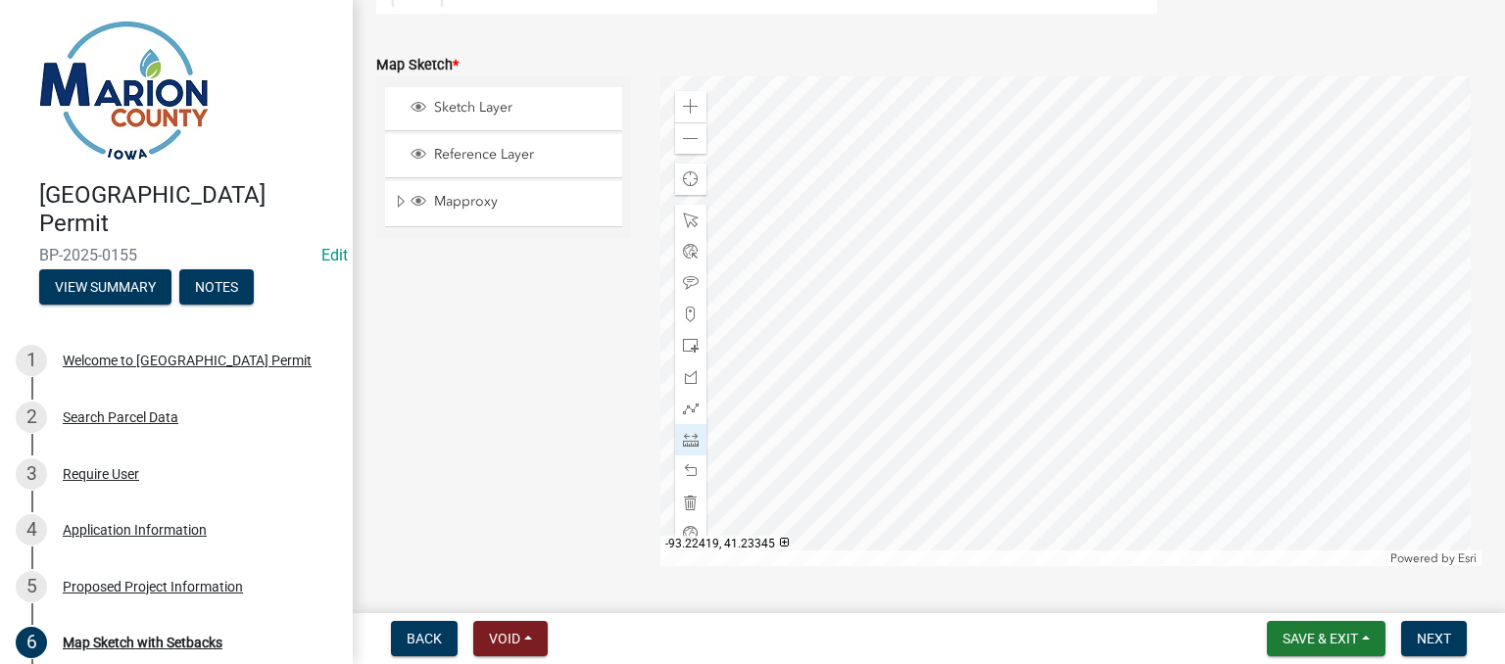
type input "159'+"
click at [1488, 514] on div "Map Sketch with Setbacks Please provide accurate setback measurements to ensure…" at bounding box center [929, 357] width 1152 height 1632
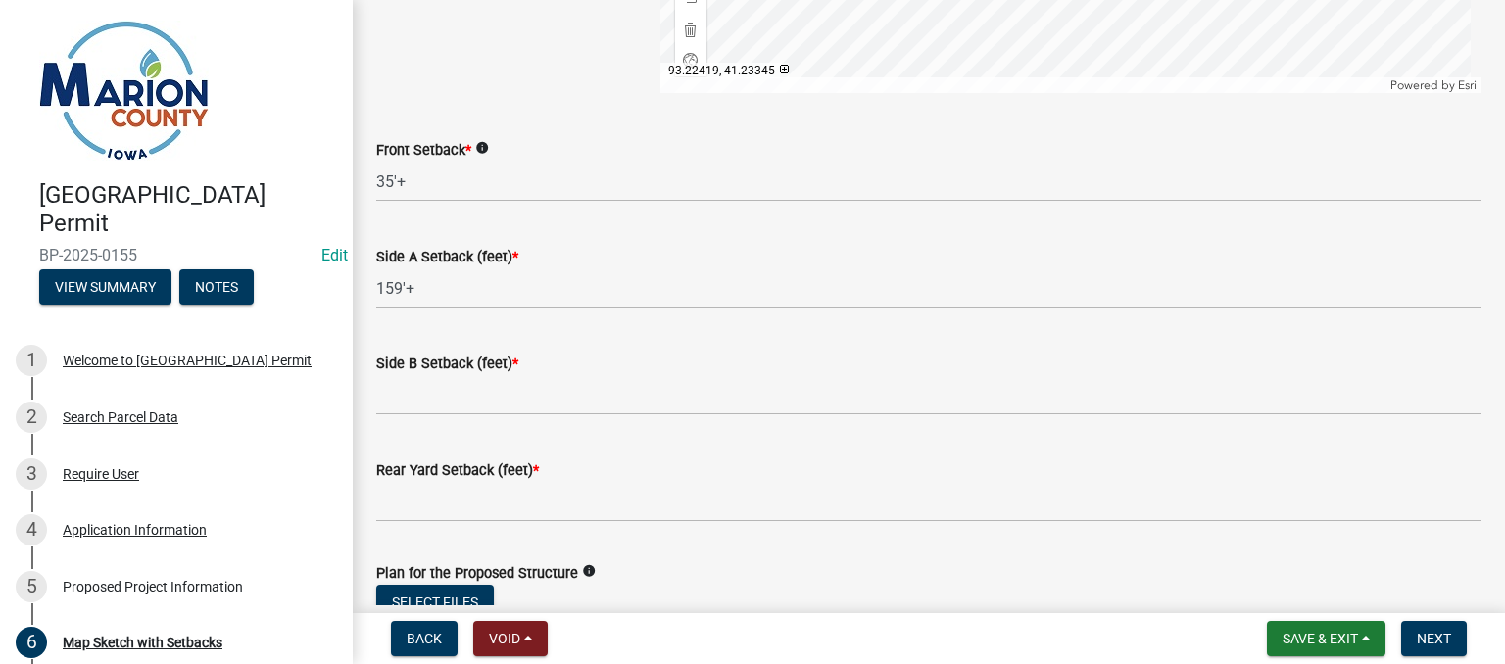
scroll to position [962, 0]
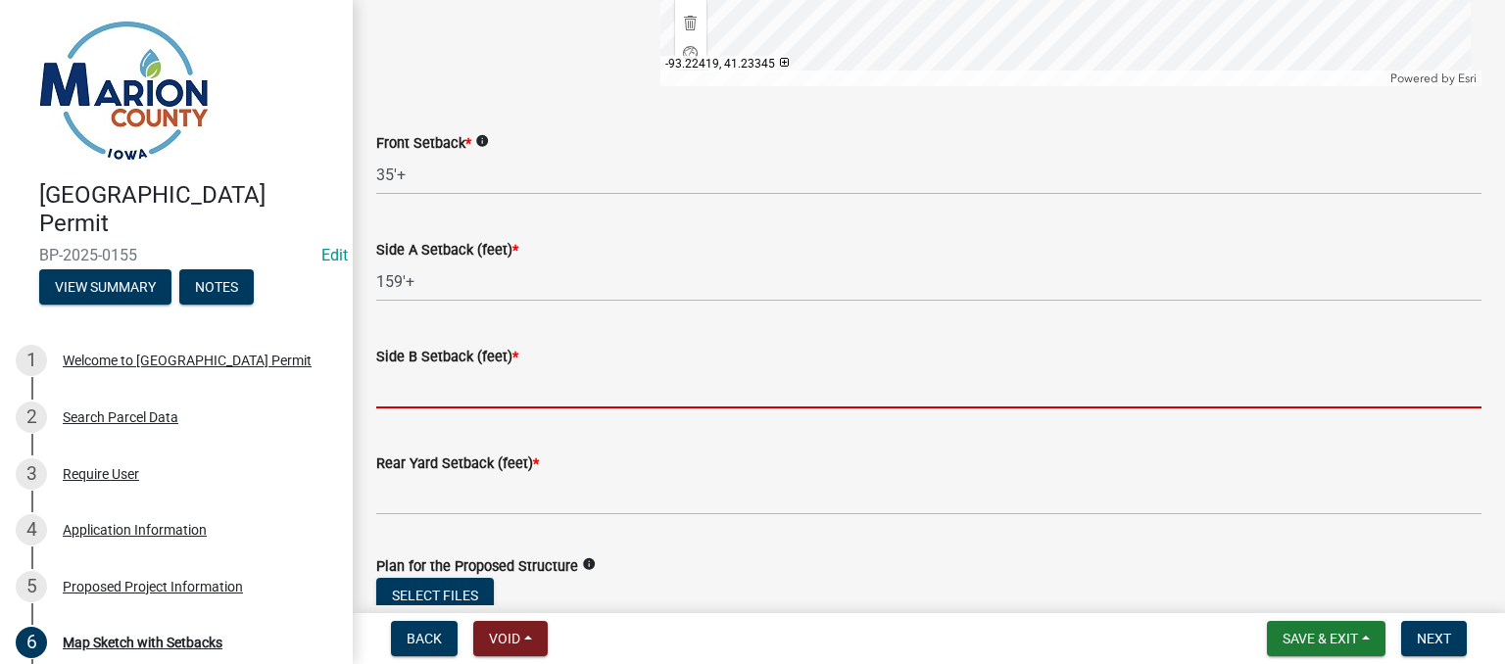
click at [480, 381] on input "Side B Setback (feet) *" at bounding box center [928, 388] width 1105 height 40
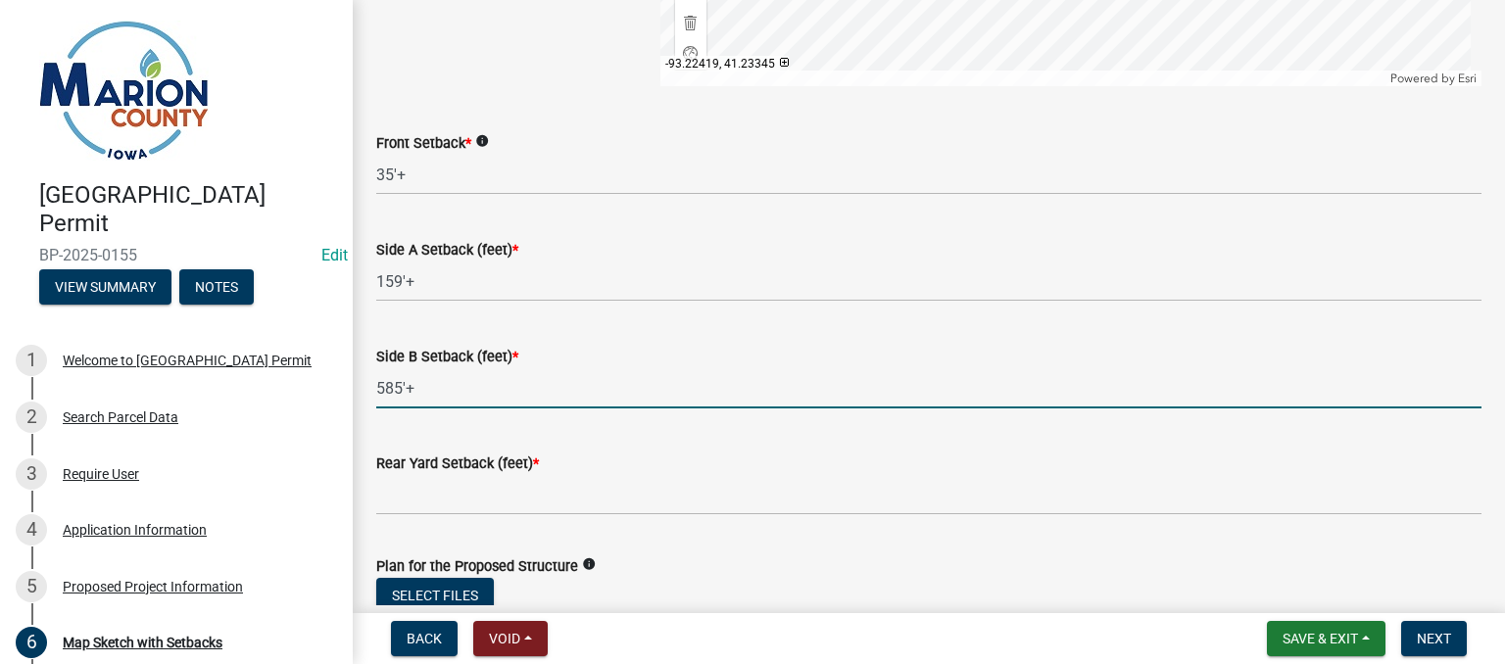
type input "585'+"
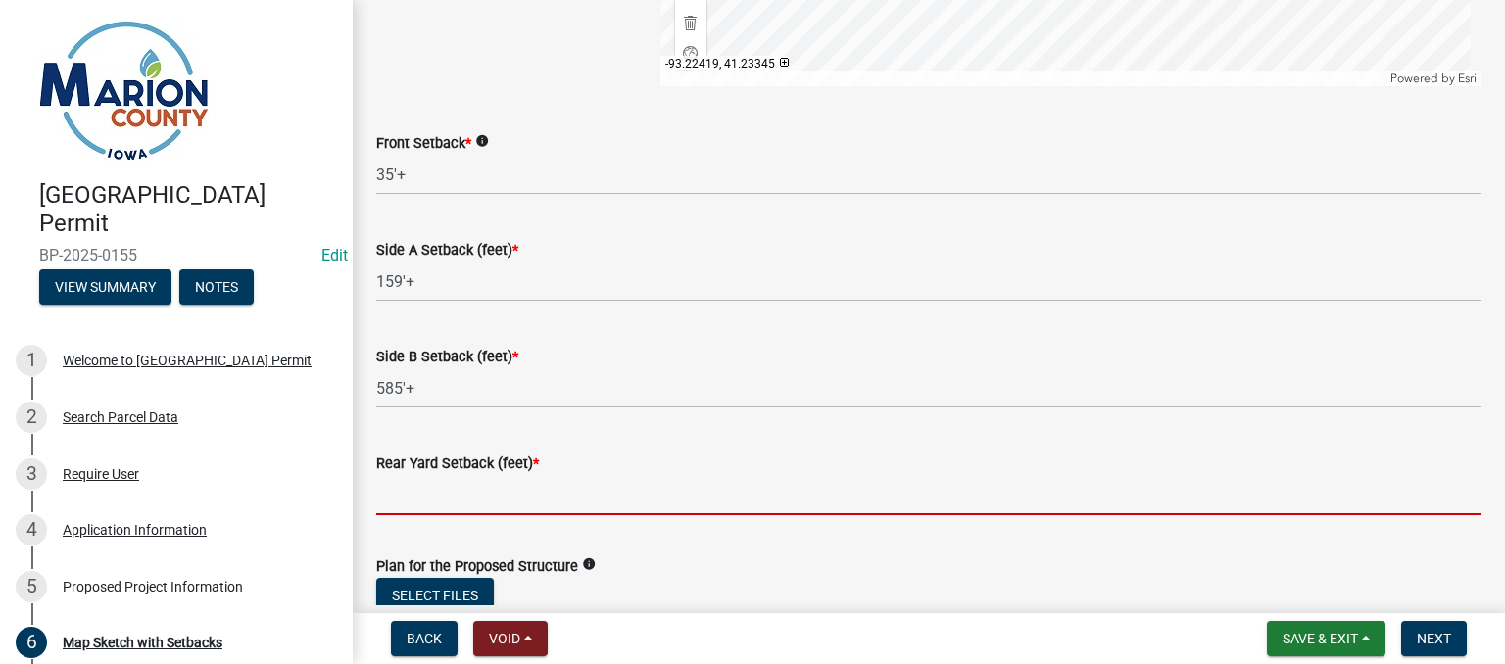
click at [525, 496] on input "Rear Yard Setback (feet) *" at bounding box center [928, 495] width 1105 height 40
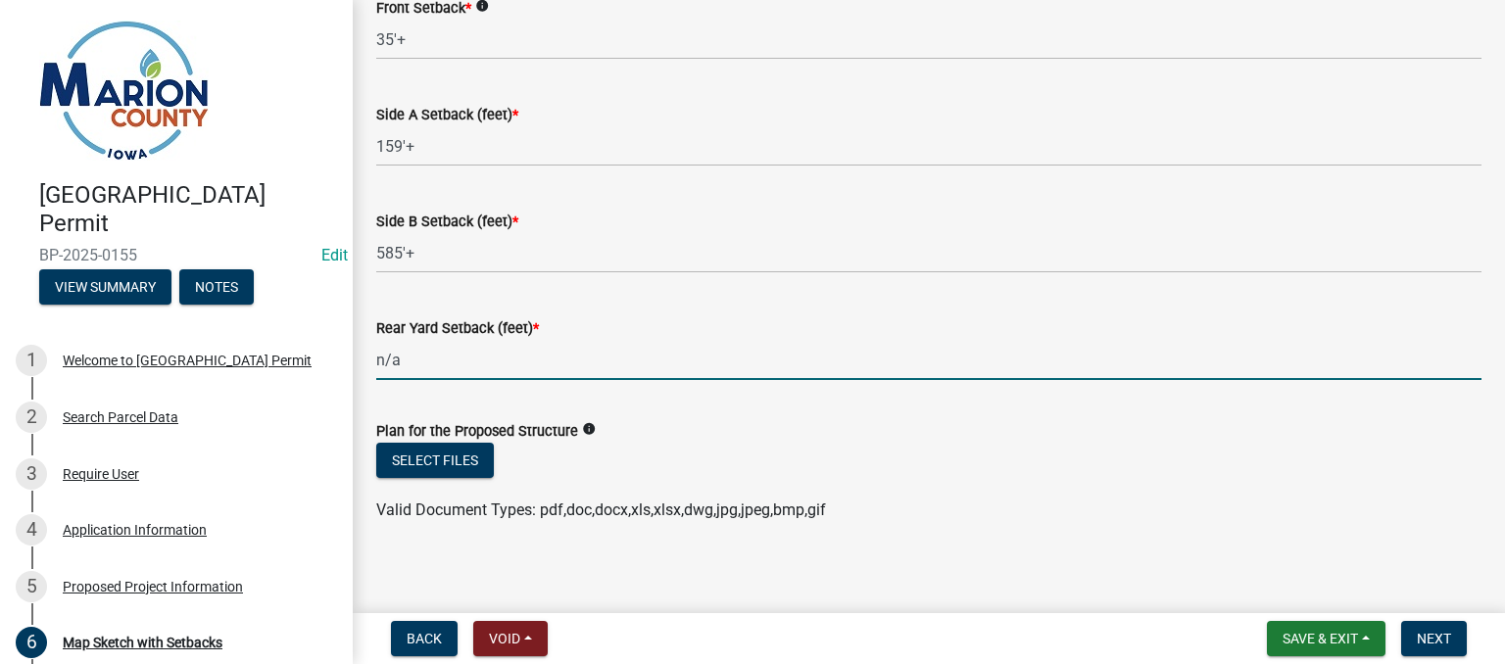
scroll to position [1108, 0]
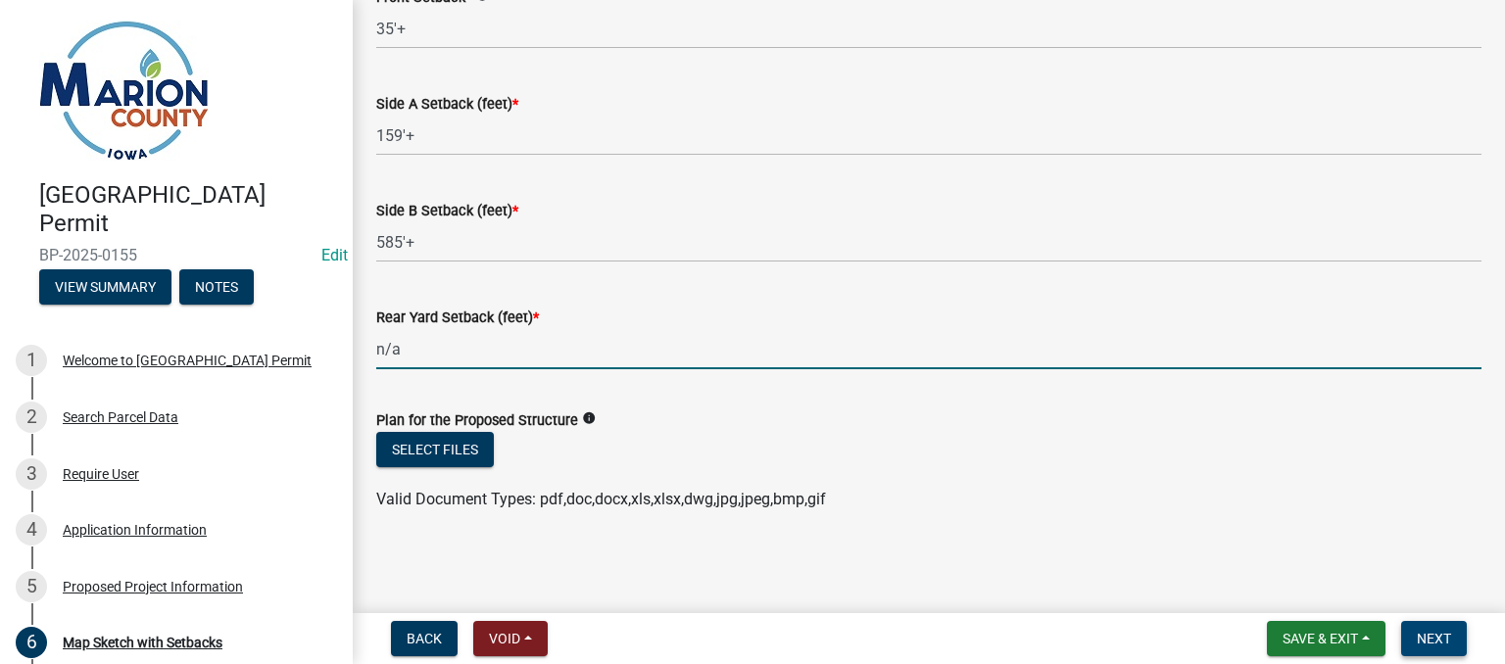
type input "n/a"
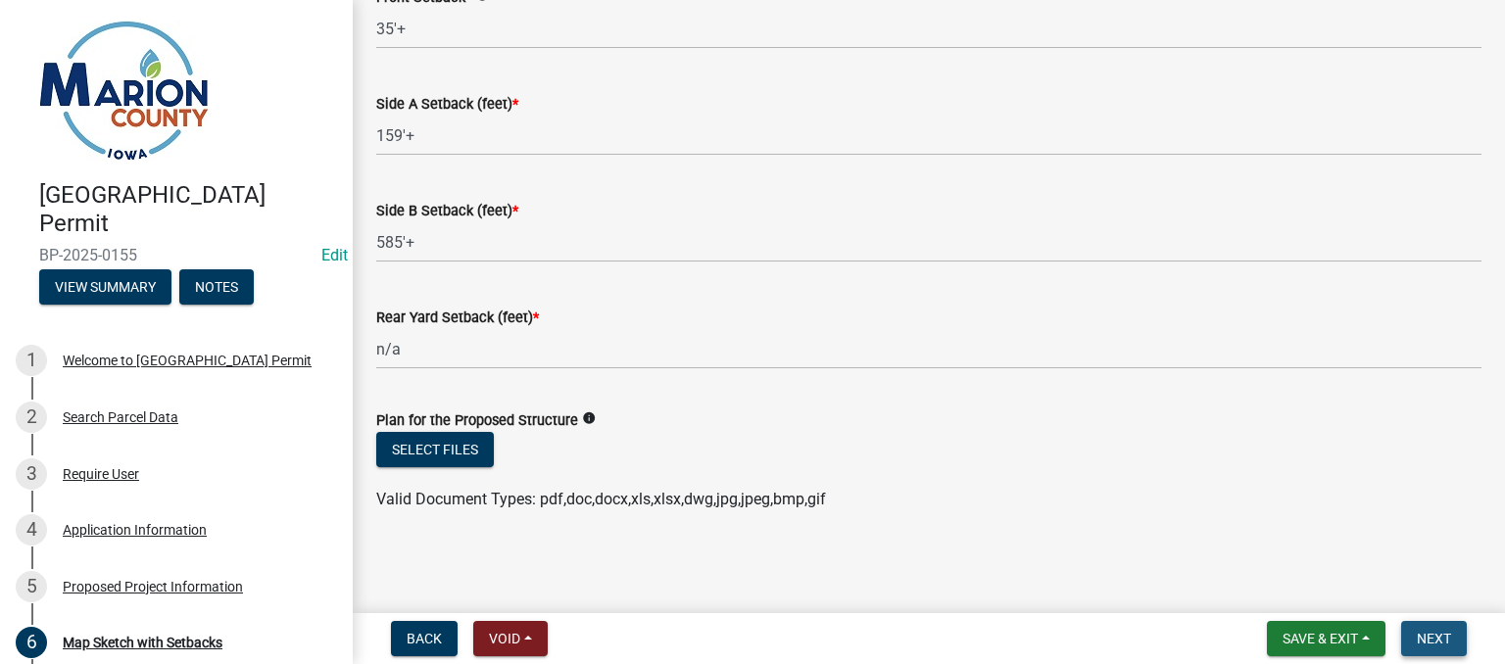
click at [1436, 644] on span "Next" at bounding box center [1434, 639] width 34 height 16
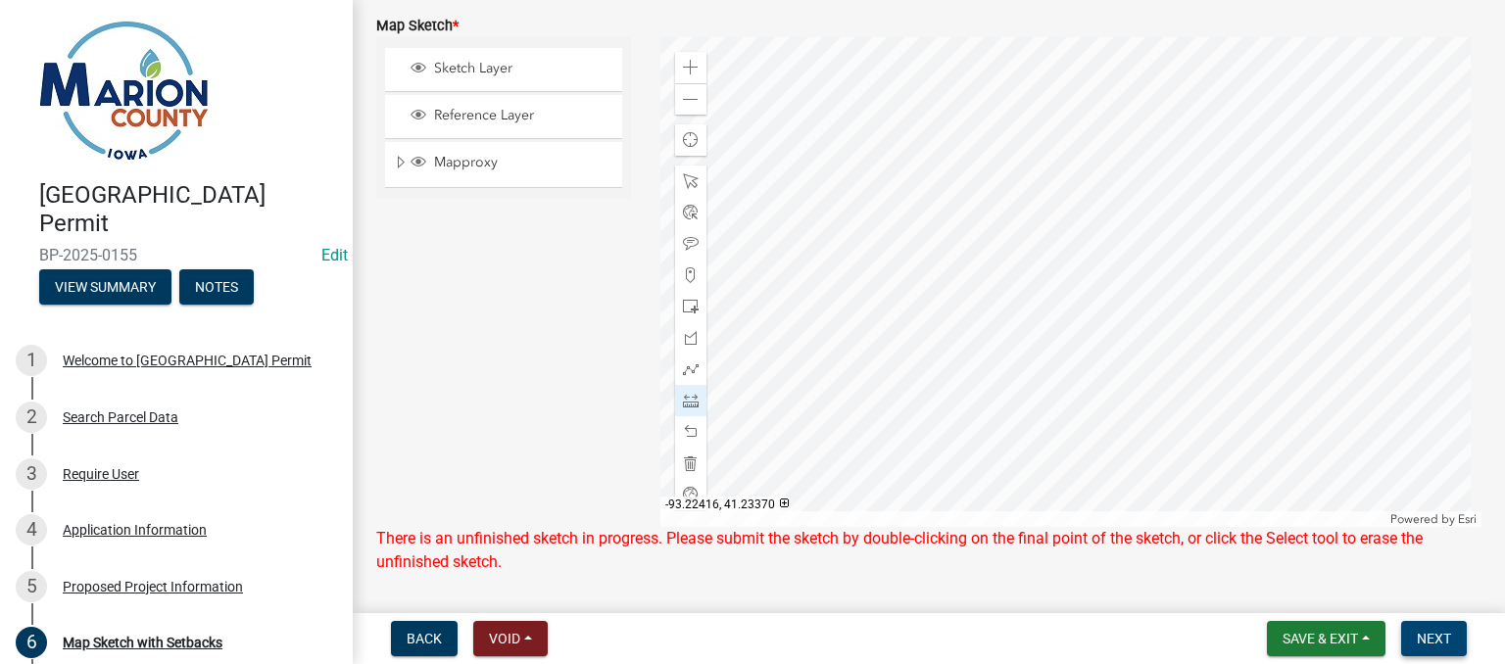
scroll to position [469, 0]
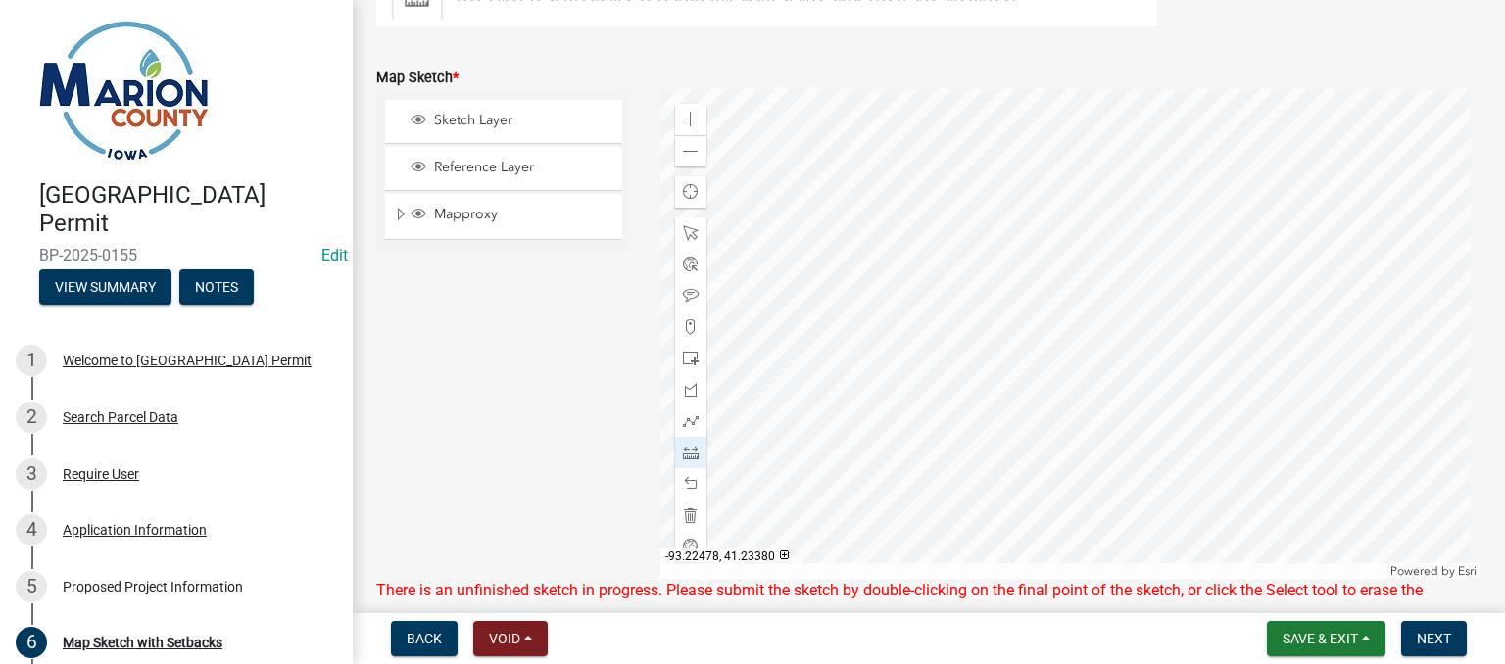
click at [1227, 346] on div at bounding box center [1071, 334] width 822 height 490
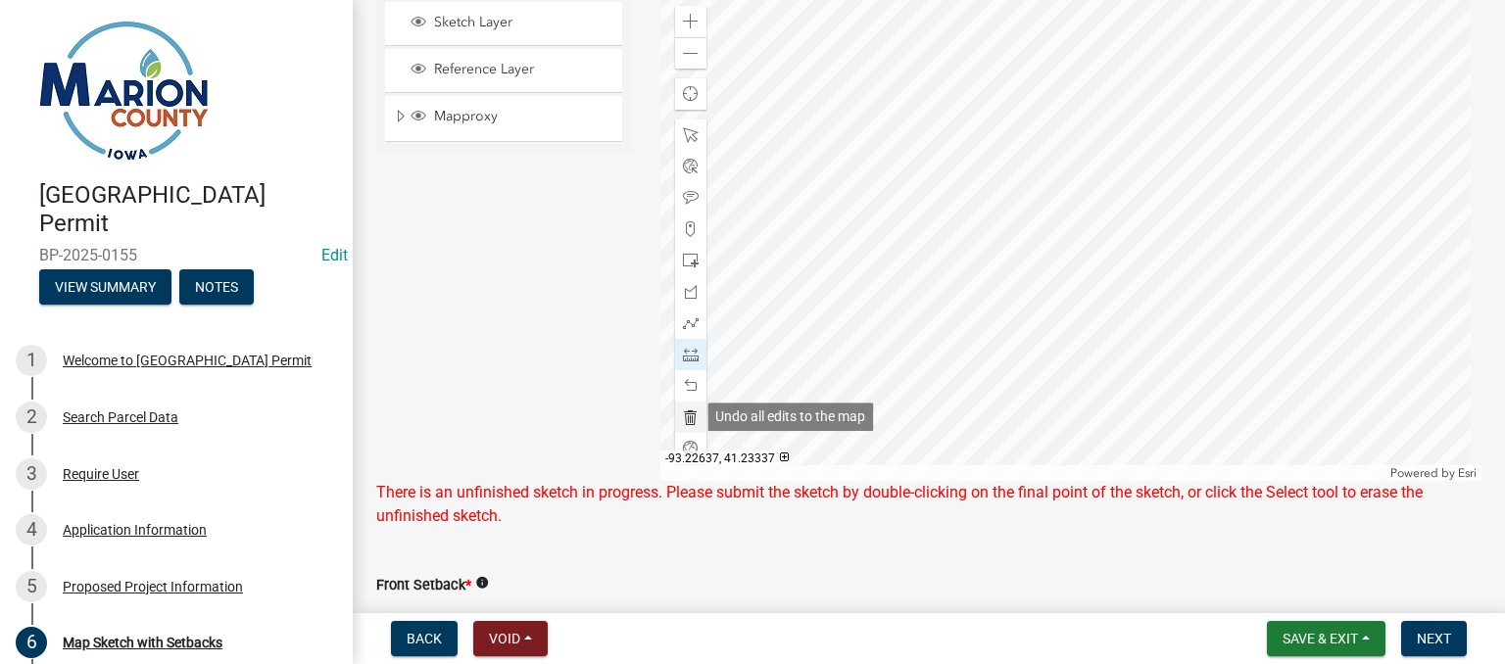
click at [683, 416] on span at bounding box center [691, 418] width 16 height 16
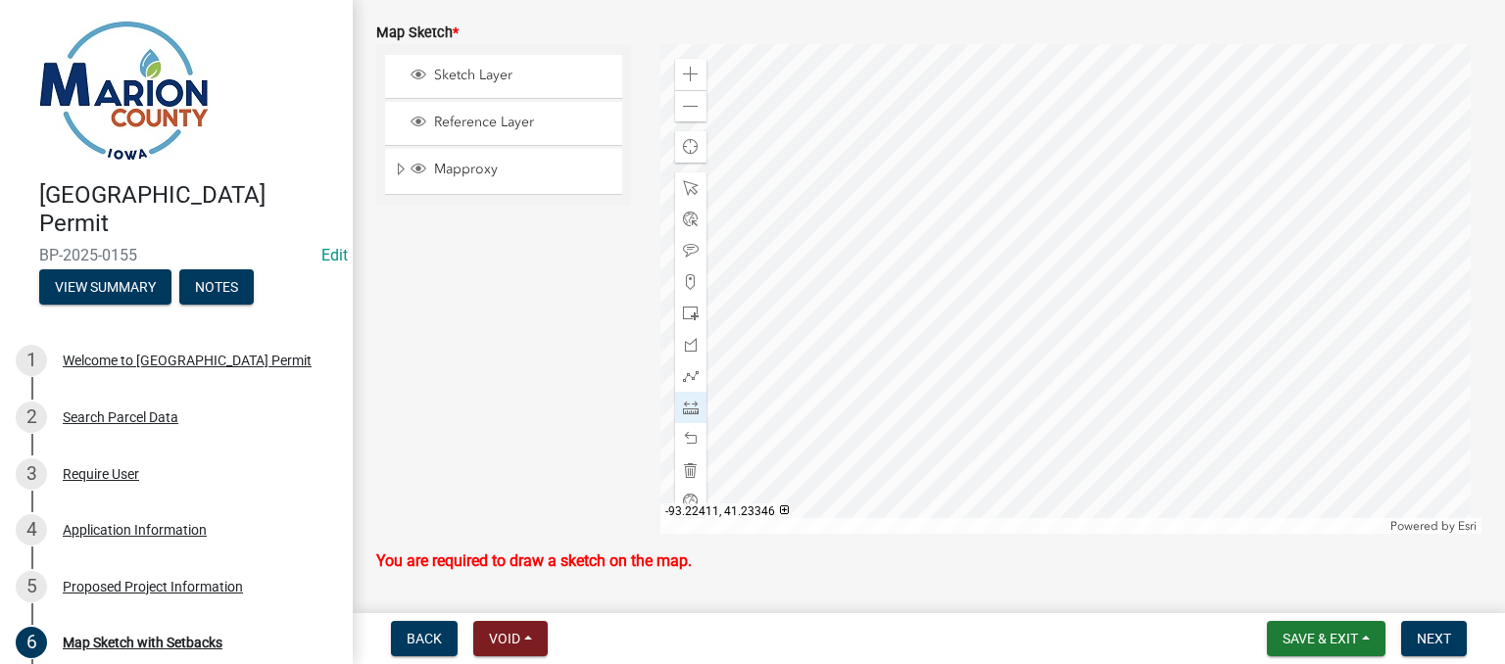
scroll to position [513, 0]
click at [686, 429] on div at bounding box center [690, 440] width 31 height 31
click at [686, 436] on span at bounding box center [691, 441] width 16 height 16
click at [1275, 449] on div at bounding box center [1071, 291] width 822 height 490
click at [1276, 407] on div at bounding box center [1071, 291] width 822 height 490
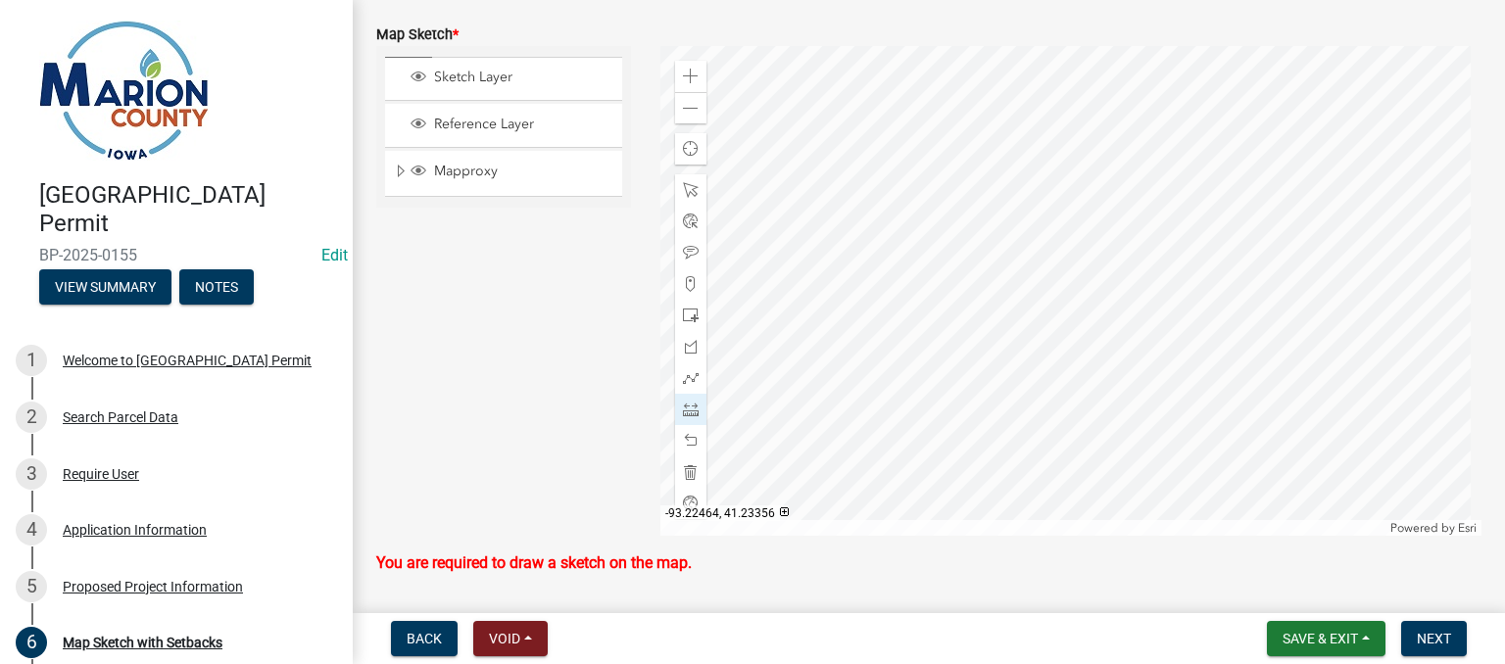
click at [1276, 407] on div at bounding box center [1071, 291] width 822 height 490
click at [685, 75] on span at bounding box center [691, 77] width 16 height 16
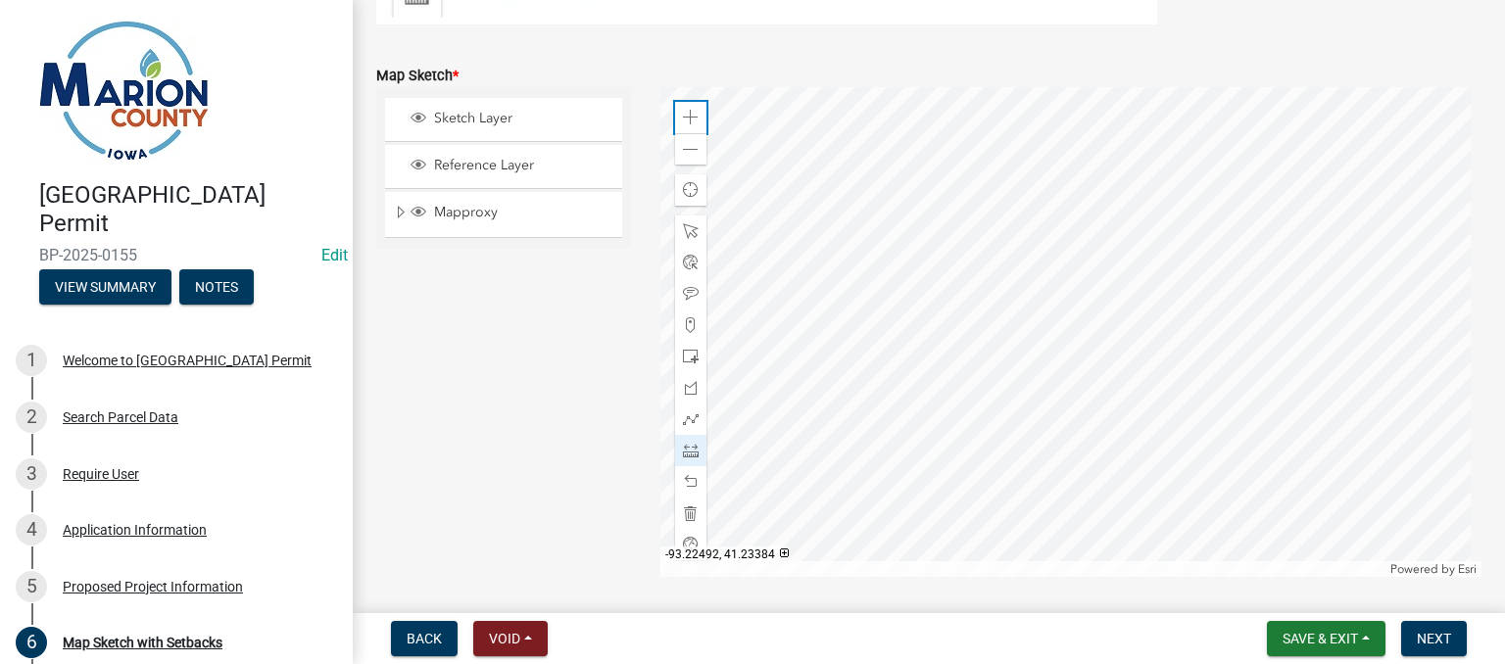
scroll to position [466, 0]
click at [683, 121] on span at bounding box center [691, 123] width 16 height 16
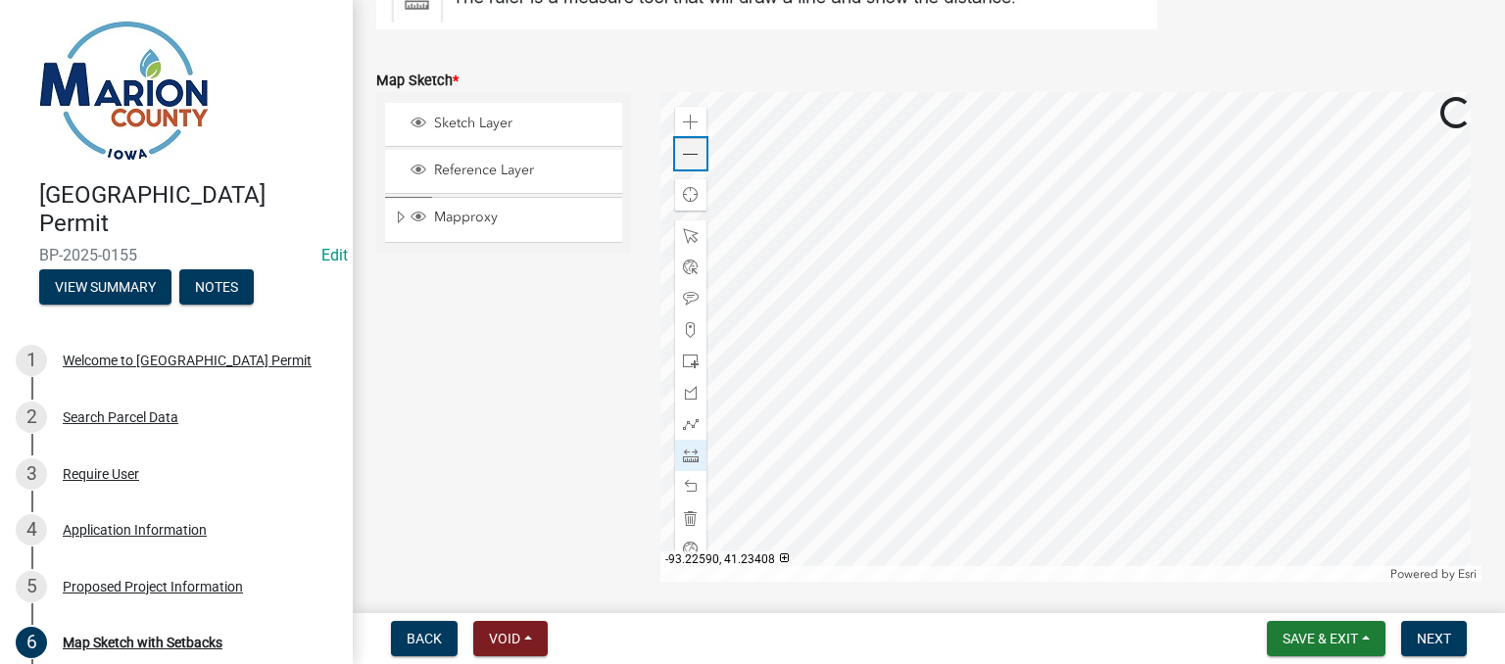
click at [683, 151] on span at bounding box center [691, 155] width 16 height 16
click at [683, 150] on span at bounding box center [691, 155] width 16 height 16
click at [1277, 453] on div at bounding box center [1071, 337] width 822 height 490
click at [1134, 448] on div at bounding box center [1071, 337] width 822 height 490
click at [1133, 399] on div at bounding box center [1071, 337] width 822 height 490
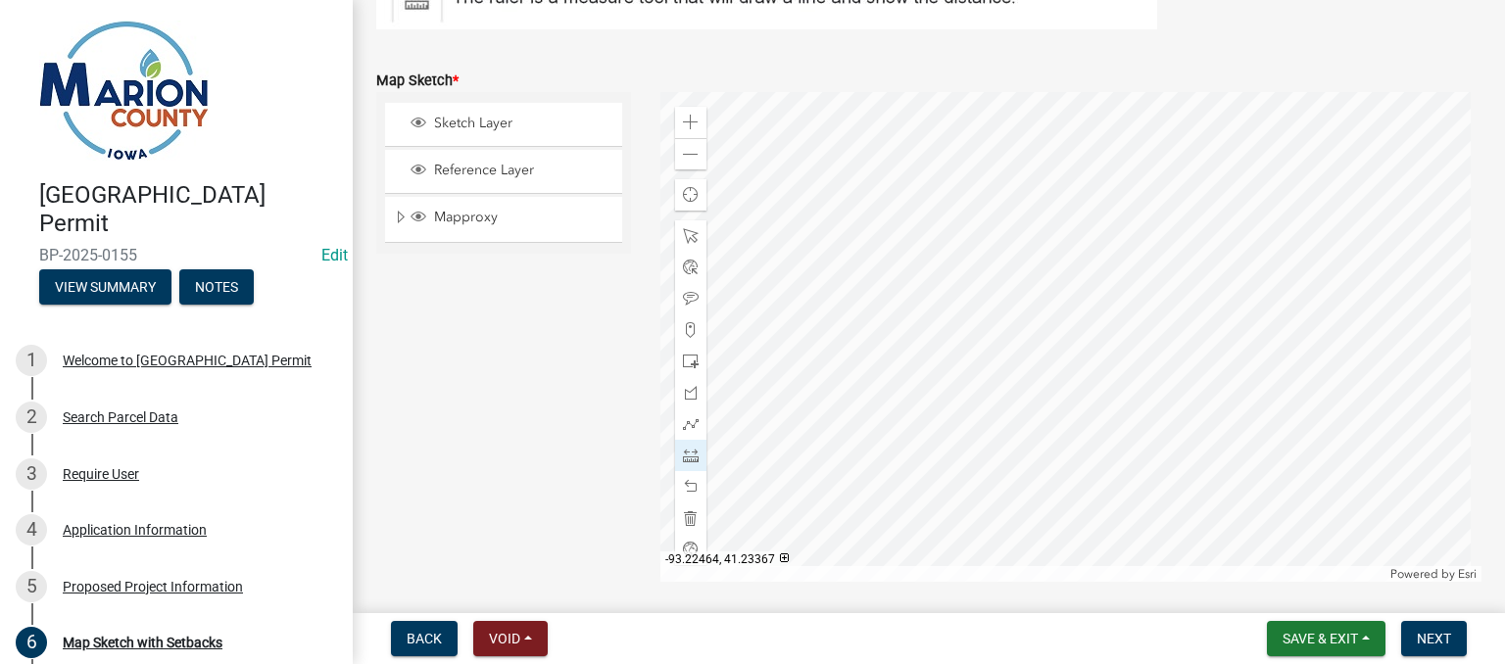
click at [1276, 404] on div at bounding box center [1071, 337] width 822 height 490
click at [1278, 449] on div at bounding box center [1071, 337] width 822 height 490
click at [1278, 440] on div at bounding box center [1071, 337] width 822 height 490
click at [1458, 447] on div at bounding box center [1071, 337] width 822 height 490
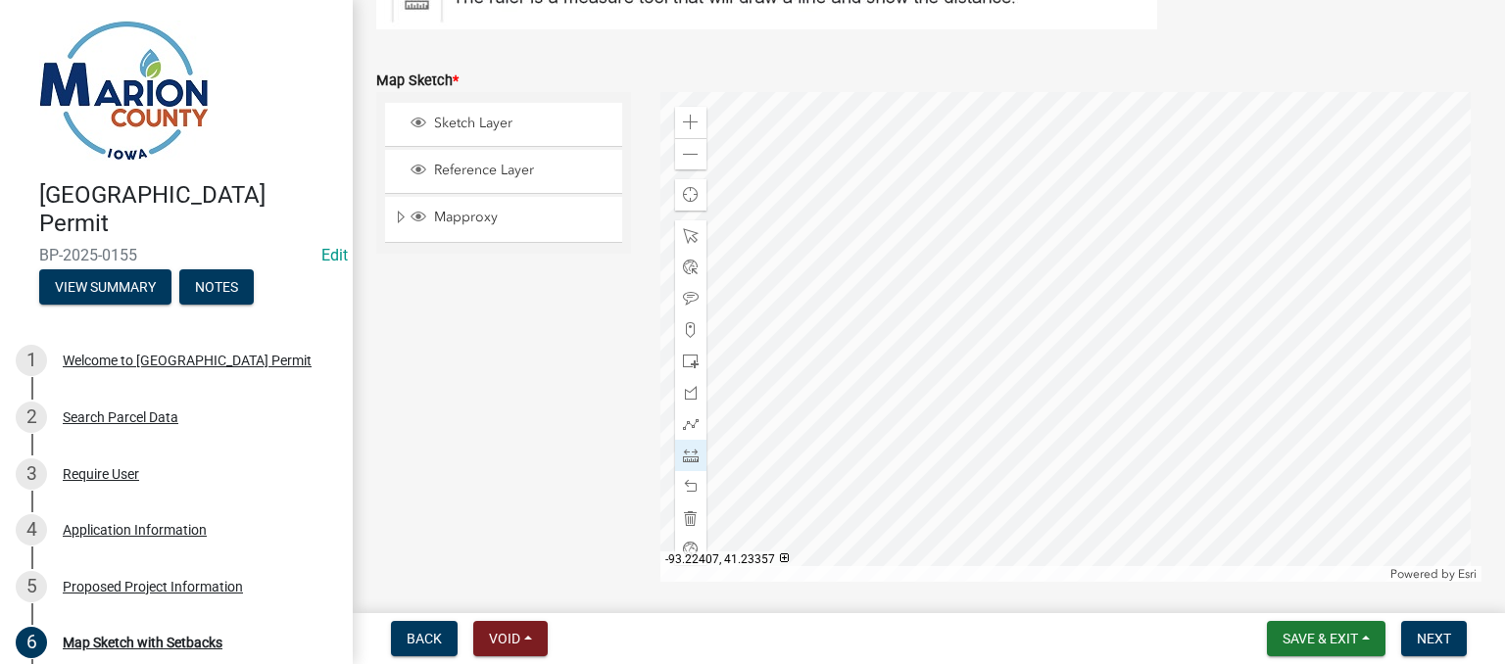
click at [1458, 447] on div at bounding box center [1071, 337] width 822 height 490
click at [686, 147] on span at bounding box center [691, 155] width 16 height 16
click at [729, 356] on div at bounding box center [1071, 337] width 822 height 490
click at [1099, 367] on div at bounding box center [1071, 337] width 822 height 490
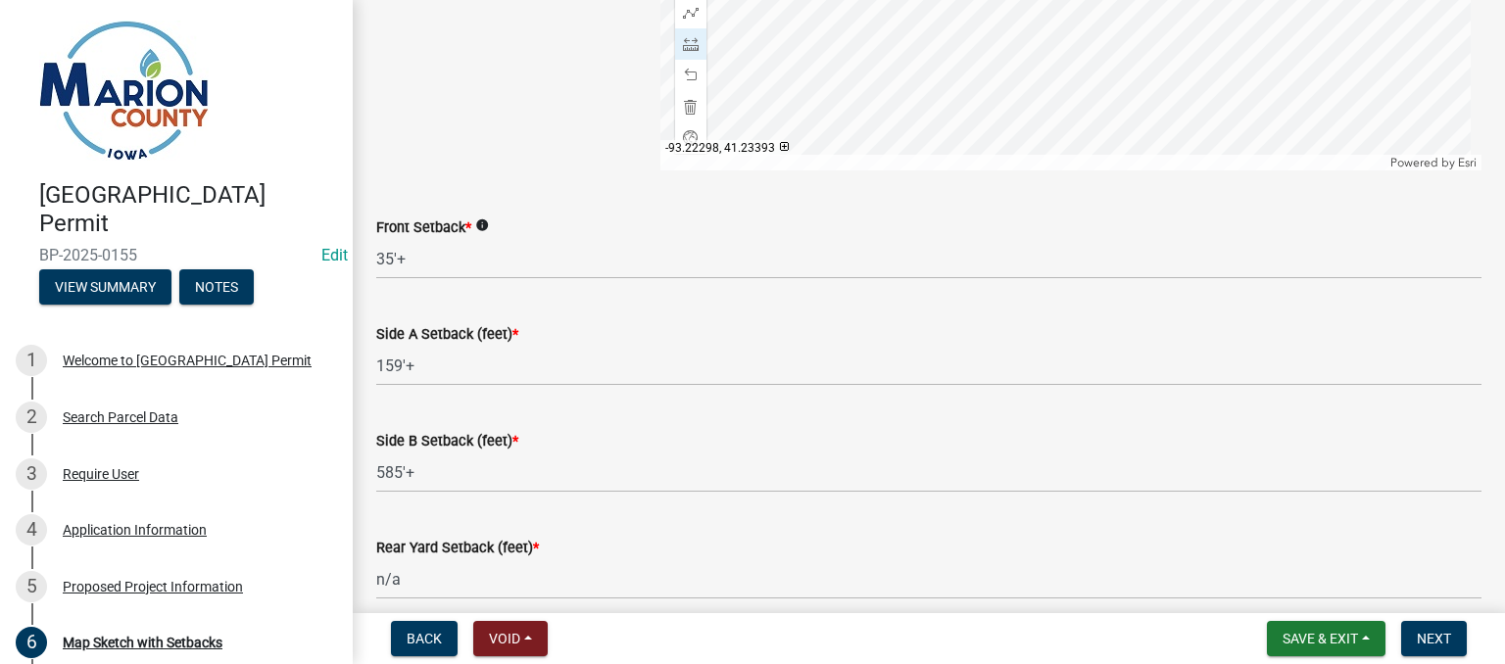
scroll to position [1105, 0]
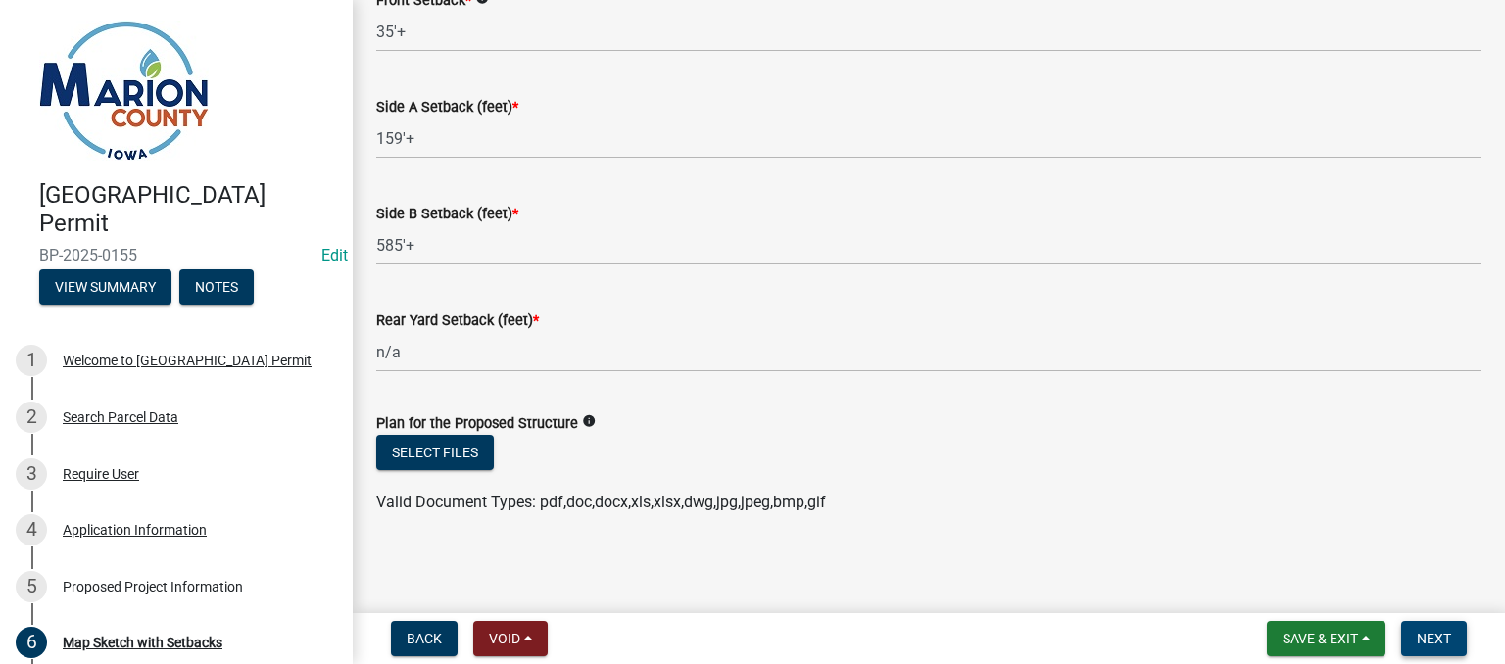
click at [1442, 644] on span "Next" at bounding box center [1434, 639] width 34 height 16
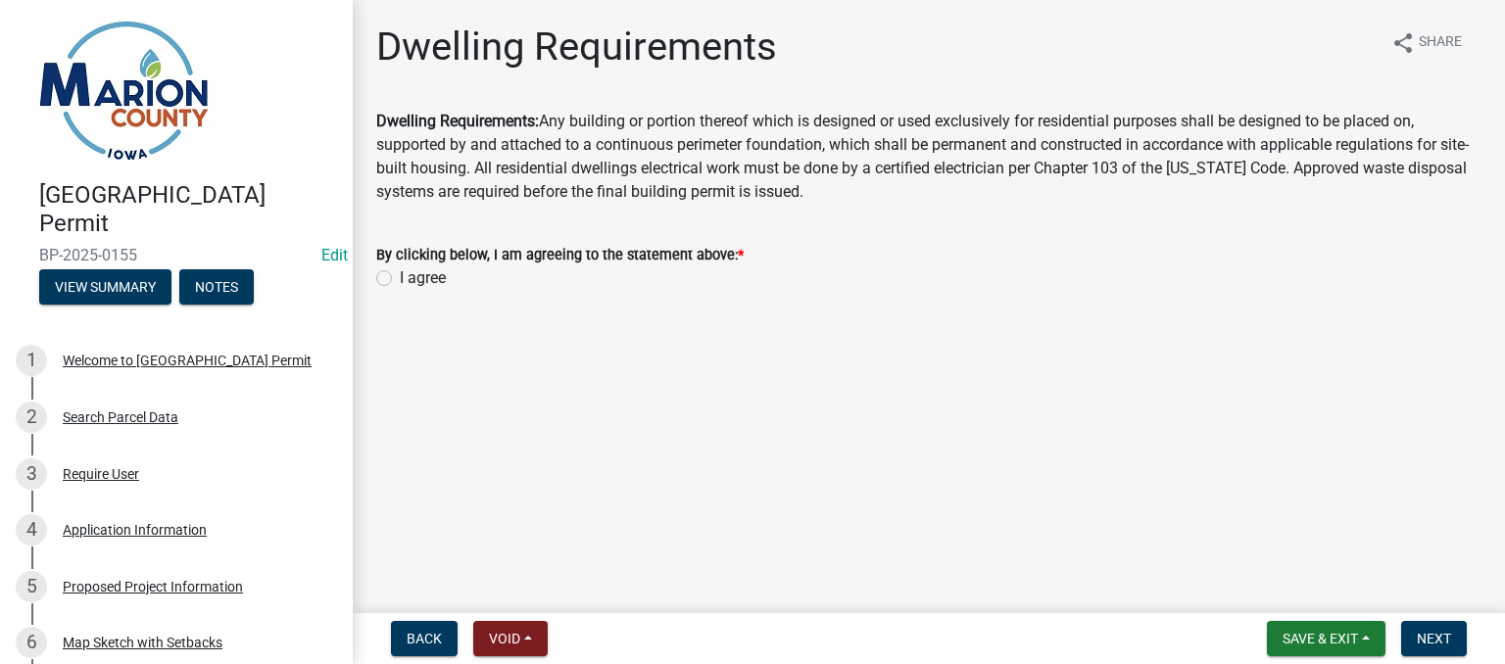
click at [400, 279] on label "I agree" at bounding box center [423, 279] width 46 height 24
click at [400, 279] on input "I agree" at bounding box center [406, 273] width 13 height 13
radio input "true"
click at [1438, 631] on span "Next" at bounding box center [1434, 639] width 34 height 16
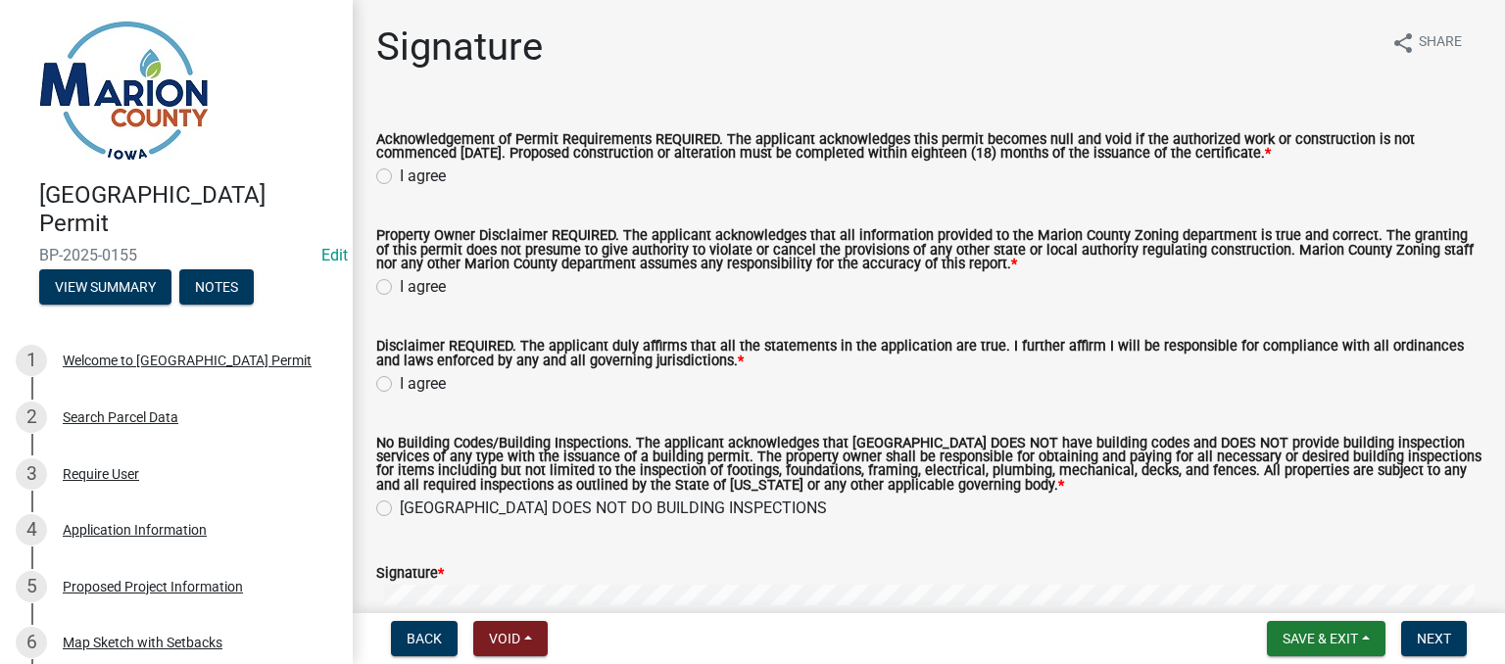
click at [400, 169] on label "I agree" at bounding box center [423, 177] width 46 height 24
click at [400, 169] on input "I agree" at bounding box center [406, 171] width 13 height 13
radio input "true"
click at [400, 286] on label "I agree" at bounding box center [423, 287] width 46 height 24
click at [400, 286] on input "I agree" at bounding box center [406, 281] width 13 height 13
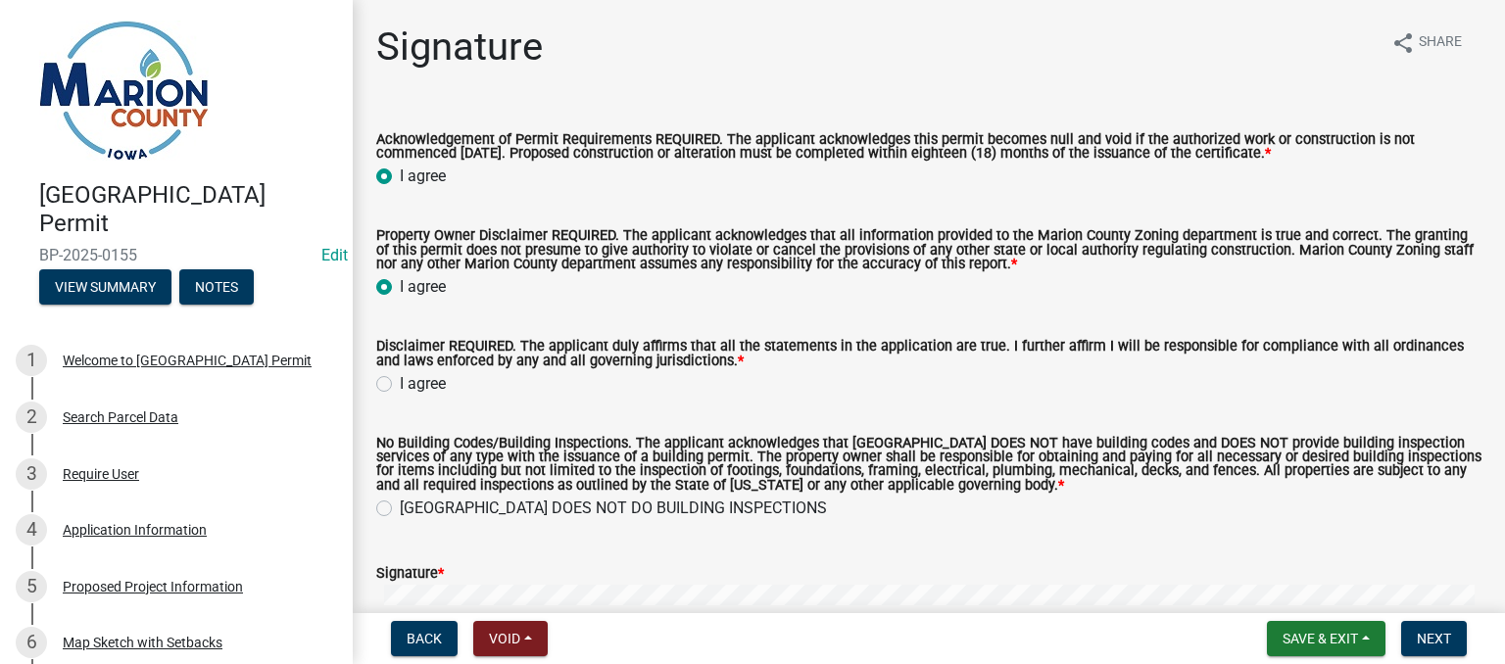
radio input "true"
click at [400, 385] on label "I agree" at bounding box center [423, 384] width 46 height 24
click at [400, 385] on input "I agree" at bounding box center [406, 378] width 13 height 13
radio input "true"
click at [400, 513] on label "[GEOGRAPHIC_DATA] DOES NOT DO BUILDING INSPECTIONS" at bounding box center [613, 509] width 427 height 24
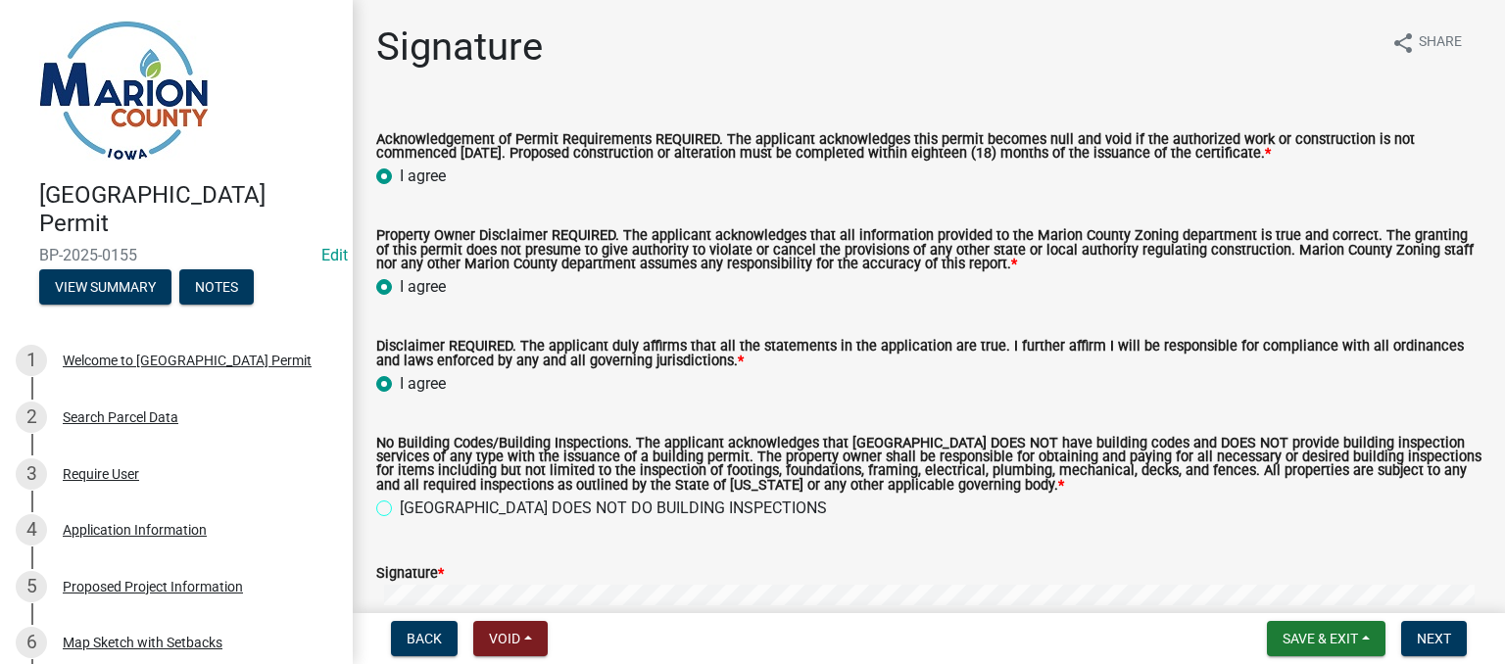
click at [400, 510] on input "[GEOGRAPHIC_DATA] DOES NOT DO BUILDING INSPECTIONS" at bounding box center [406, 503] width 13 height 13
radio input "true"
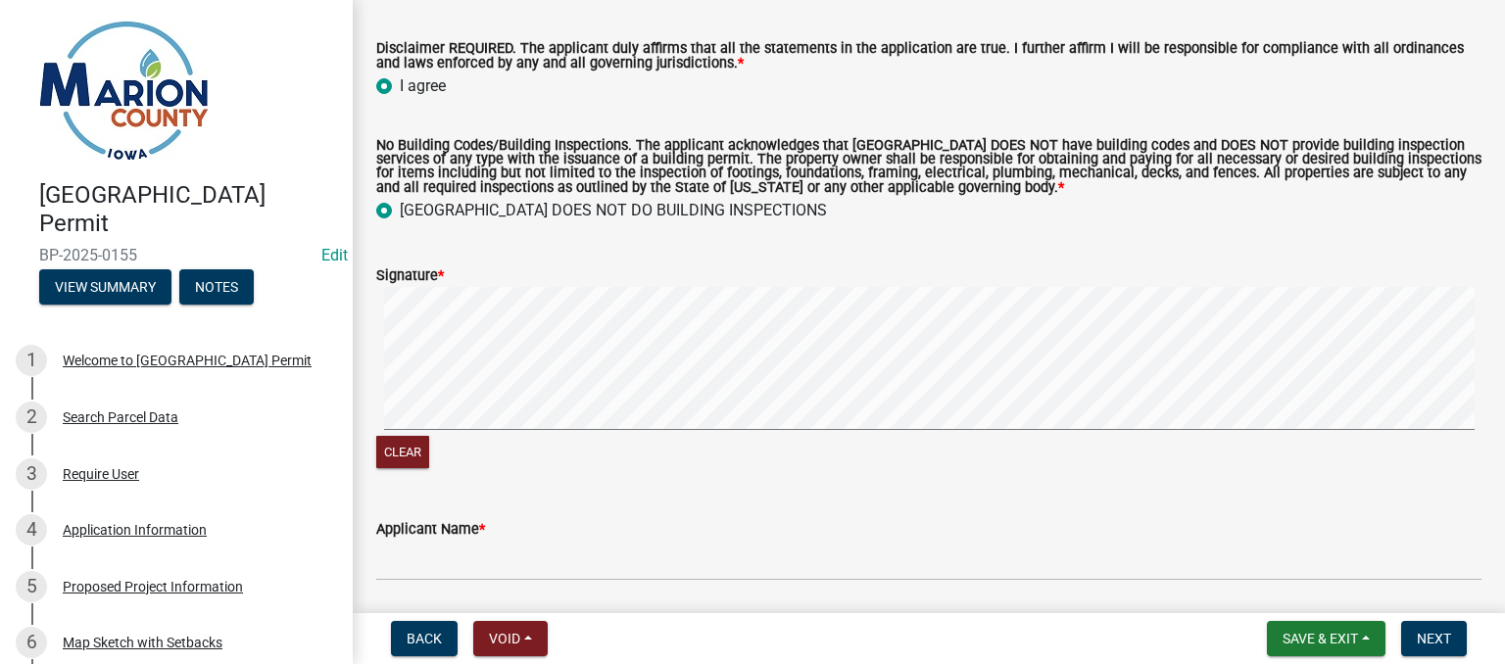
scroll to position [295, 0]
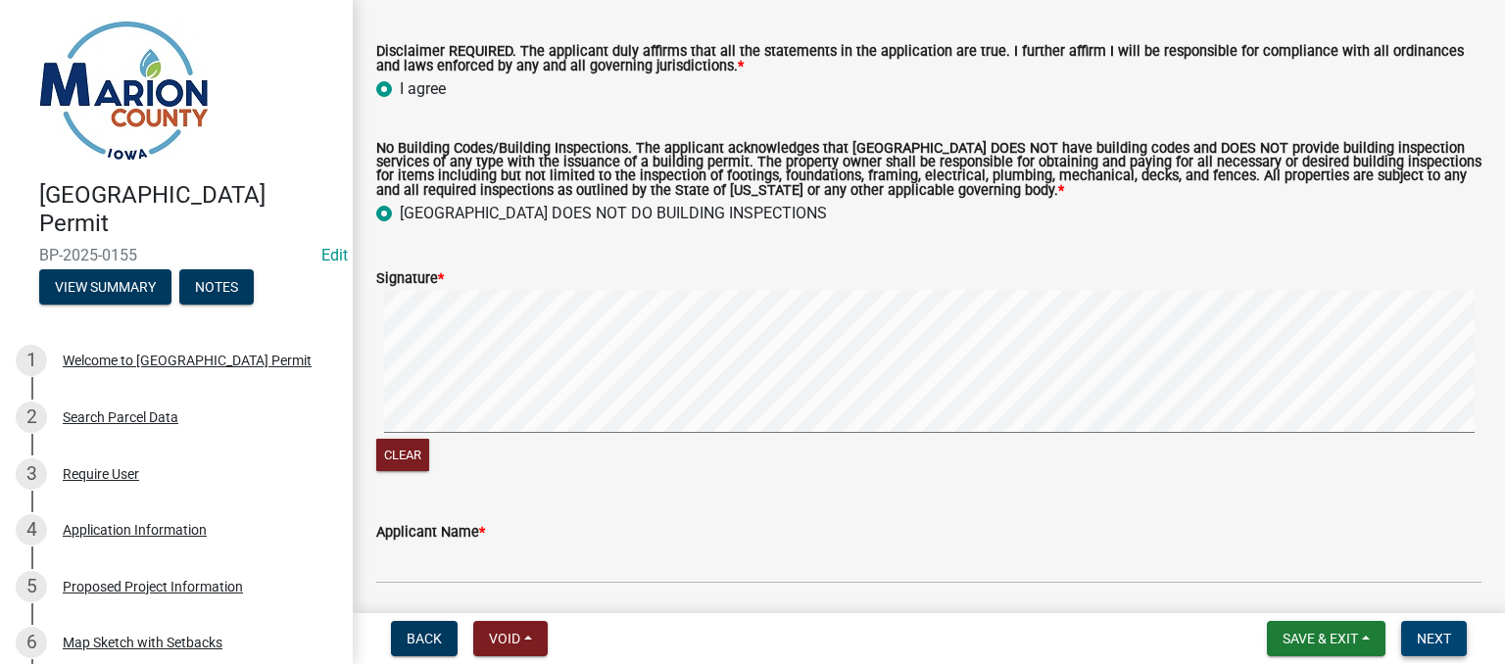
click at [1427, 642] on span "Next" at bounding box center [1434, 639] width 34 height 16
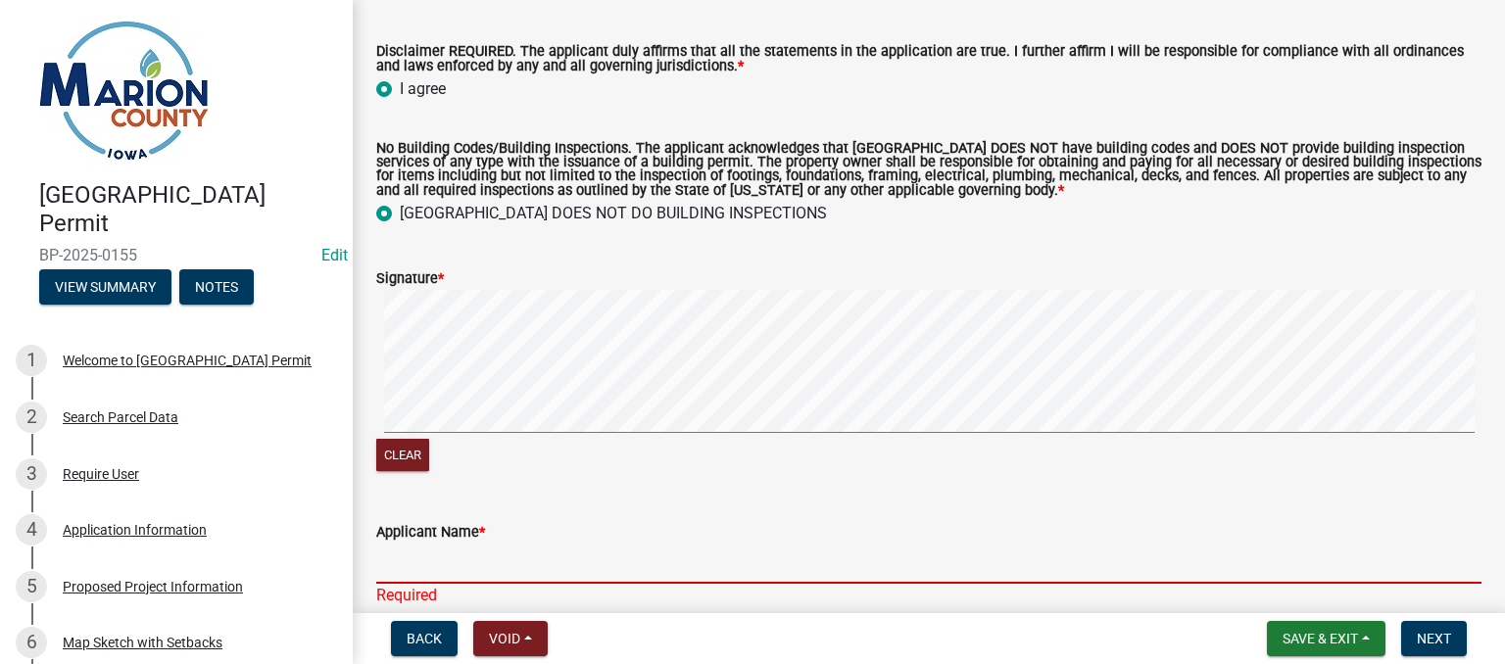
click at [487, 565] on input "Applicant Name *" at bounding box center [928, 564] width 1105 height 40
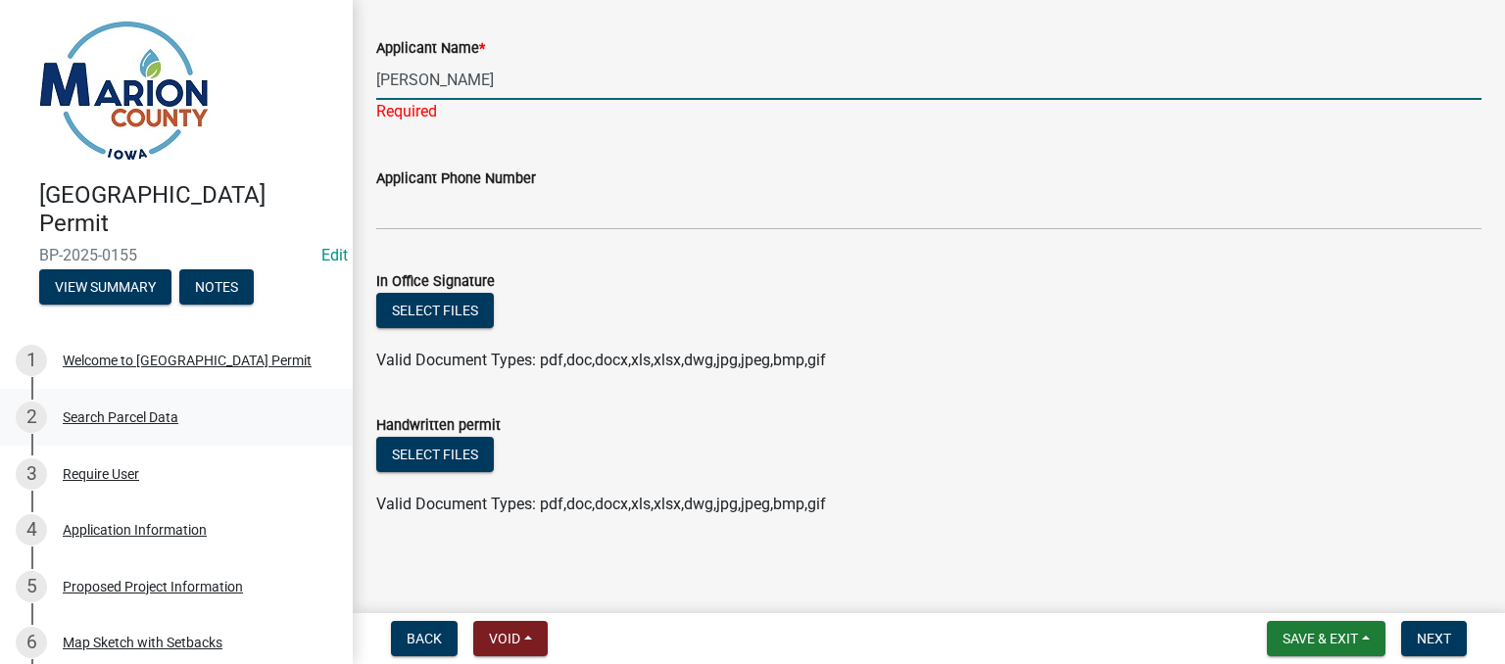
scroll to position [785, 0]
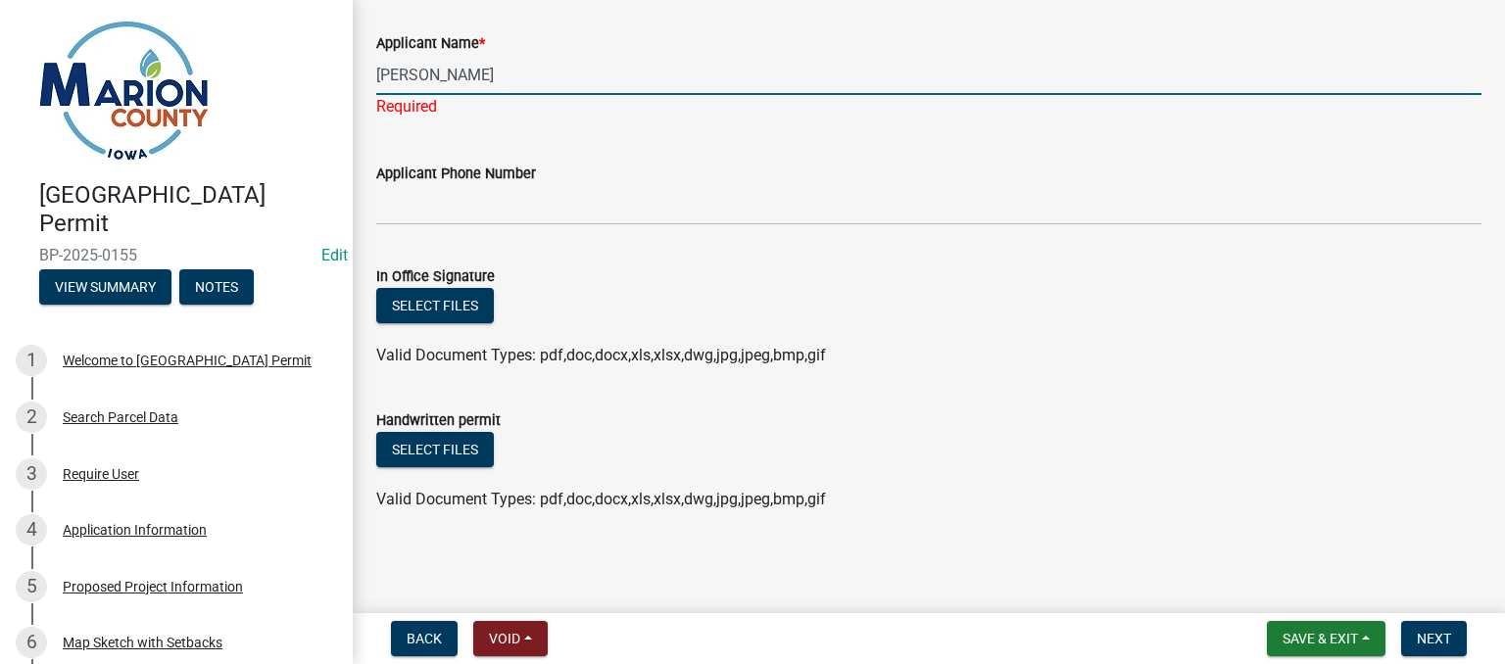
type input "[PERSON_NAME]"
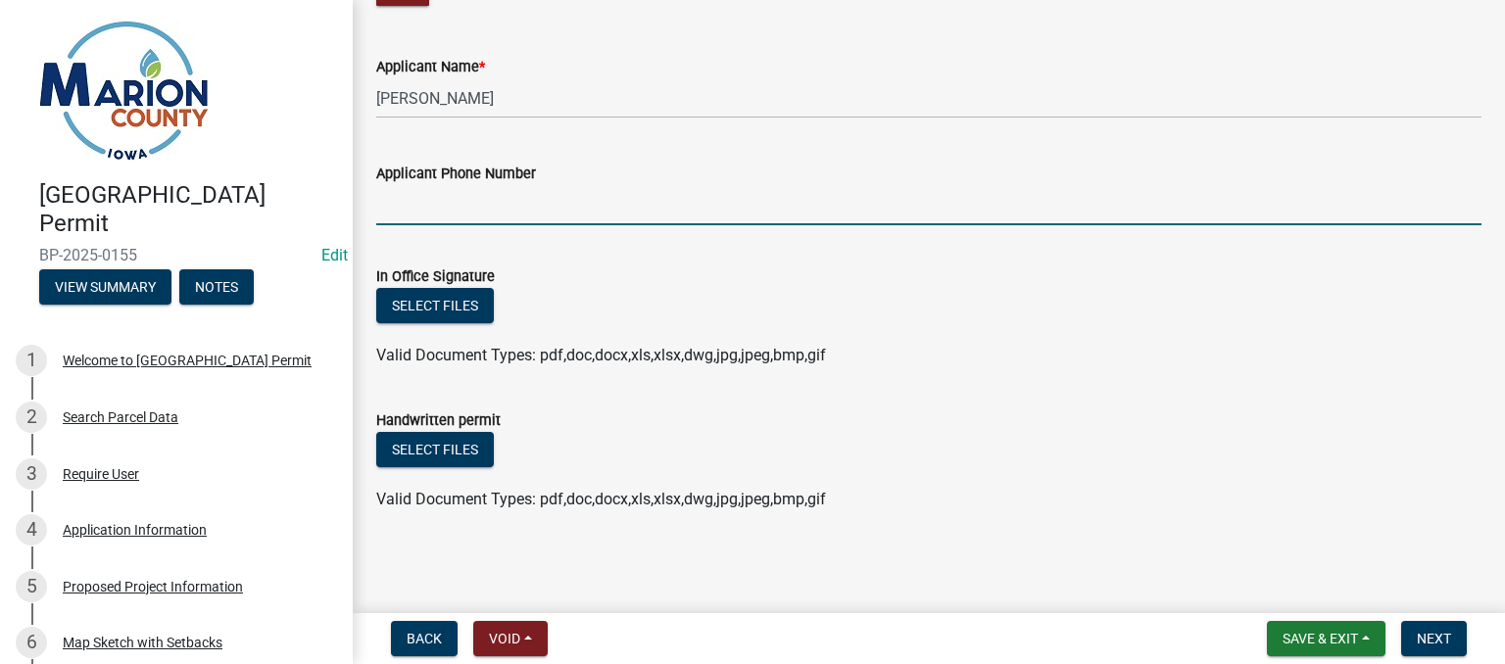
click at [558, 202] on input "Applicant Phone Number" at bounding box center [928, 205] width 1105 height 40
type input "[PHONE_NUMBER]"
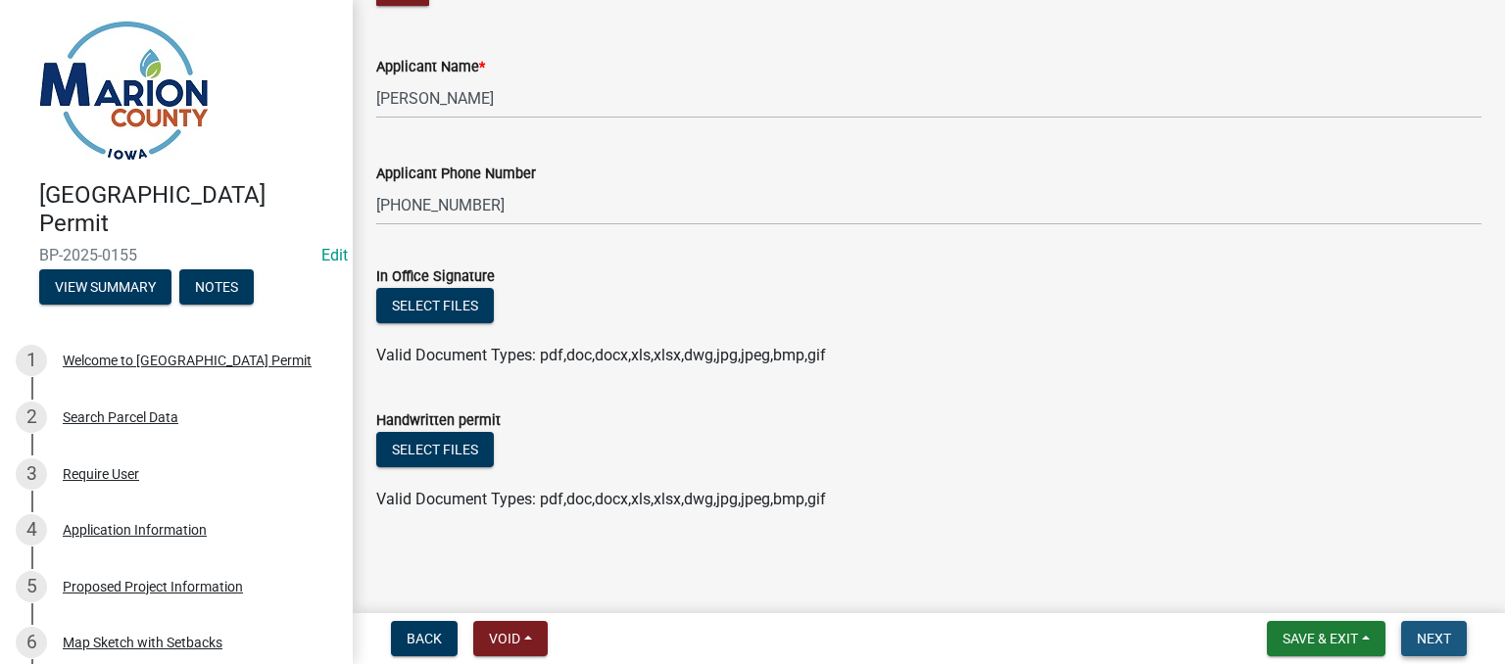
click at [1440, 637] on span "Next" at bounding box center [1434, 639] width 34 height 16
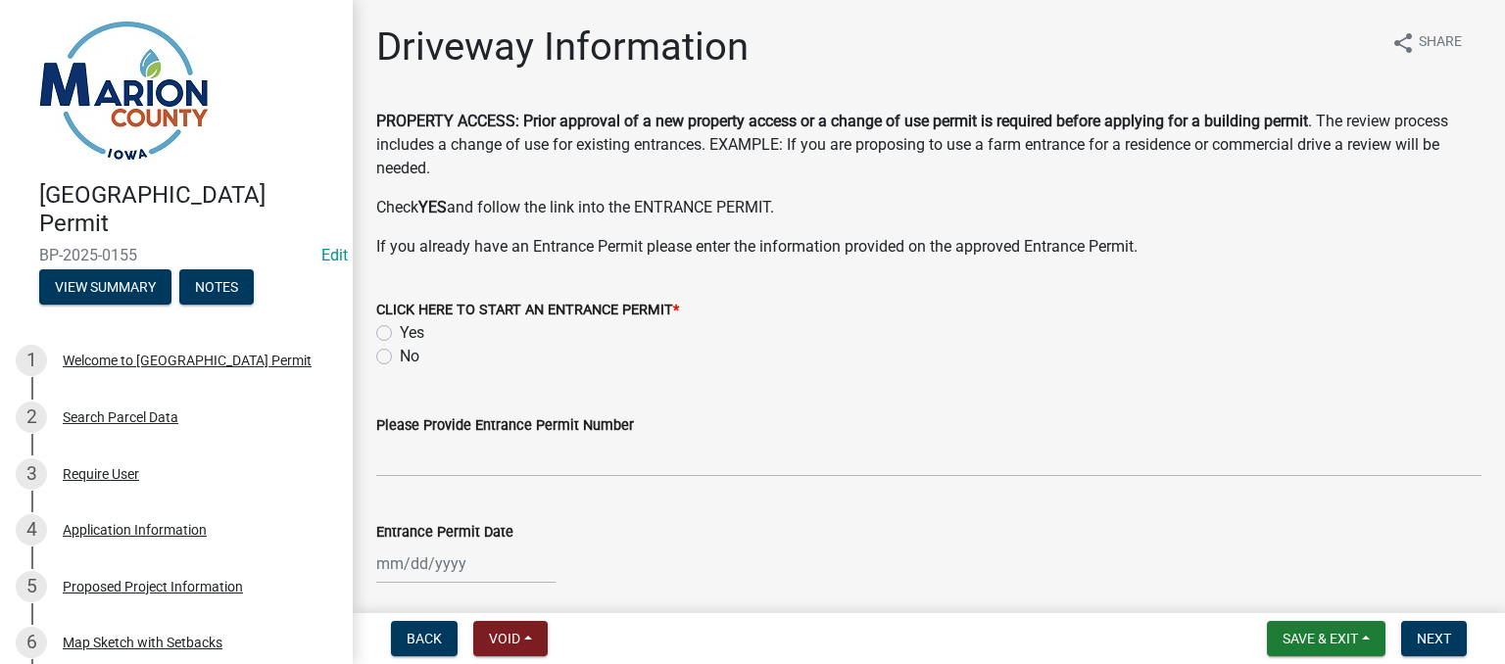
click at [400, 333] on label "Yes" at bounding box center [412, 333] width 24 height 24
click at [400, 333] on input "Yes" at bounding box center [406, 327] width 13 height 13
radio input "true"
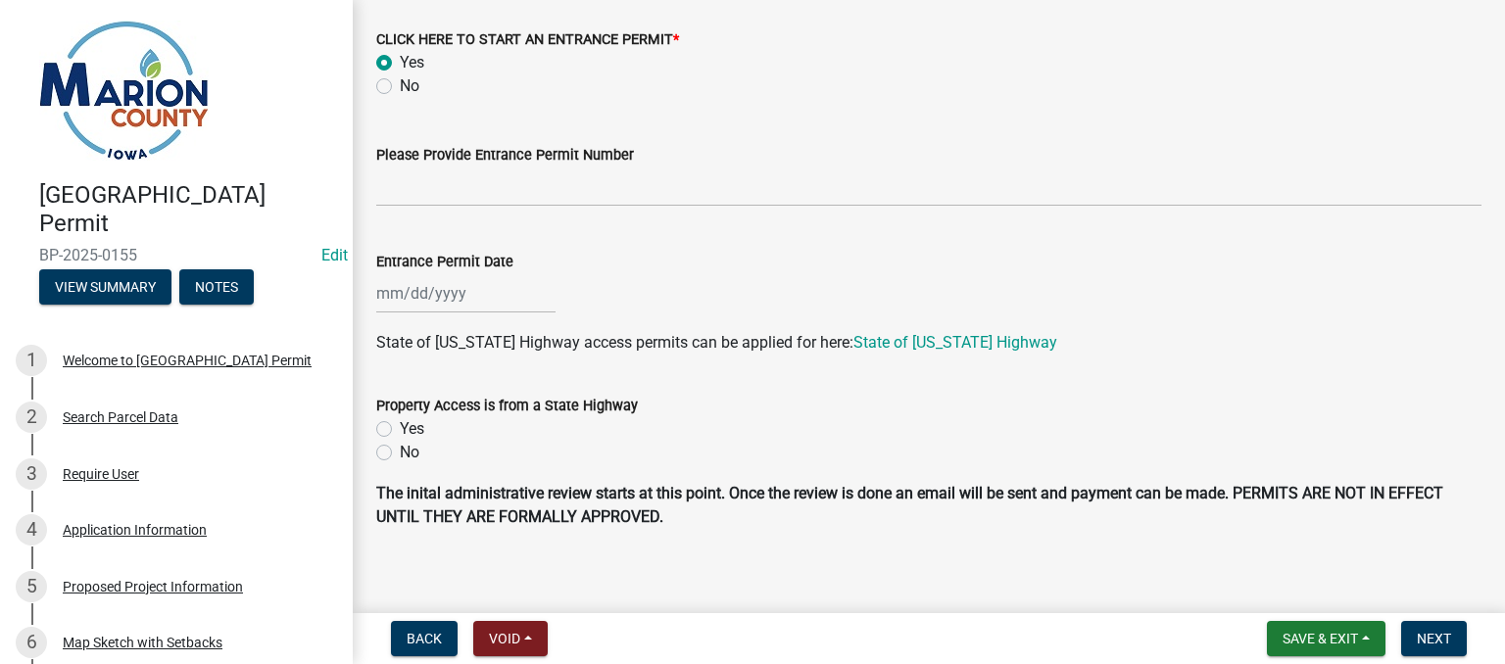
scroll to position [286, 0]
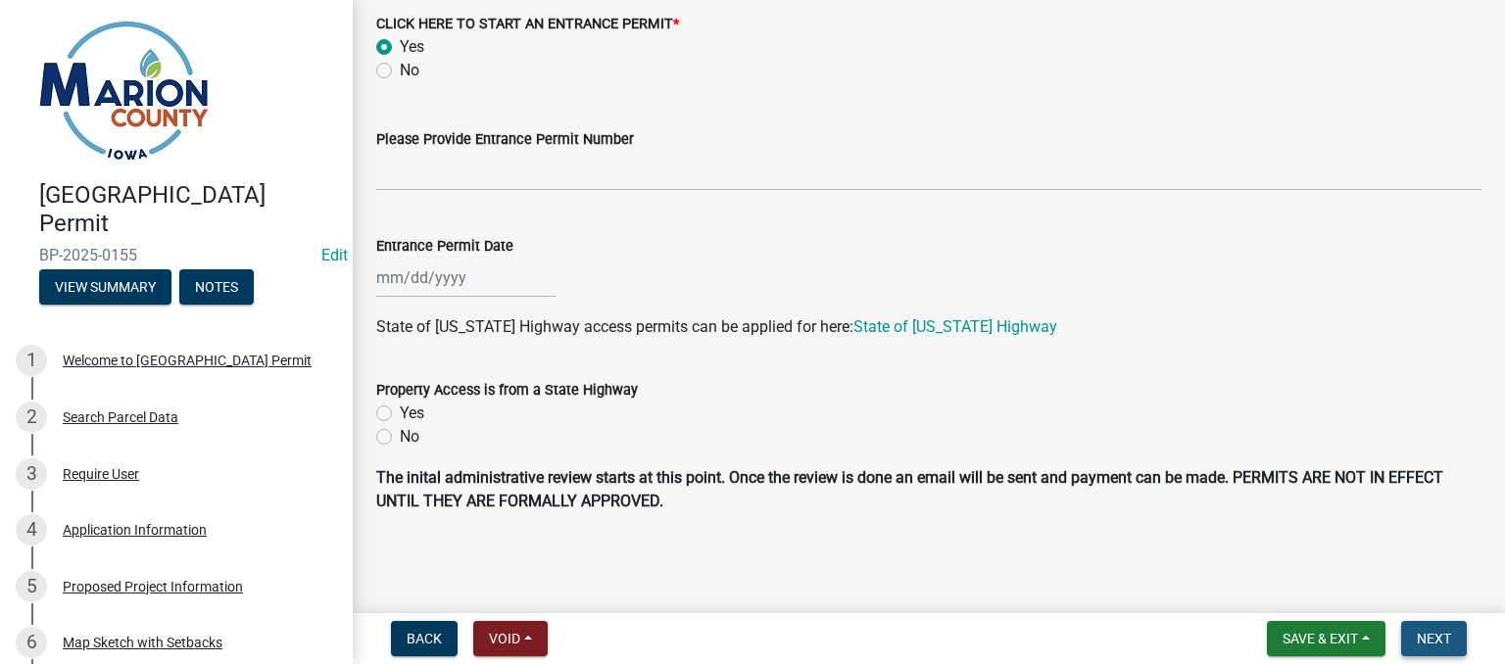
click at [1427, 626] on button "Next" at bounding box center [1434, 638] width 66 height 35
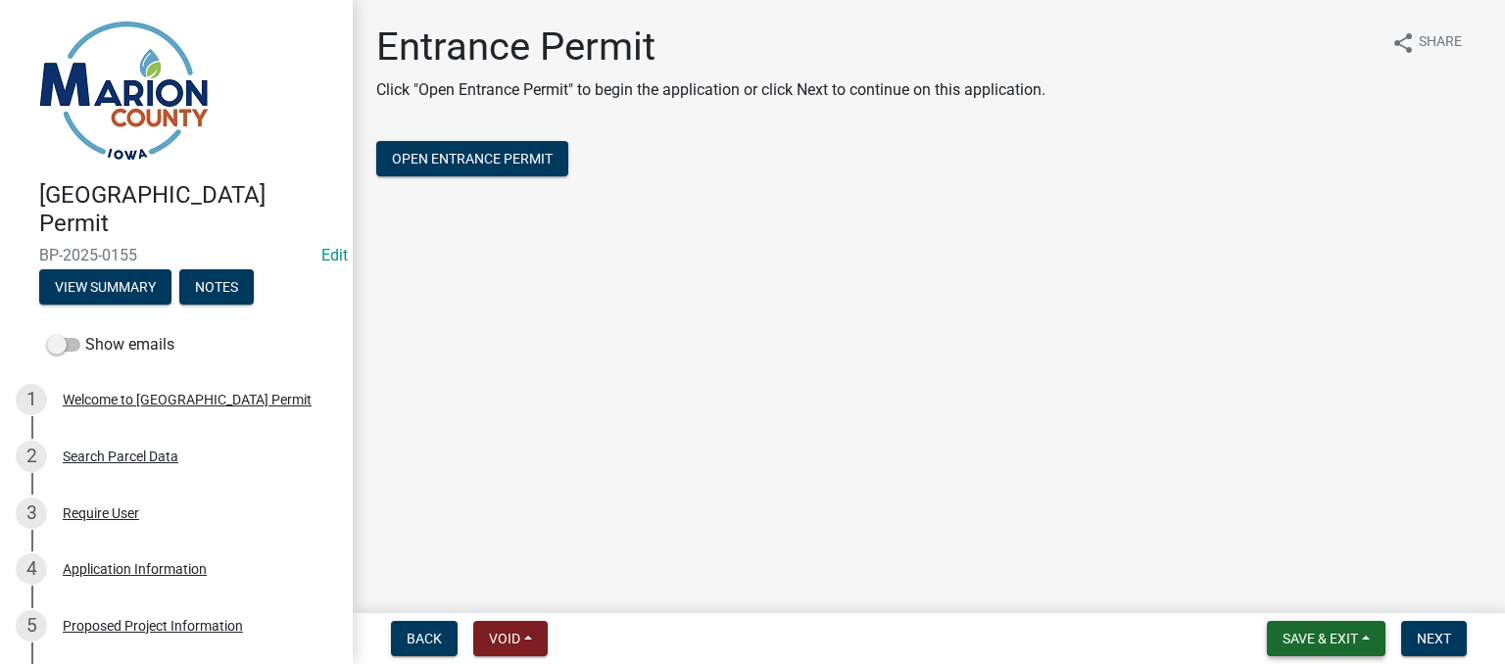
click at [1311, 633] on span "Save & Exit" at bounding box center [1320, 639] width 75 height 16
click at [1262, 586] on button "Save & Exit" at bounding box center [1307, 587] width 157 height 47
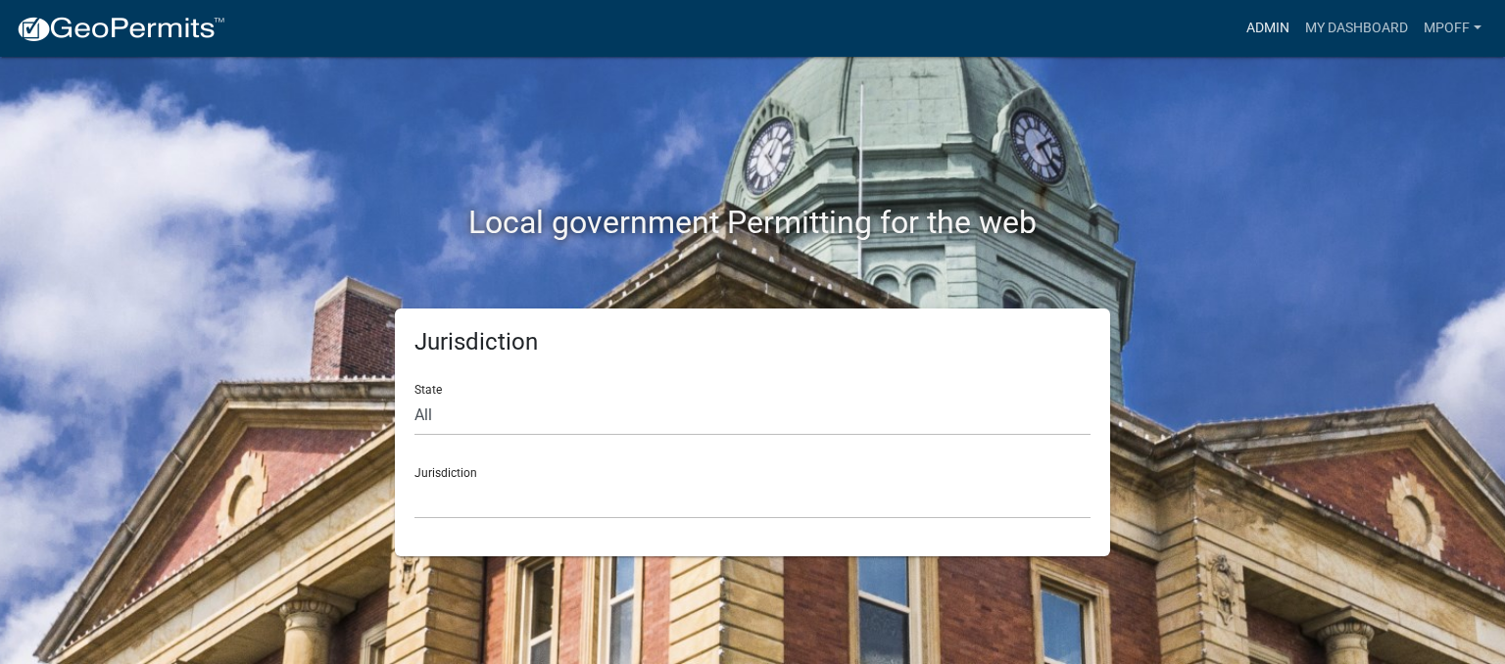
click at [1263, 25] on link "Admin" at bounding box center [1268, 28] width 59 height 37
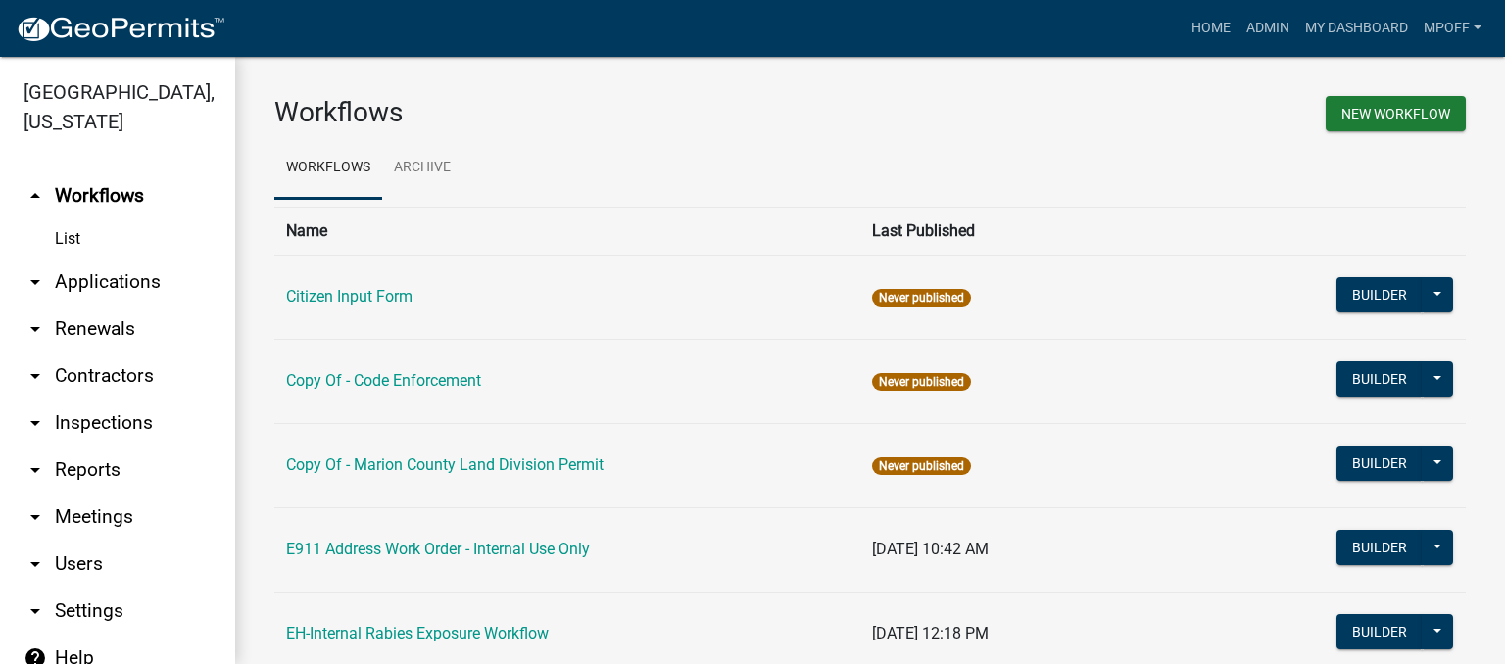
click at [87, 259] on link "arrow_drop_down Applications" at bounding box center [117, 282] width 235 height 47
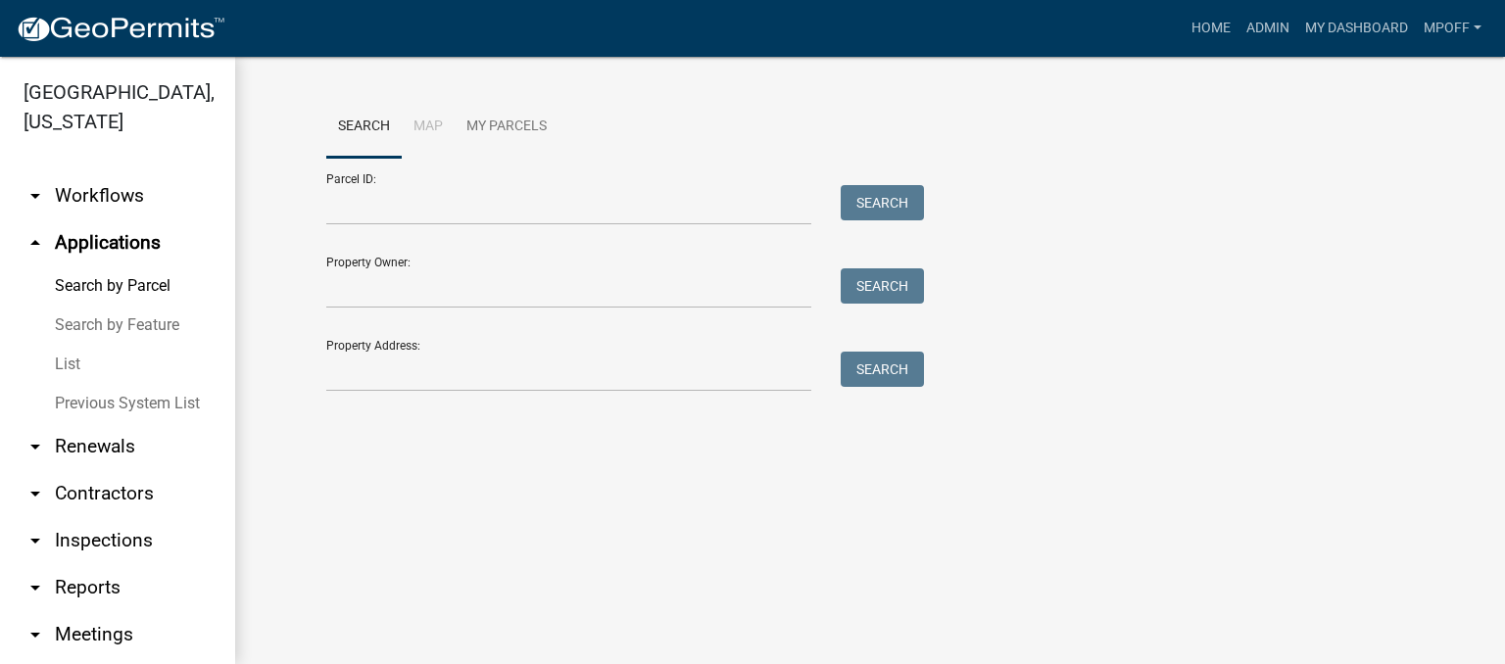
click at [74, 345] on link "List" at bounding box center [117, 364] width 235 height 39
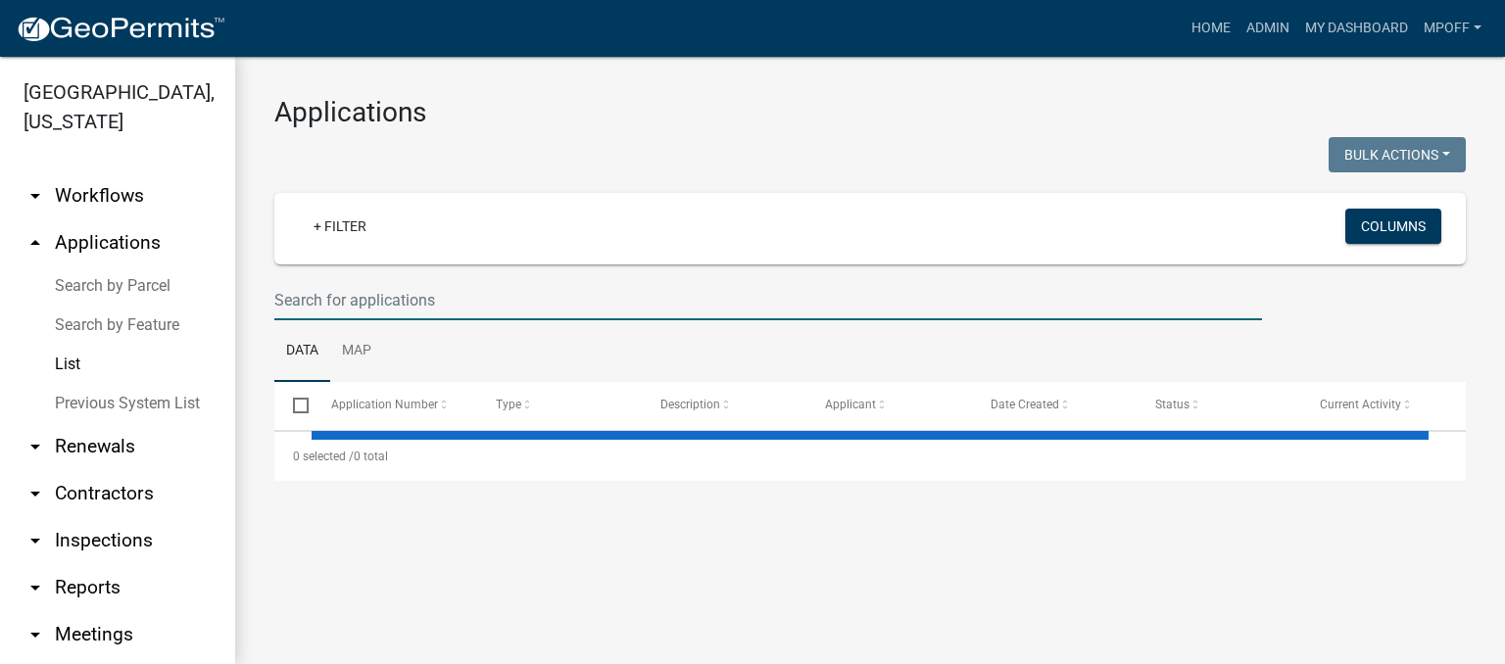
click at [381, 314] on input "text" at bounding box center [768, 300] width 988 height 40
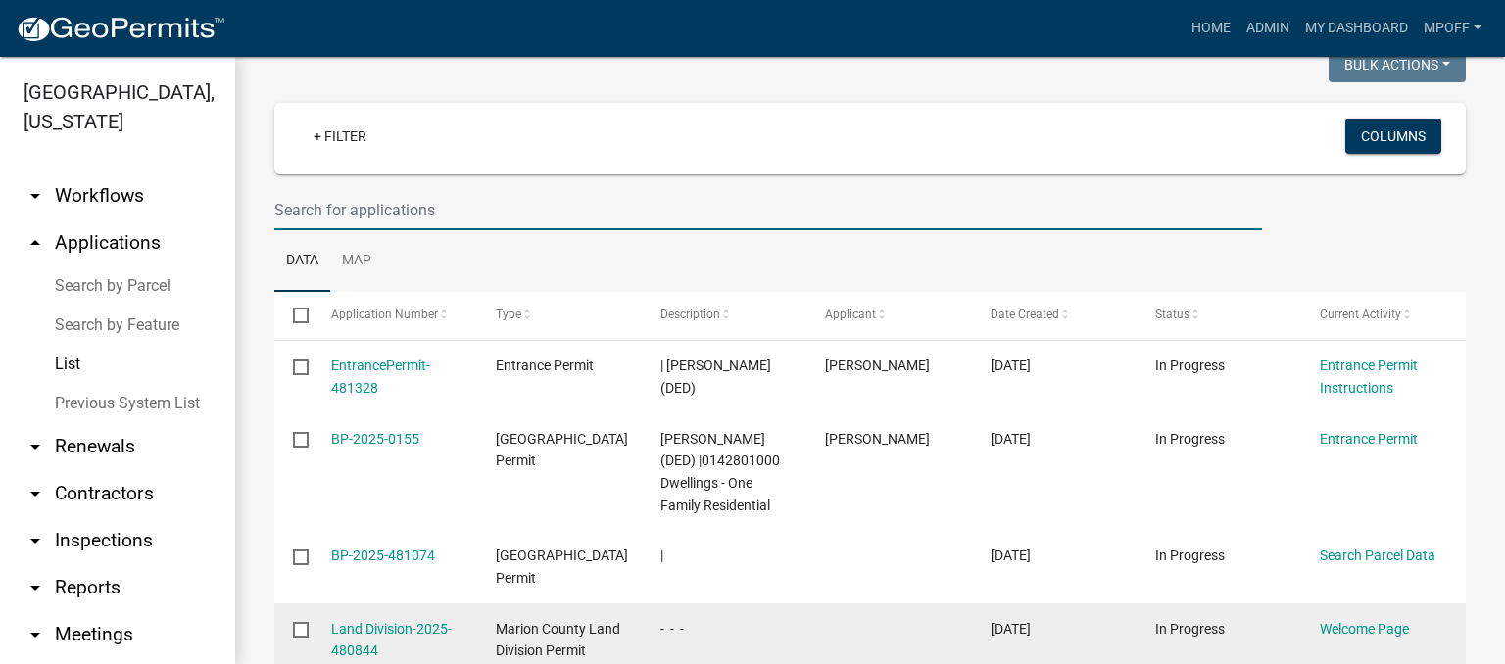
scroll to position [196, 0]
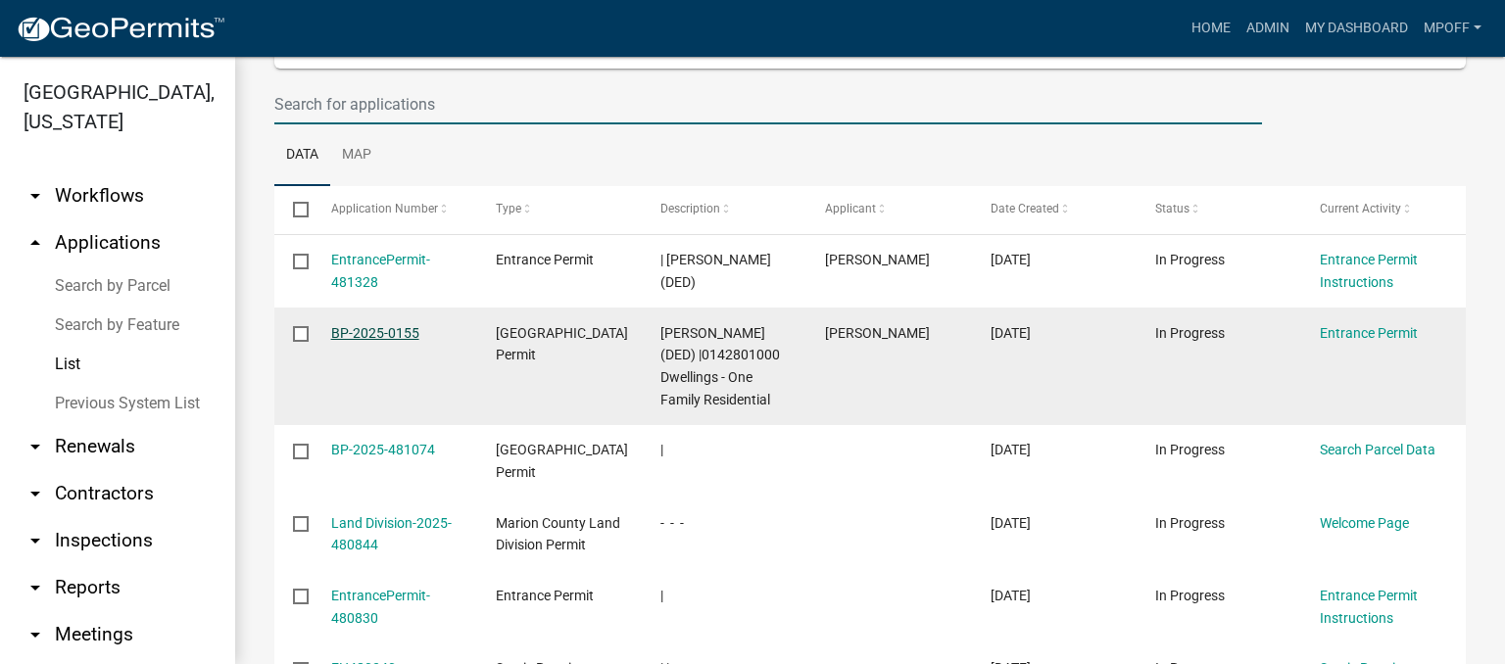
click at [400, 332] on link "BP-2025-0155" at bounding box center [375, 333] width 88 height 16
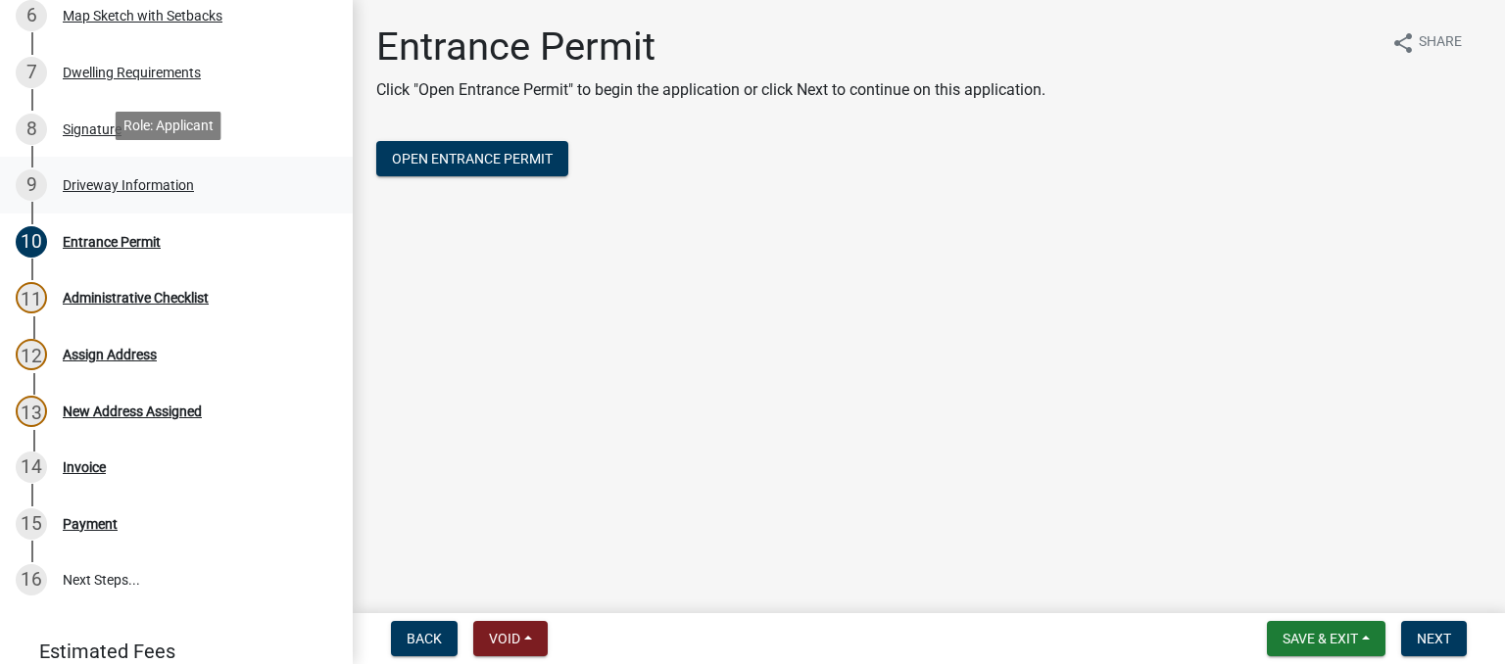
scroll to position [784, 0]
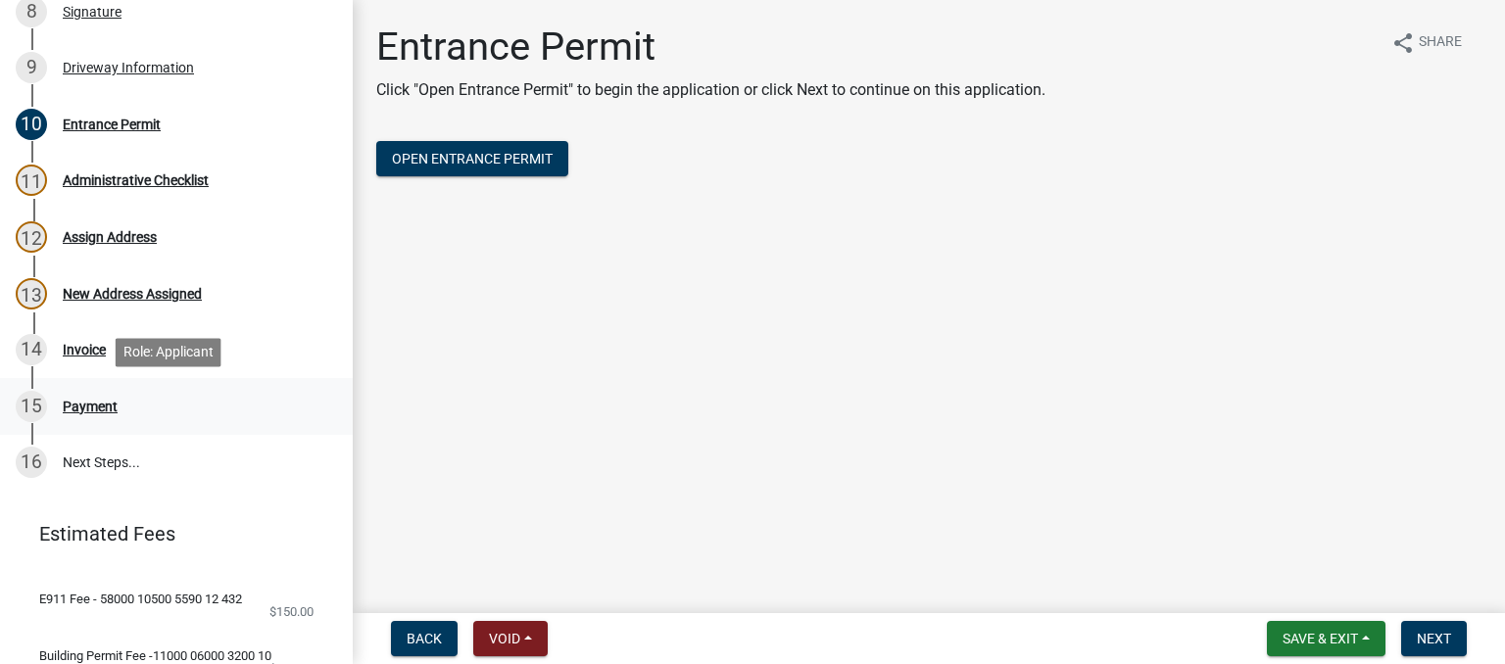
click at [94, 409] on div "Payment" at bounding box center [90, 407] width 55 height 14
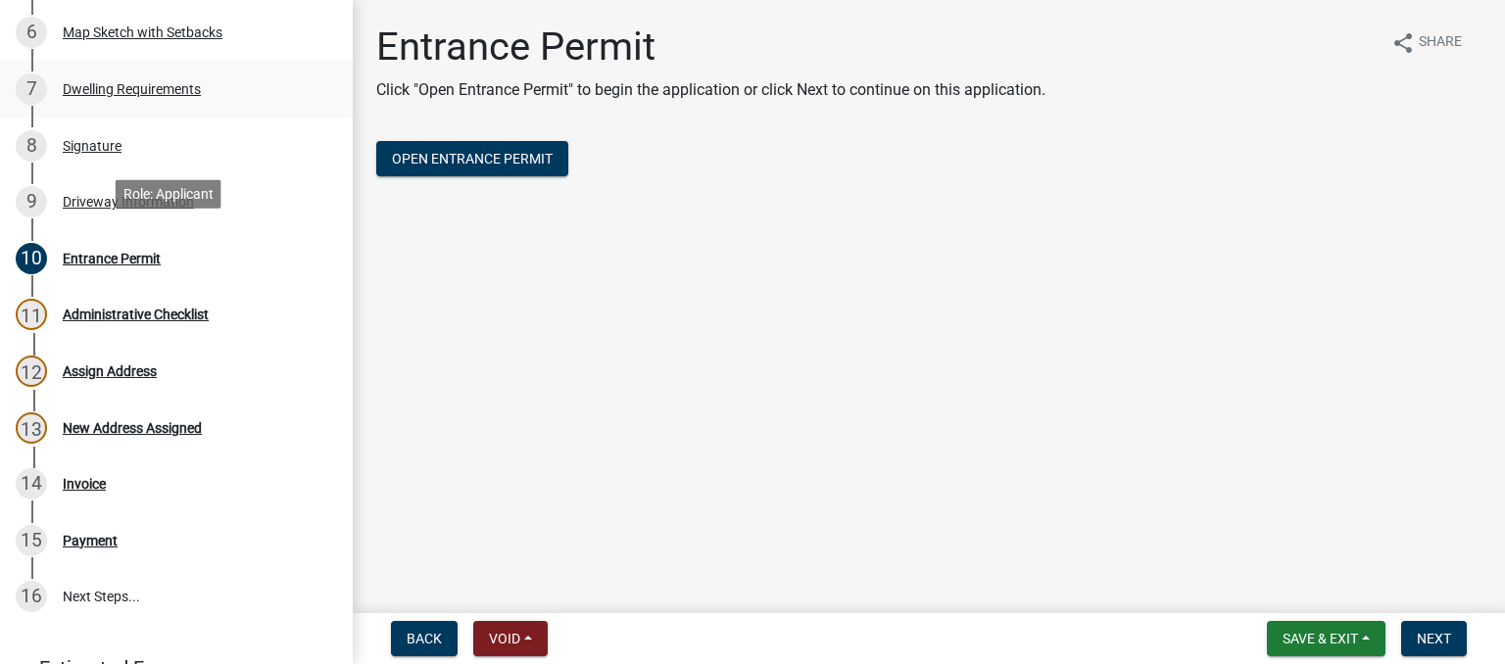
scroll to position [490, 0]
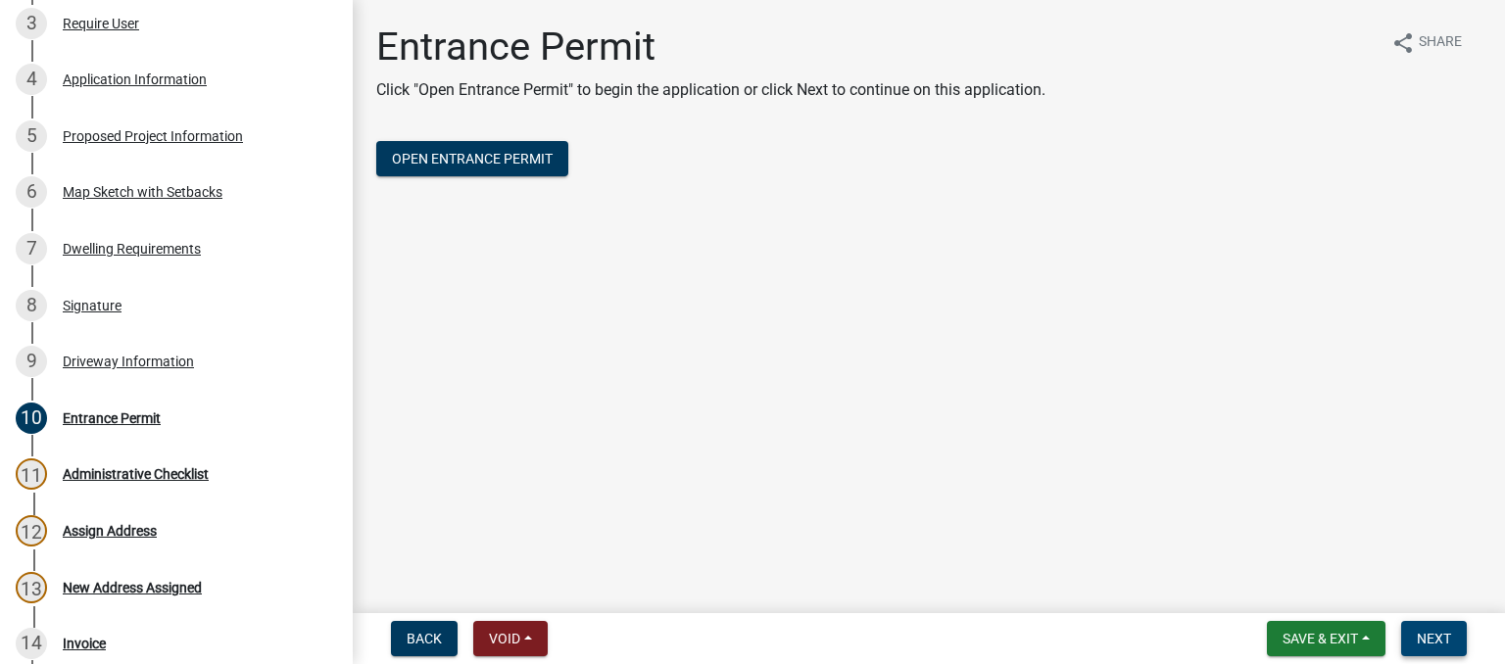
click at [1430, 637] on span "Next" at bounding box center [1434, 639] width 34 height 16
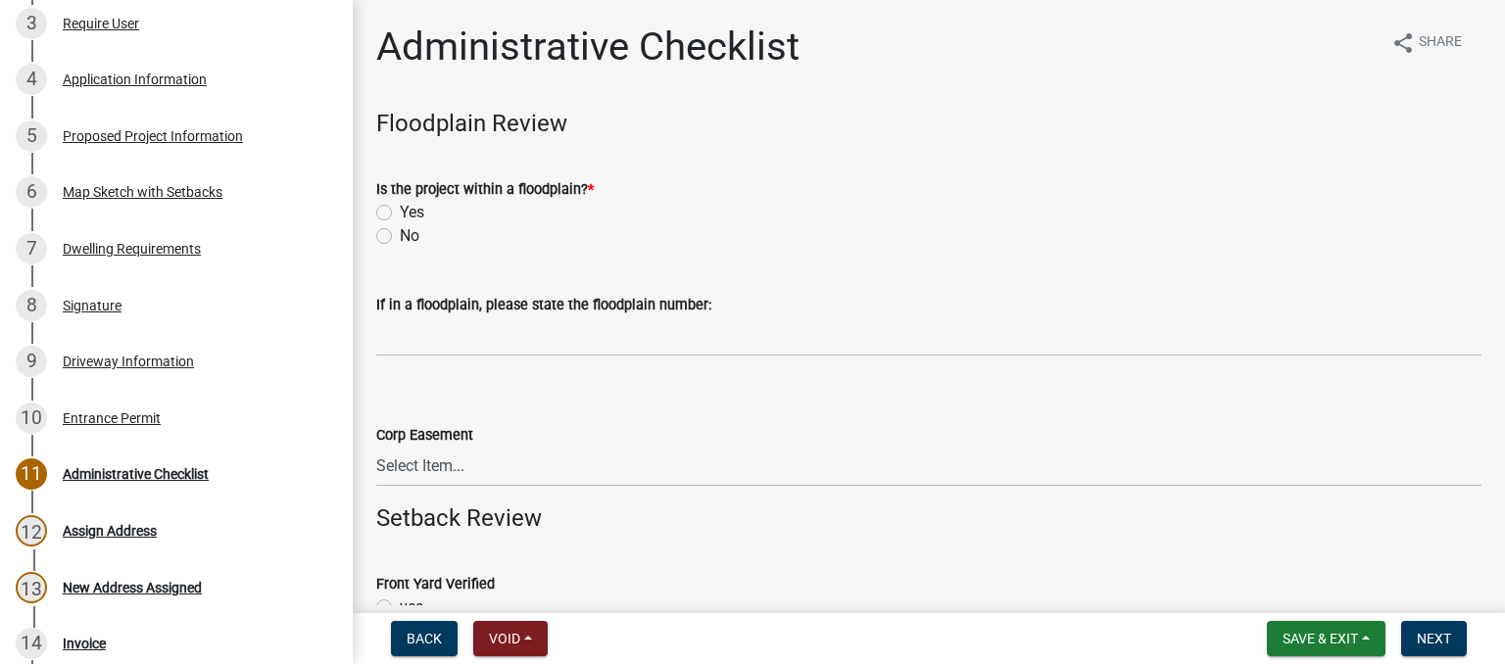
click at [400, 236] on label "No" at bounding box center [410, 236] width 20 height 24
click at [400, 236] on input "No" at bounding box center [406, 230] width 13 height 13
radio input "true"
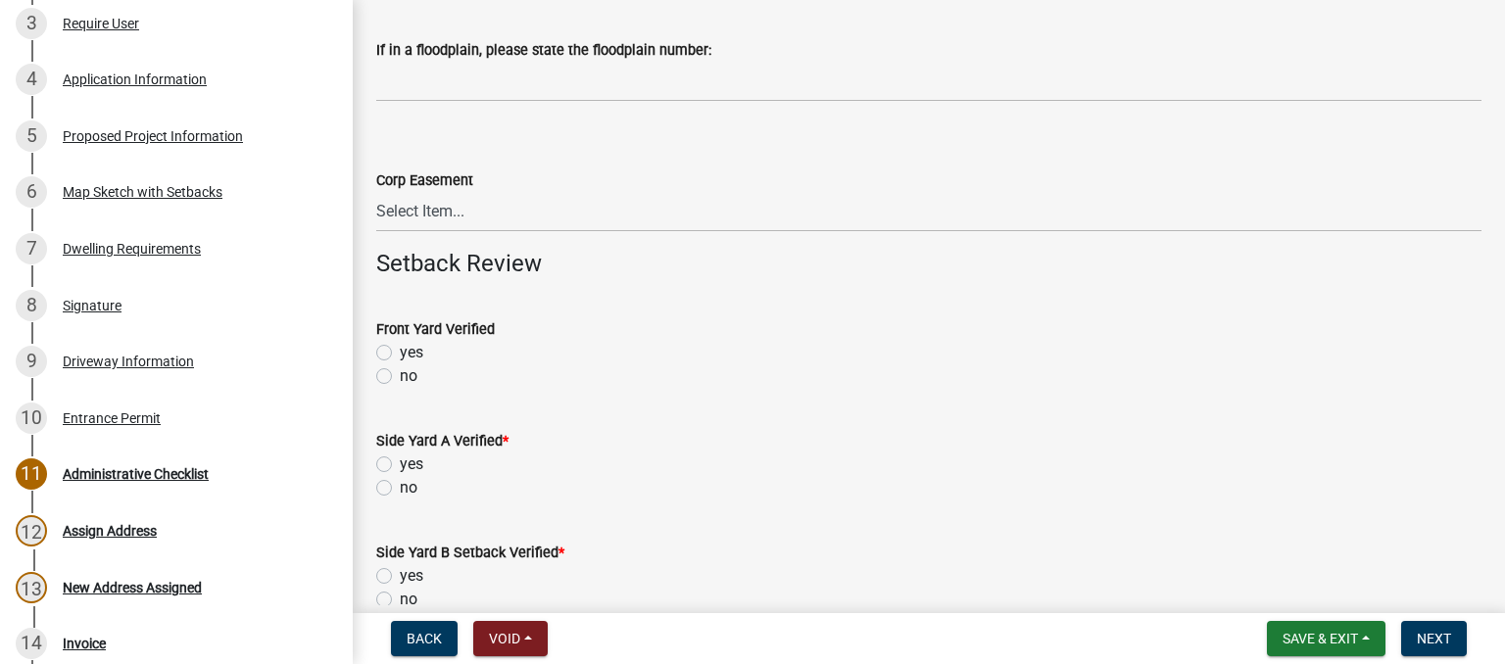
scroll to position [294, 0]
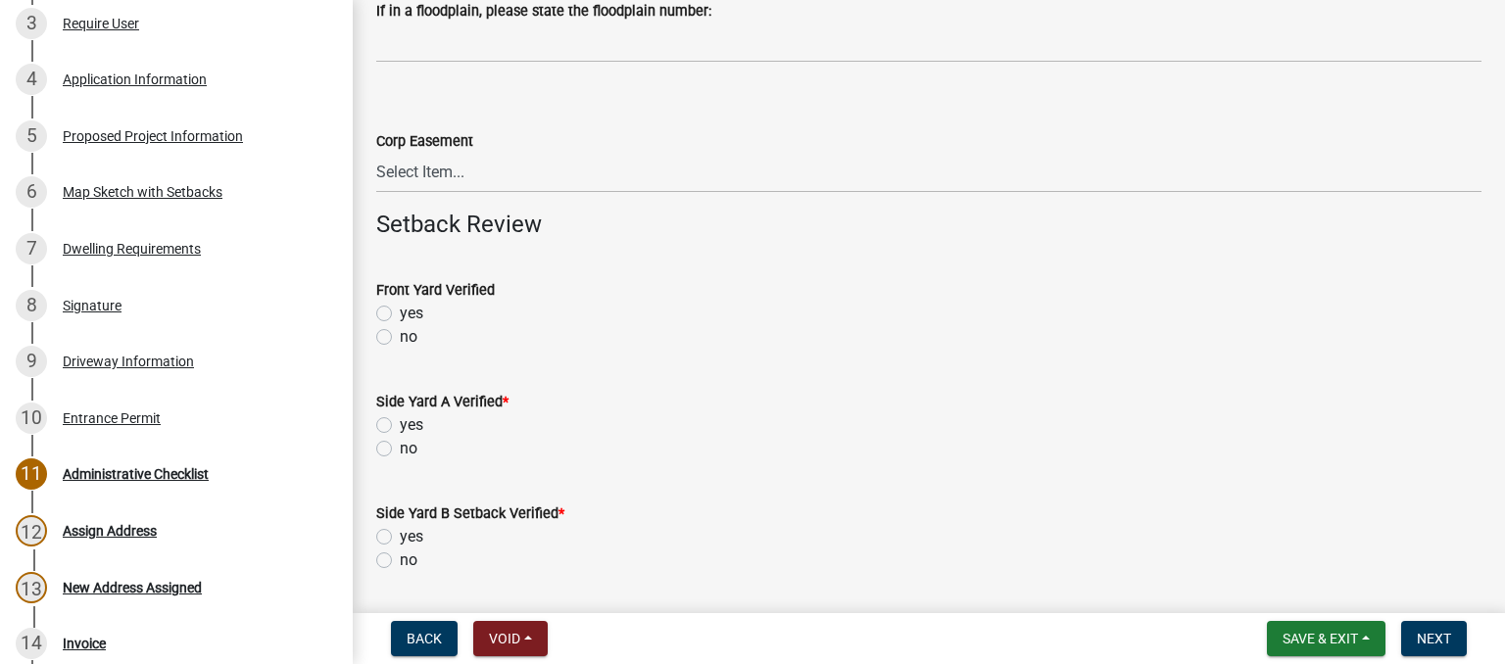
click at [400, 334] on label "no" at bounding box center [409, 337] width 18 height 24
click at [400, 334] on input "no" at bounding box center [406, 331] width 13 height 13
radio input "true"
click at [400, 445] on label "no" at bounding box center [409, 449] width 18 height 24
click at [400, 445] on input "no" at bounding box center [406, 443] width 13 height 13
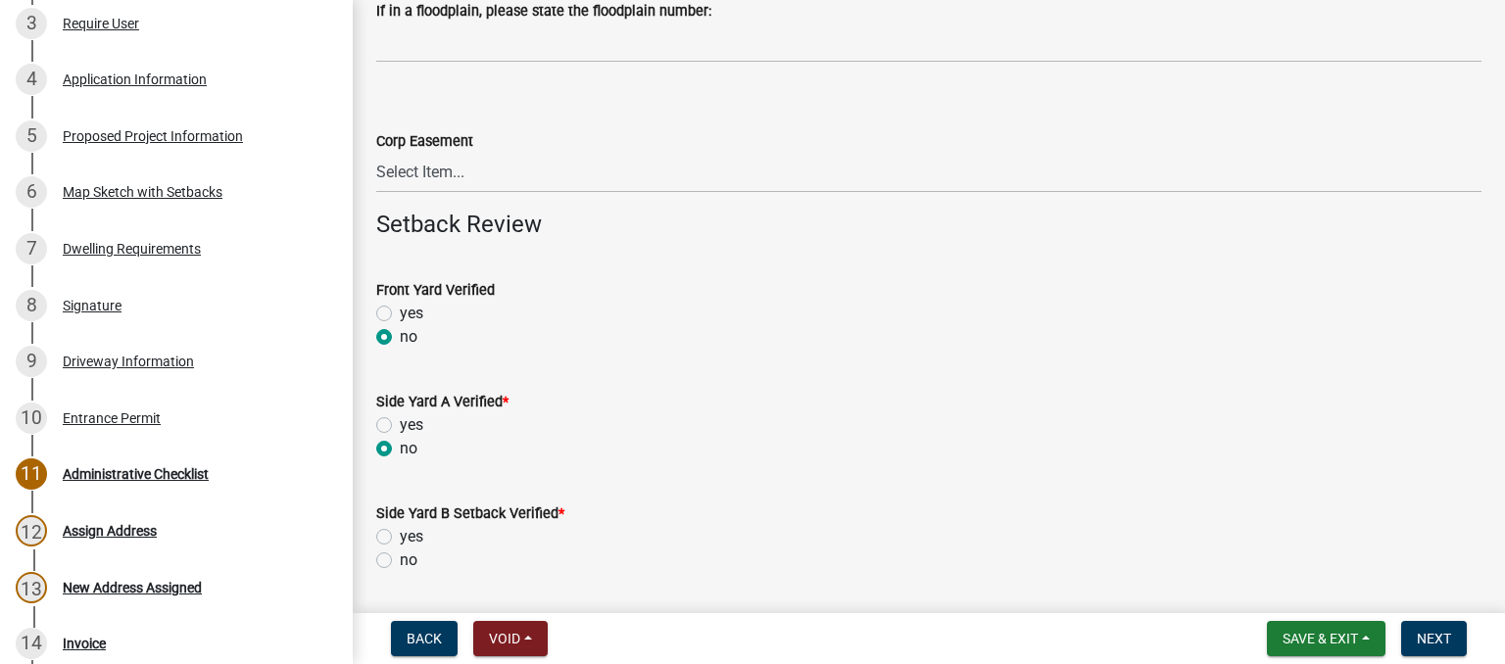
radio input "true"
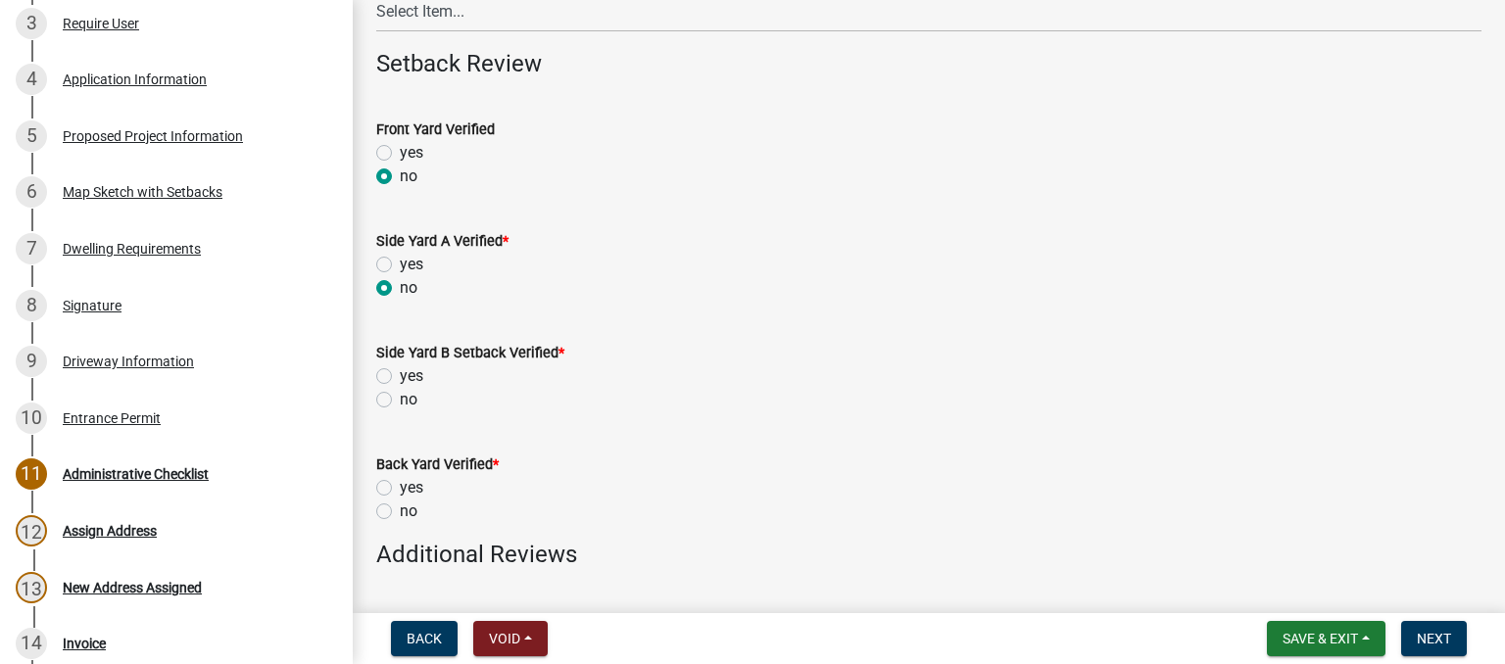
scroll to position [490, 0]
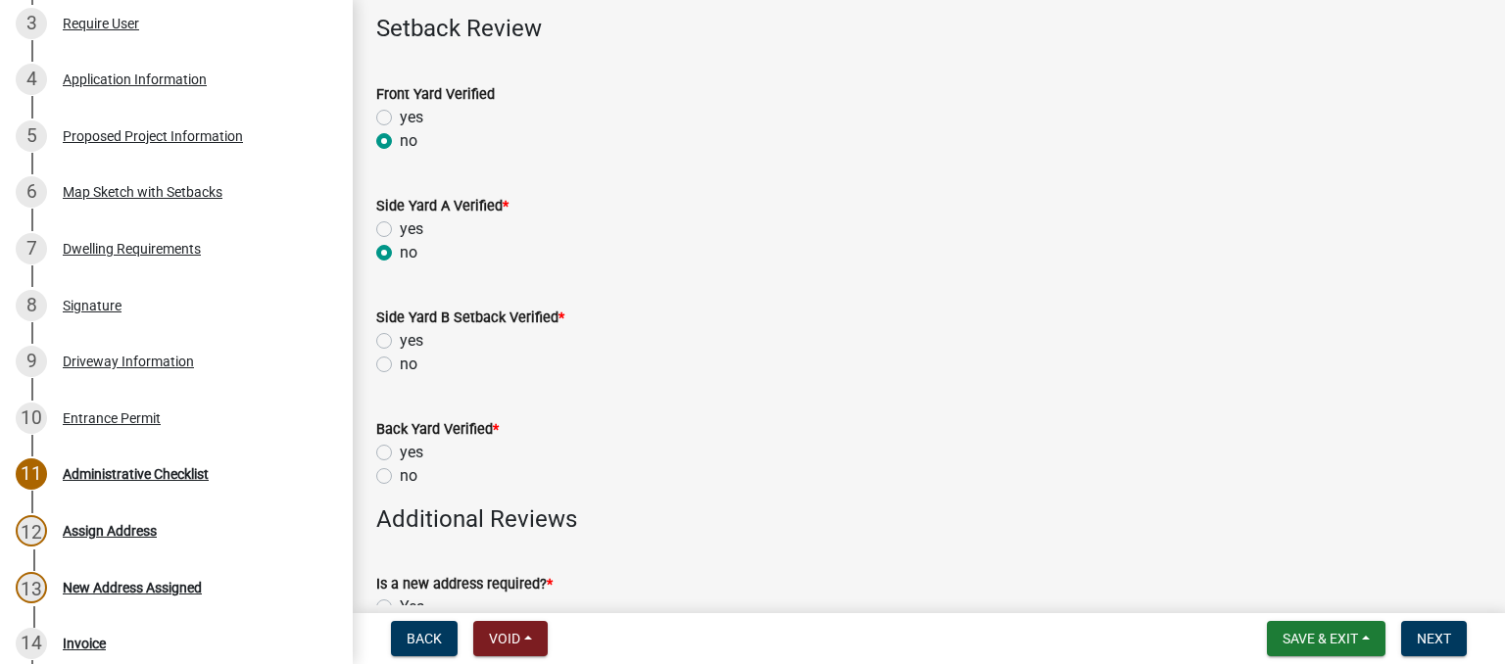
click at [400, 366] on label "no" at bounding box center [409, 365] width 18 height 24
click at [400, 366] on input "no" at bounding box center [406, 359] width 13 height 13
radio input "true"
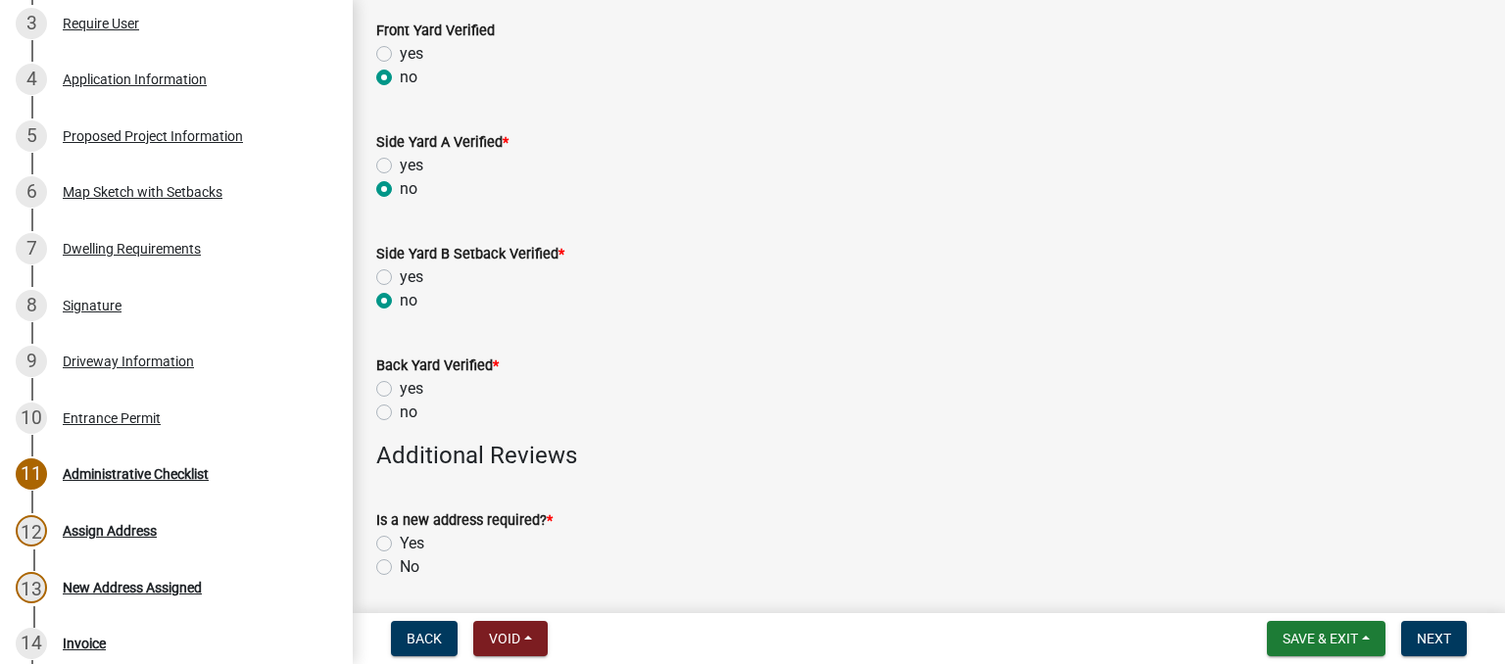
scroll to position [588, 0]
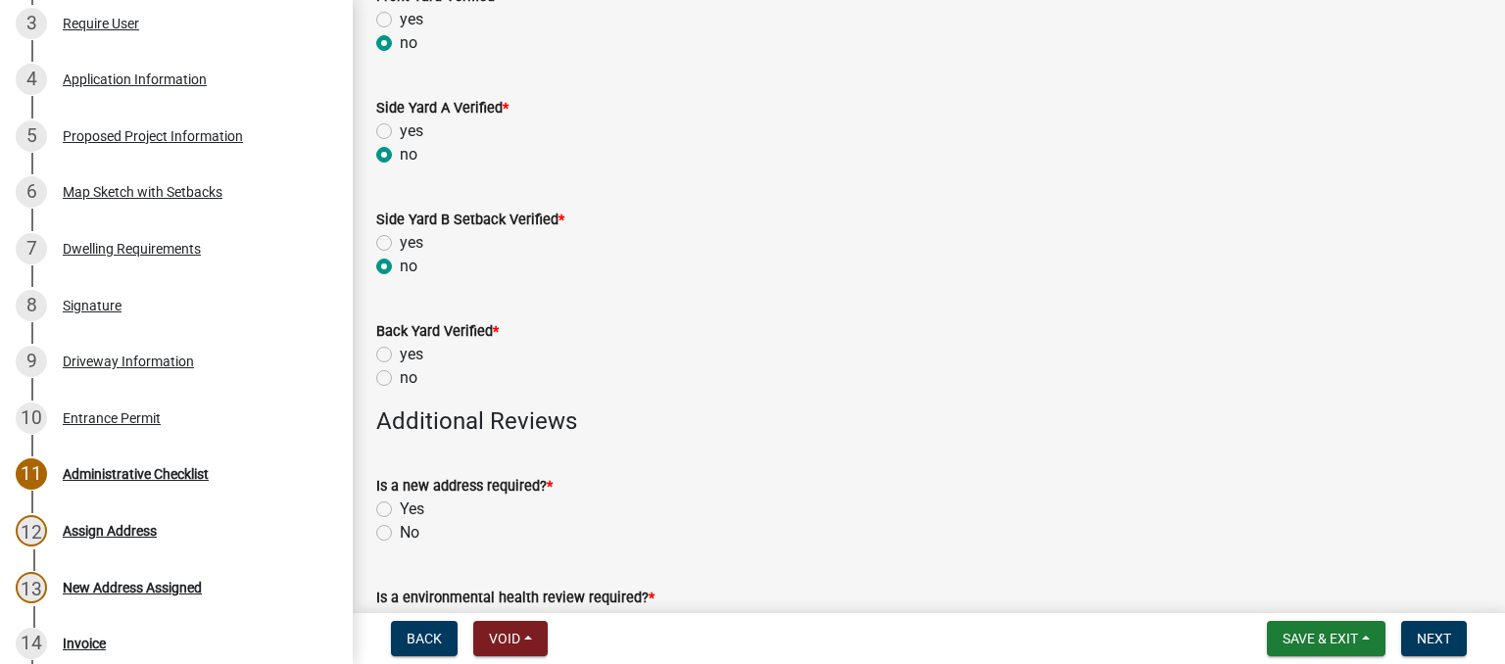
click at [400, 378] on label "no" at bounding box center [409, 378] width 18 height 24
click at [400, 378] on input "no" at bounding box center [406, 372] width 13 height 13
radio input "true"
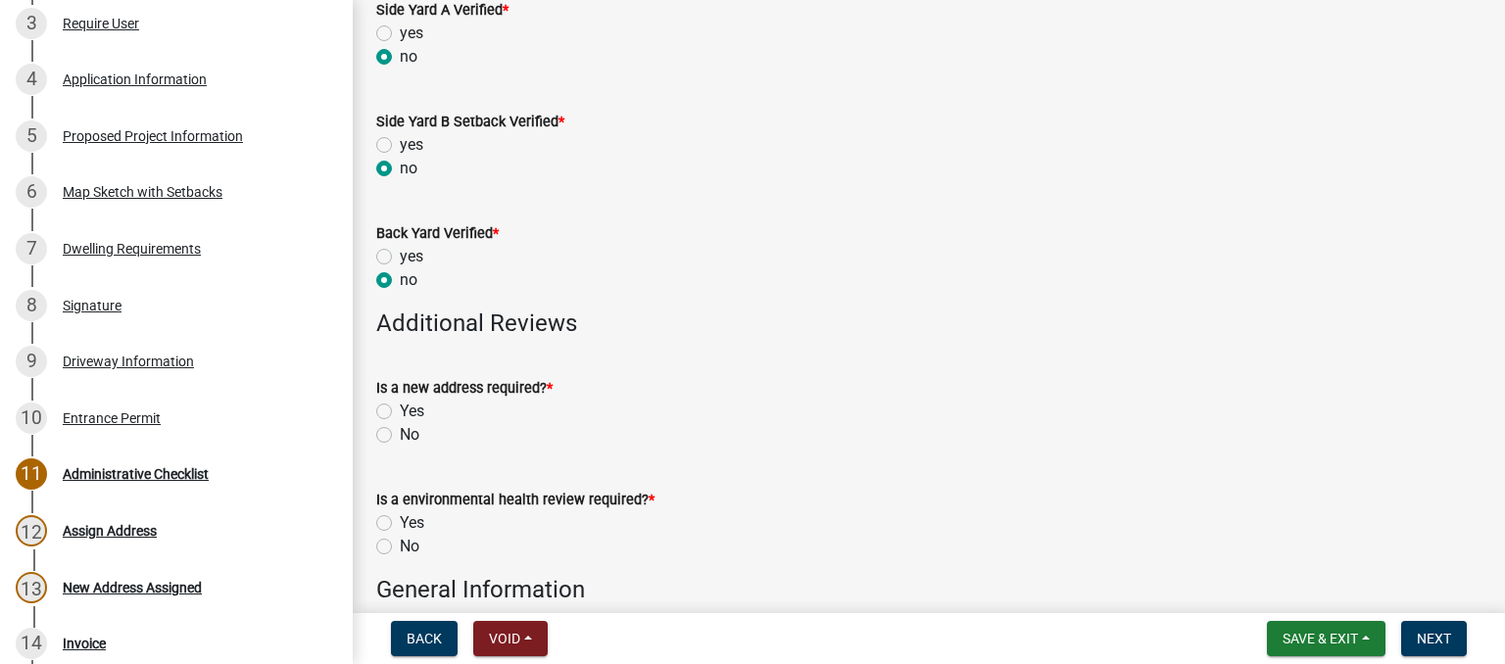
click at [400, 413] on label "Yes" at bounding box center [412, 412] width 24 height 24
click at [400, 413] on input "Yes" at bounding box center [406, 406] width 13 height 13
radio input "true"
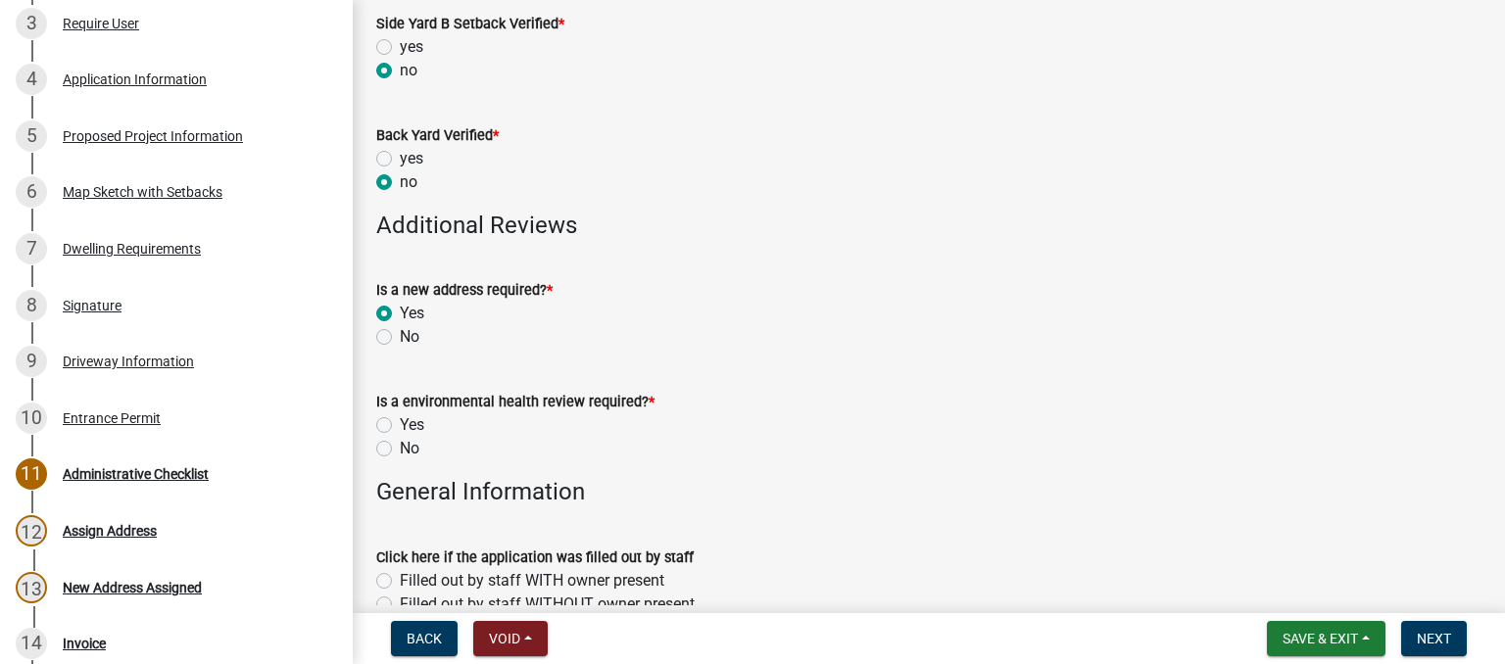
click at [400, 425] on label "Yes" at bounding box center [412, 426] width 24 height 24
click at [400, 425] on input "Yes" at bounding box center [406, 420] width 13 height 13
radio input "true"
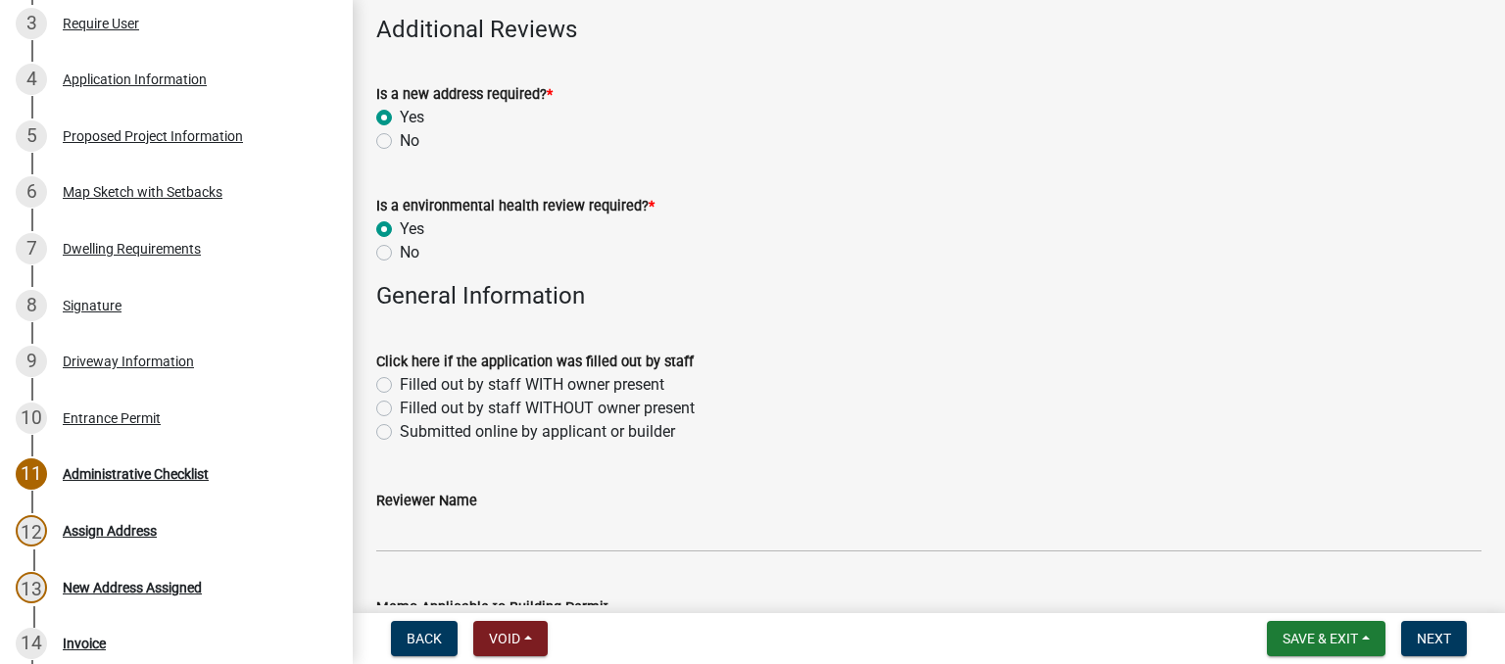
scroll to position [1078, 0]
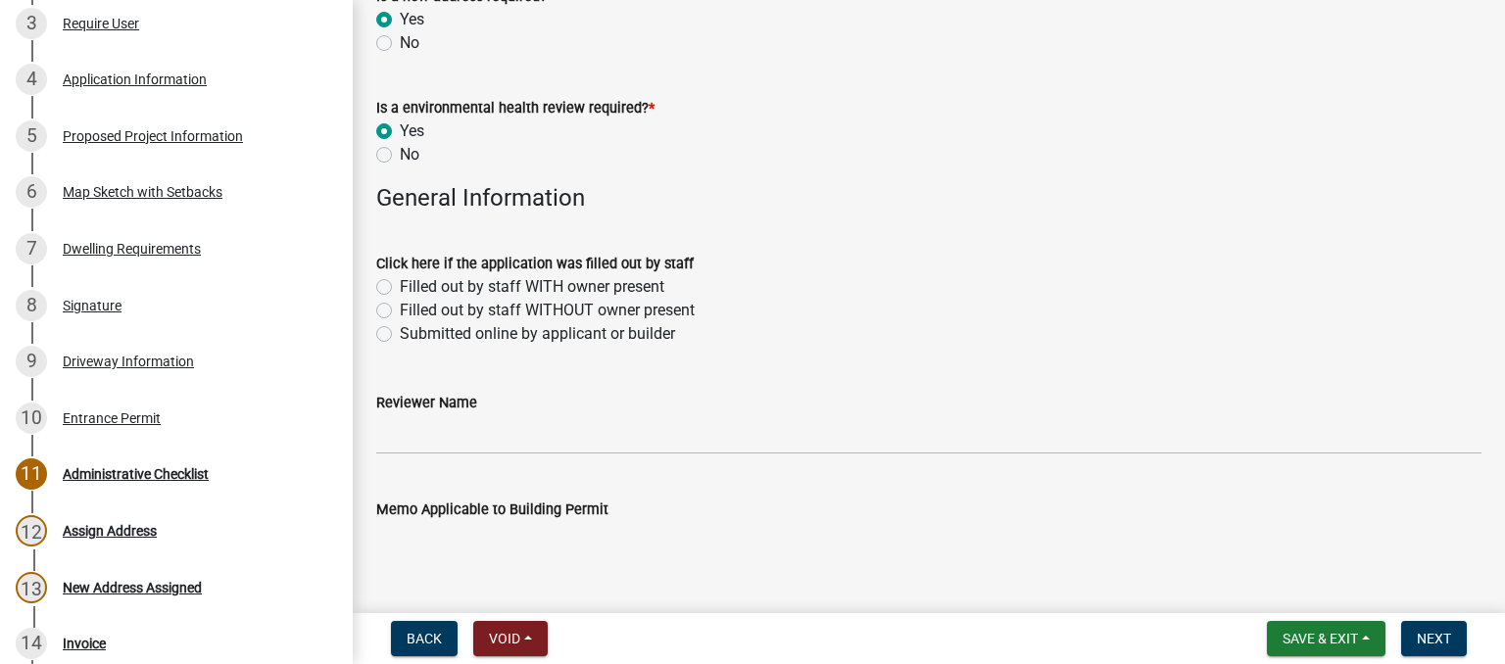
click at [400, 330] on label "Submitted online by applicant or builder" at bounding box center [537, 334] width 275 height 24
click at [400, 330] on input "Submitted online by applicant or builder" at bounding box center [406, 328] width 13 height 13
radio input "true"
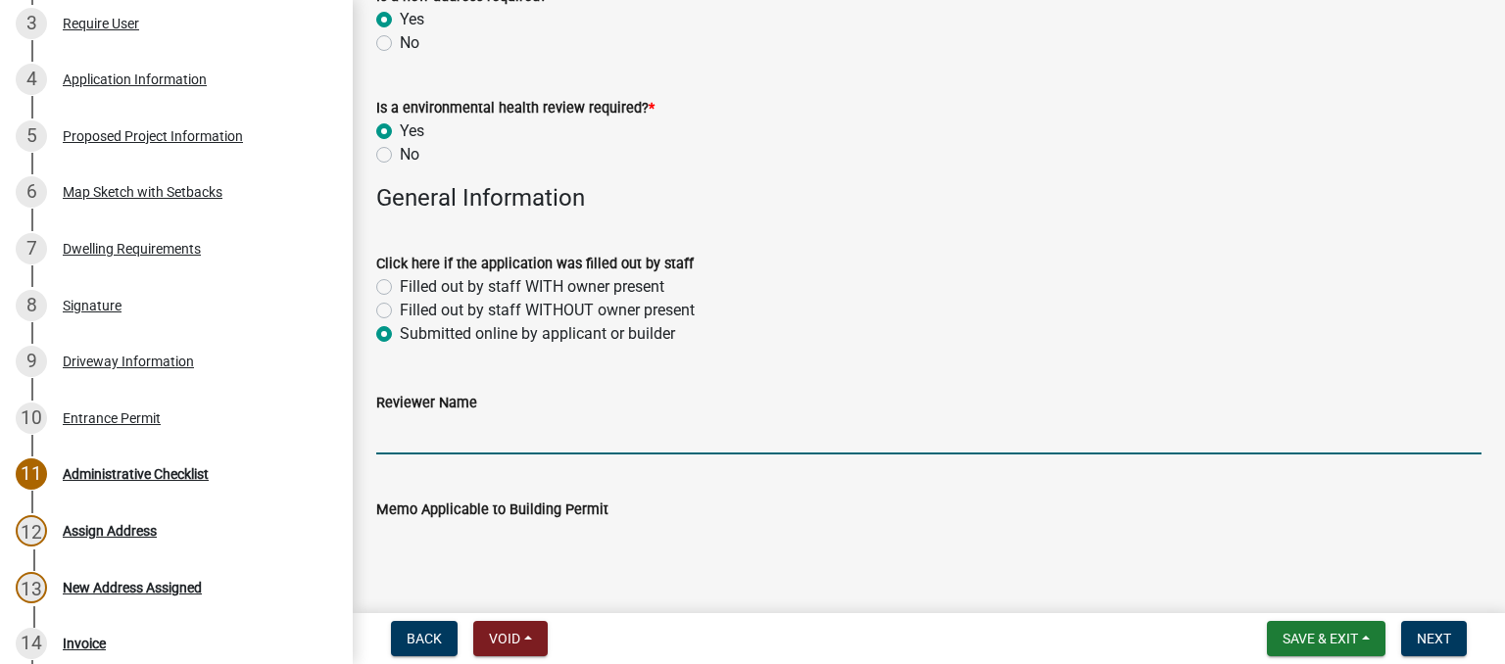
click at [415, 429] on input "Reviewer Name" at bounding box center [928, 435] width 1105 height 40
type input "MPoffenbarger"
click at [457, 534] on textarea "Memo Applicable to Building Permit" at bounding box center [928, 567] width 1105 height 92
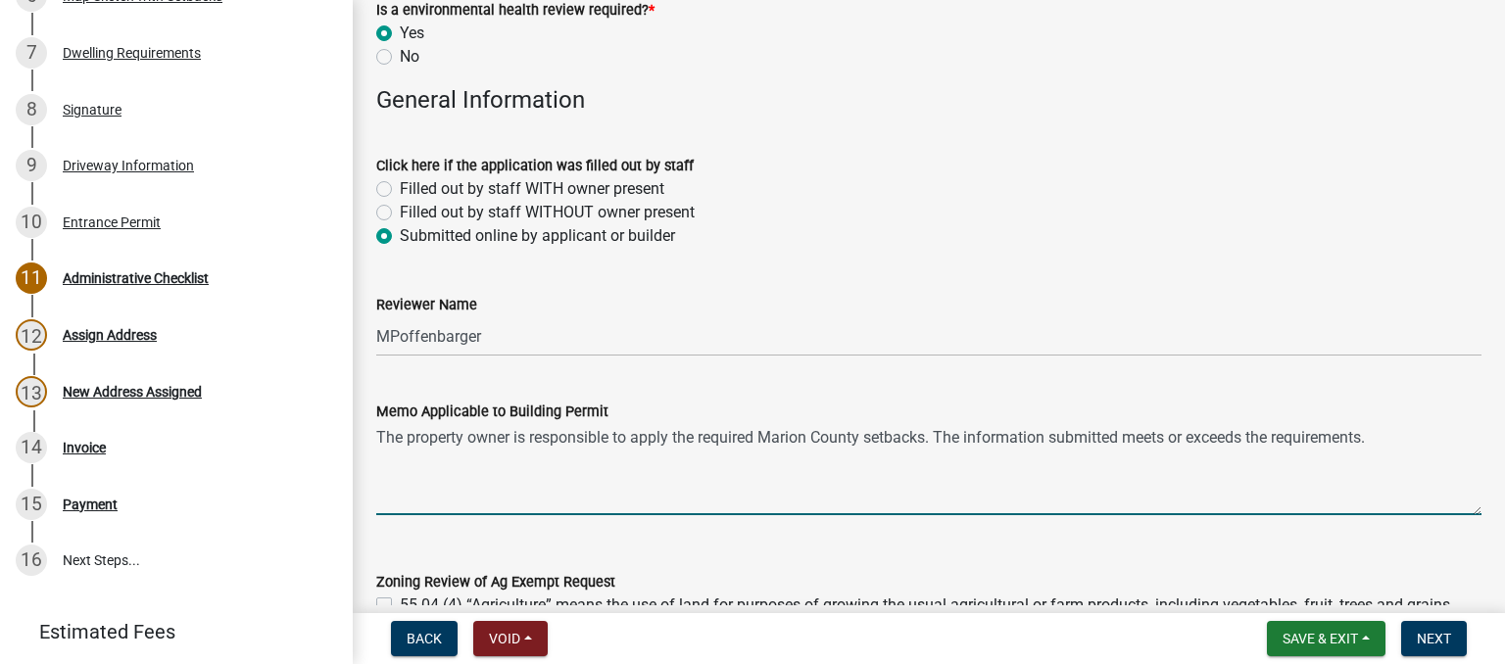
scroll to position [1372, 0]
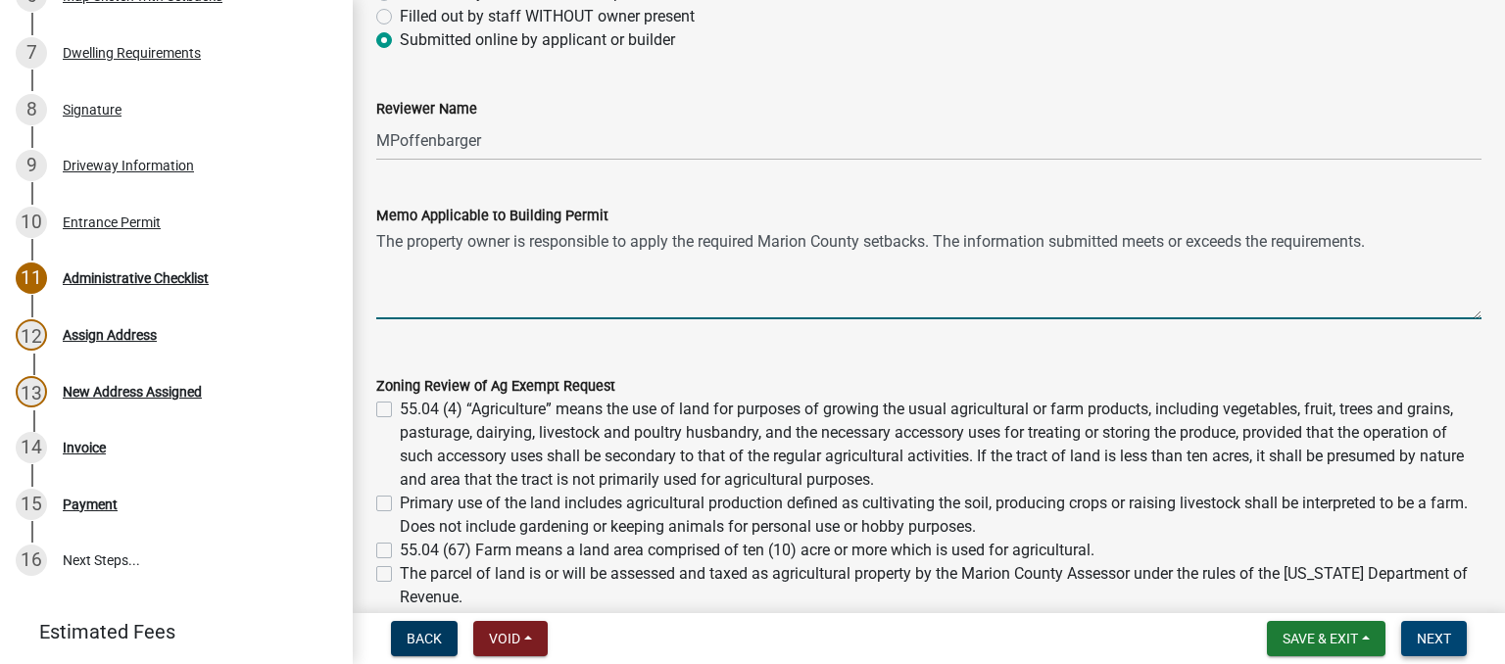
type textarea "The property owner is responsible to apply the required Marion County setbacks.…"
click at [1418, 639] on span "Next" at bounding box center [1434, 639] width 34 height 16
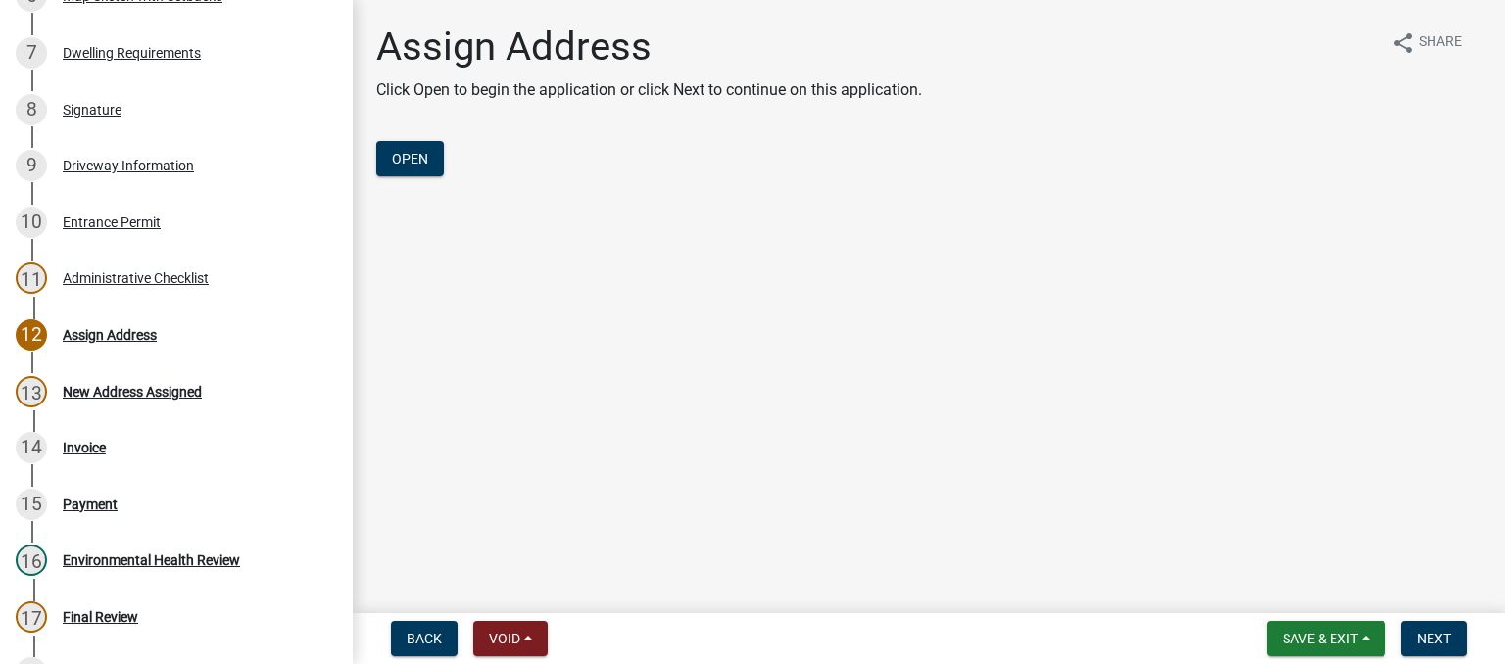
scroll to position [799, 0]
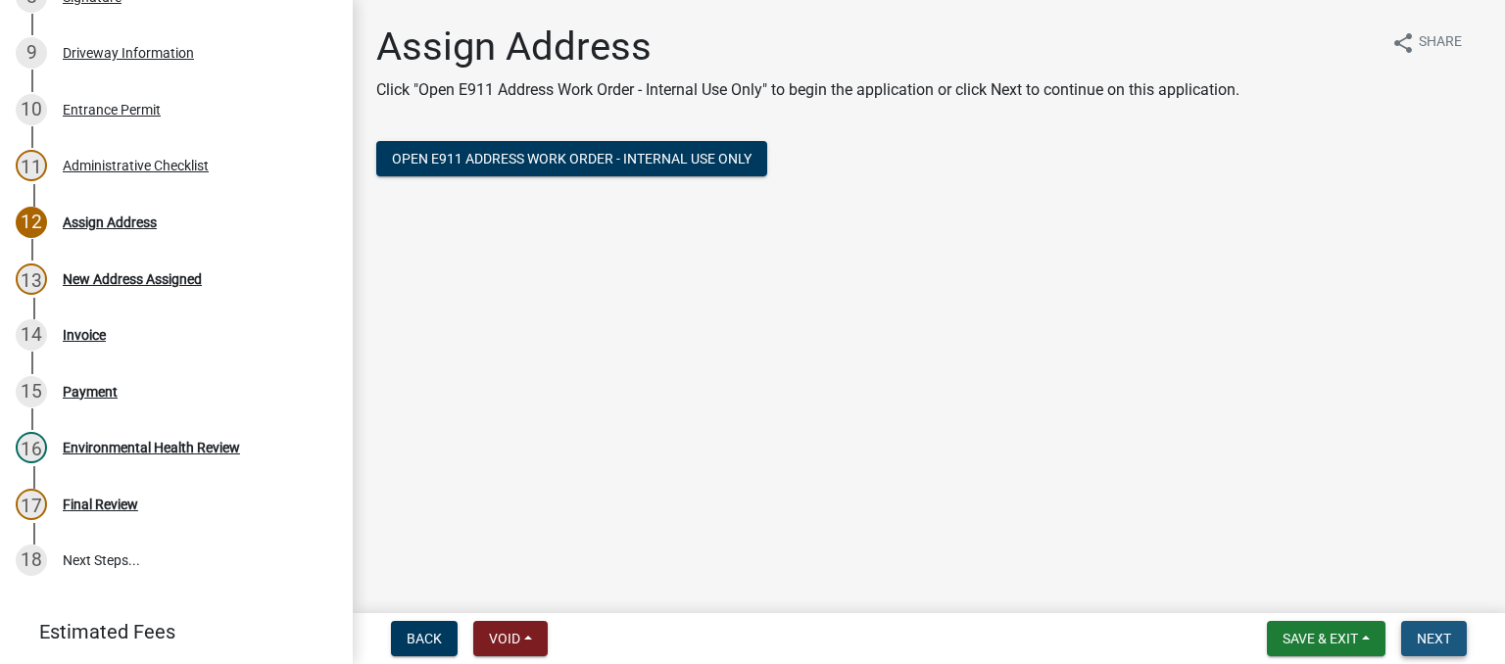
click at [1440, 647] on button "Next" at bounding box center [1434, 638] width 66 height 35
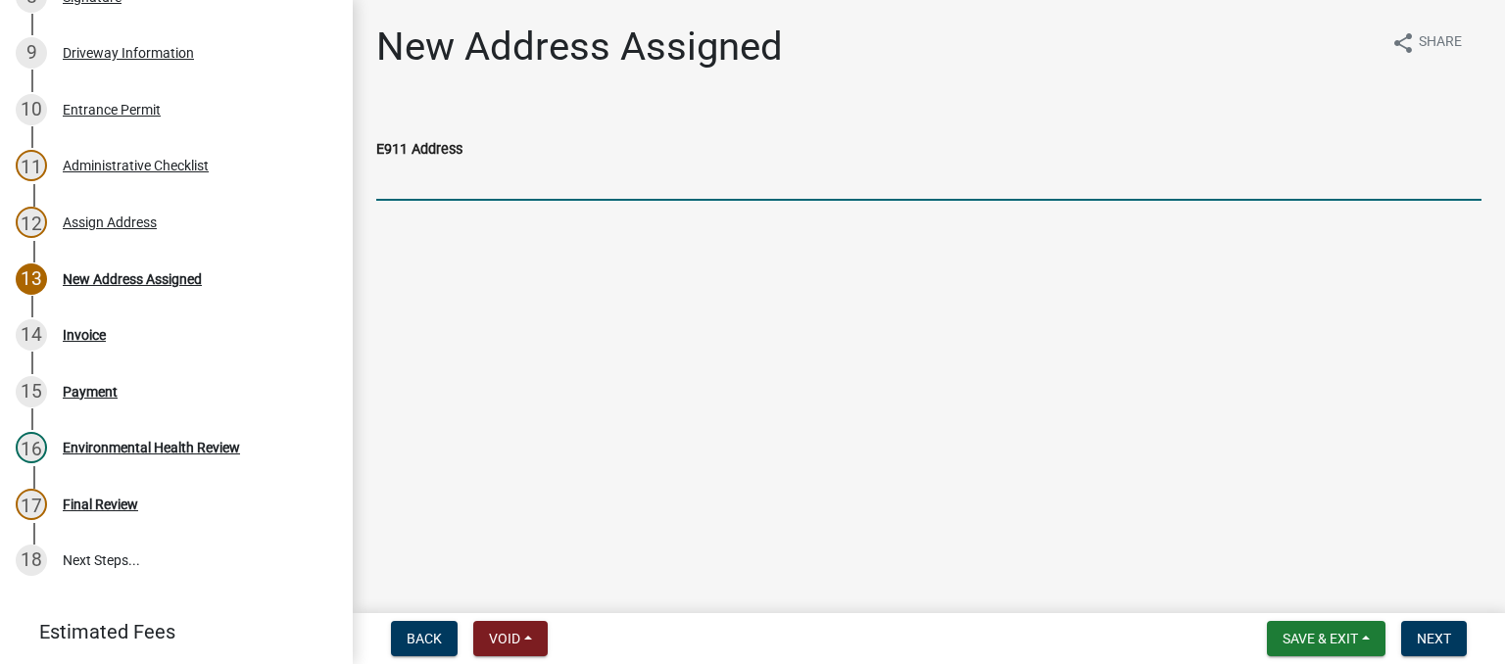
click at [487, 176] on input "E911 Address" at bounding box center [928, 181] width 1105 height 40
click at [487, 176] on input "641 R" at bounding box center [928, 181] width 1105 height 40
type input "[STREET_ADDRESS][PERSON_NAME]"
click at [1446, 640] on span "Next" at bounding box center [1434, 639] width 34 height 16
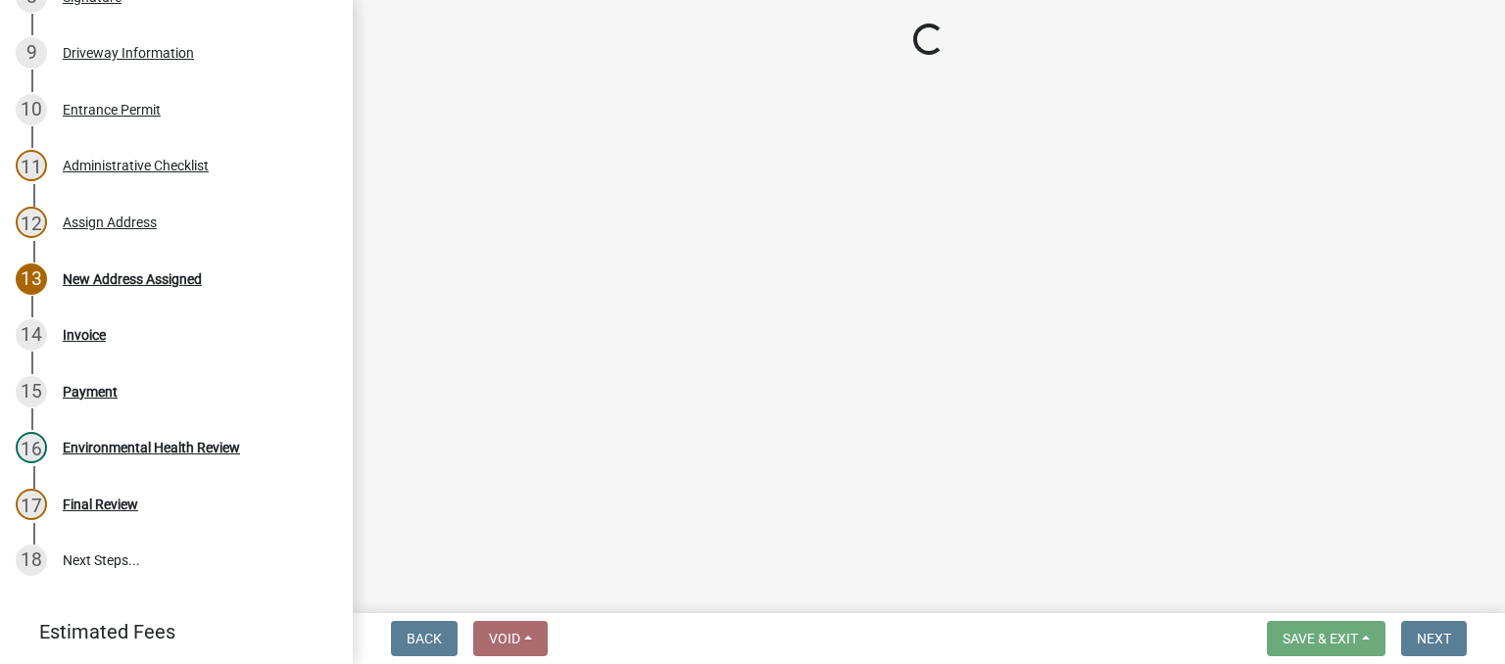
select select "3: 3"
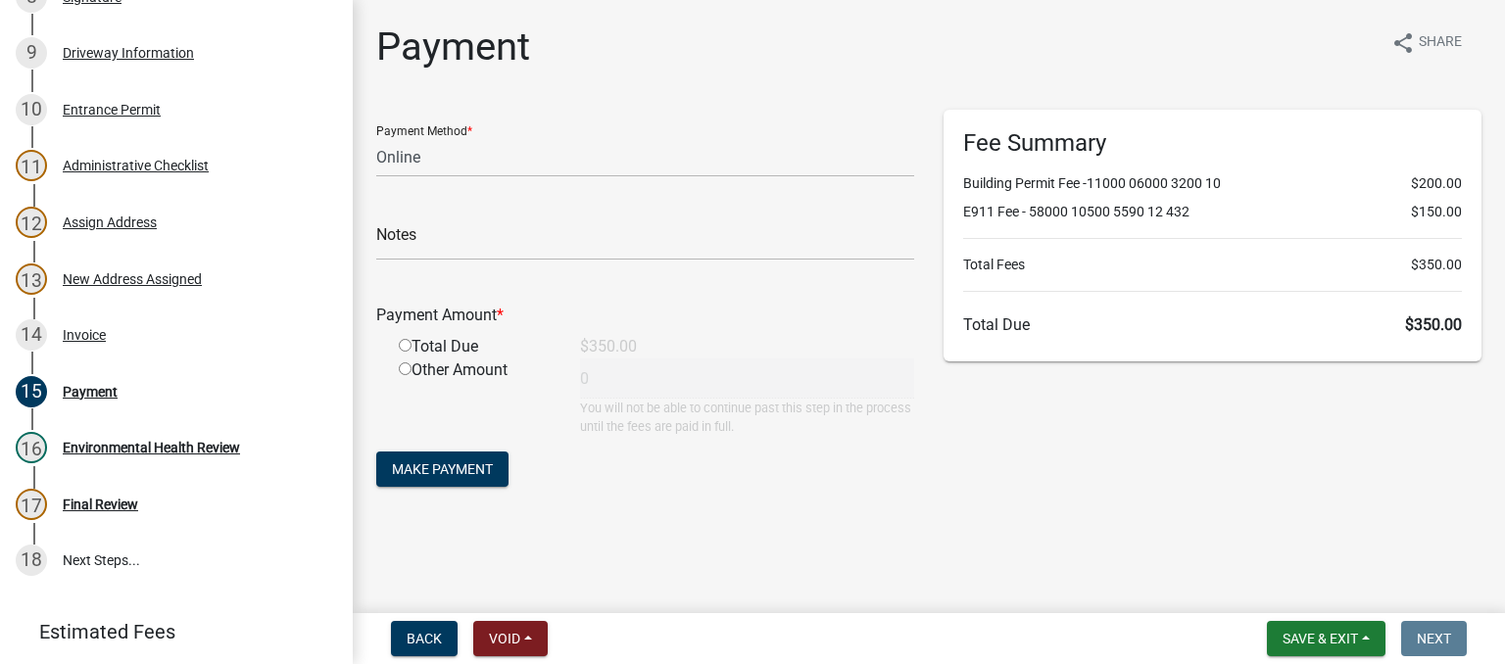
click at [407, 350] on input "radio" at bounding box center [405, 345] width 13 height 13
radio input "true"
type input "350"
click at [424, 471] on span "Make Payment" at bounding box center [442, 470] width 101 height 16
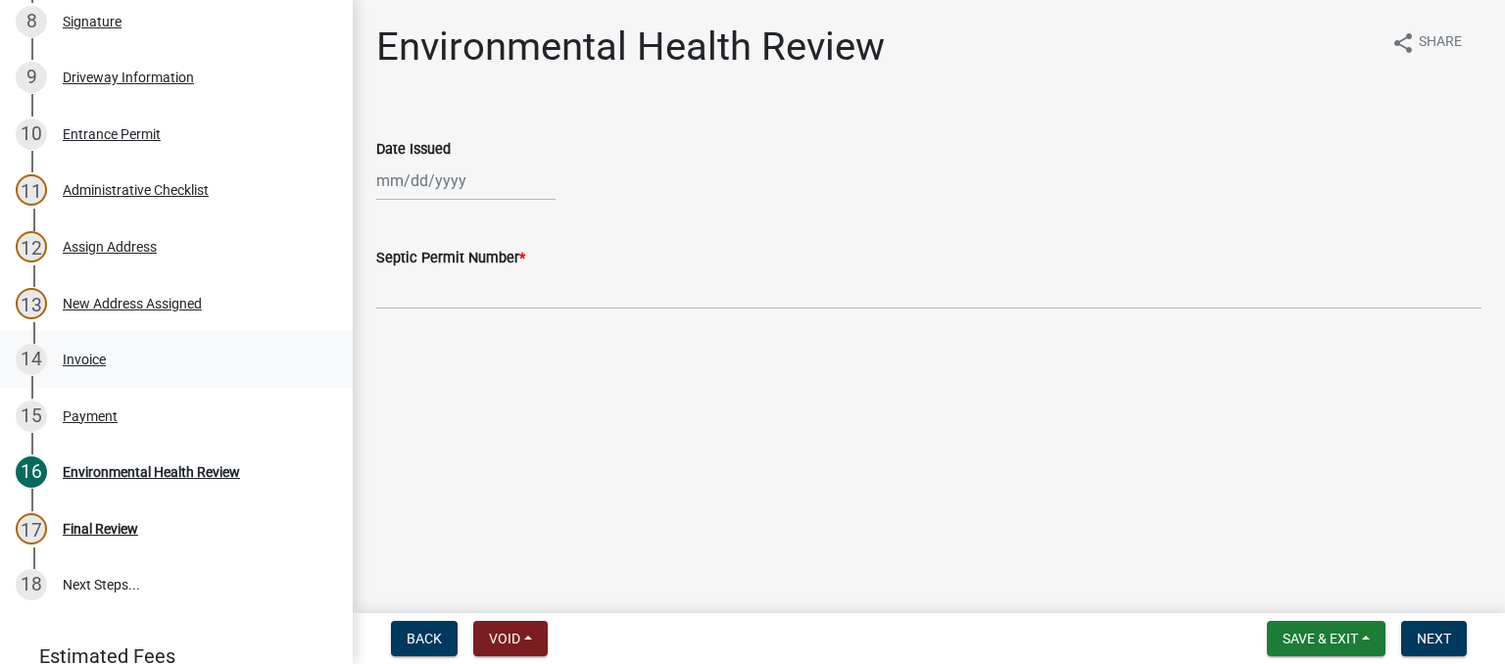
scroll to position [784, 0]
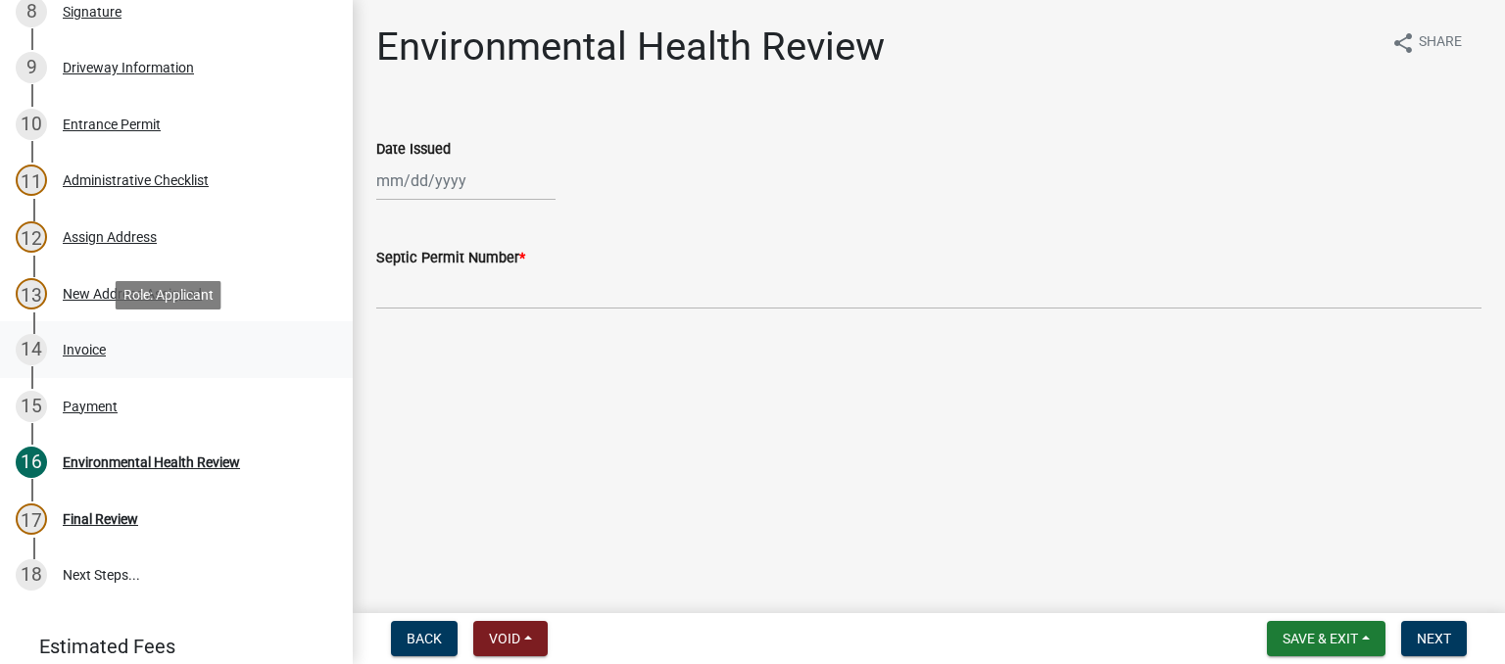
click at [73, 354] on div "Invoice" at bounding box center [84, 350] width 43 height 14
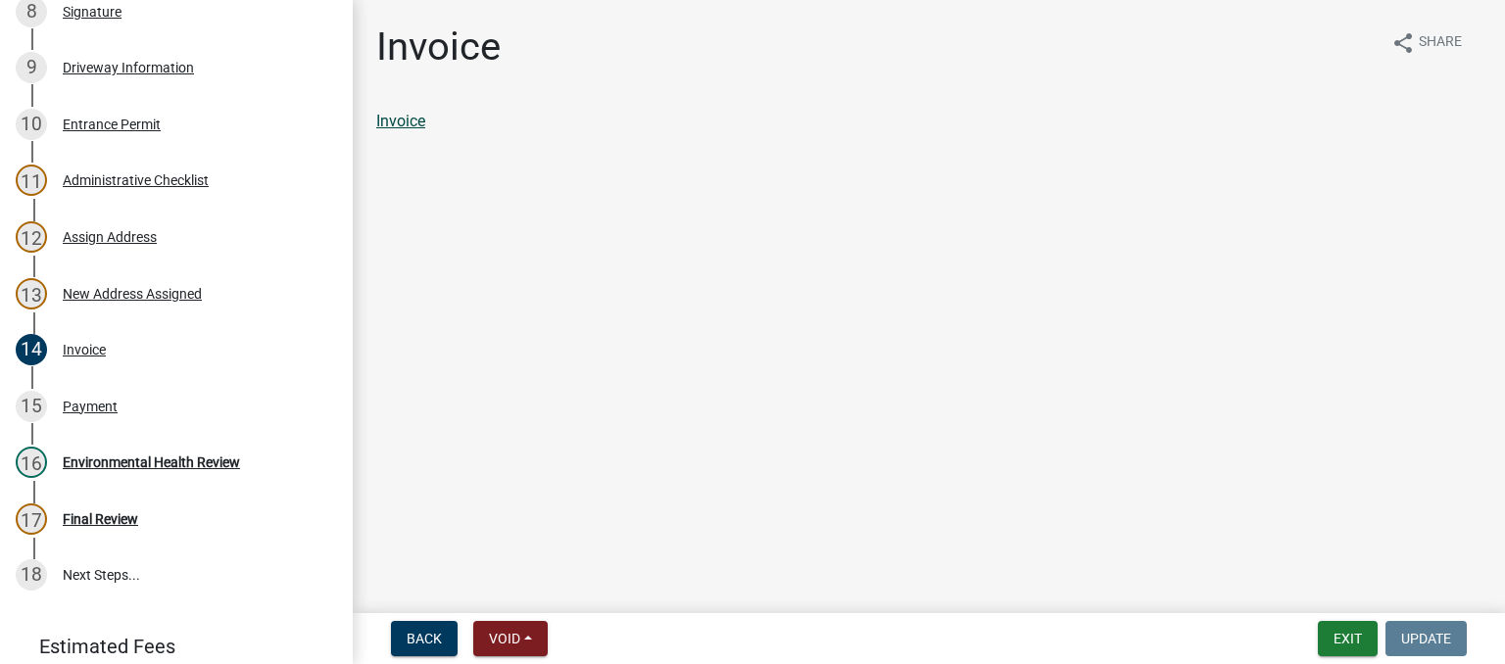
click at [415, 128] on link "Invoice" at bounding box center [400, 121] width 49 height 19
click at [99, 404] on div "Payment" at bounding box center [90, 407] width 55 height 14
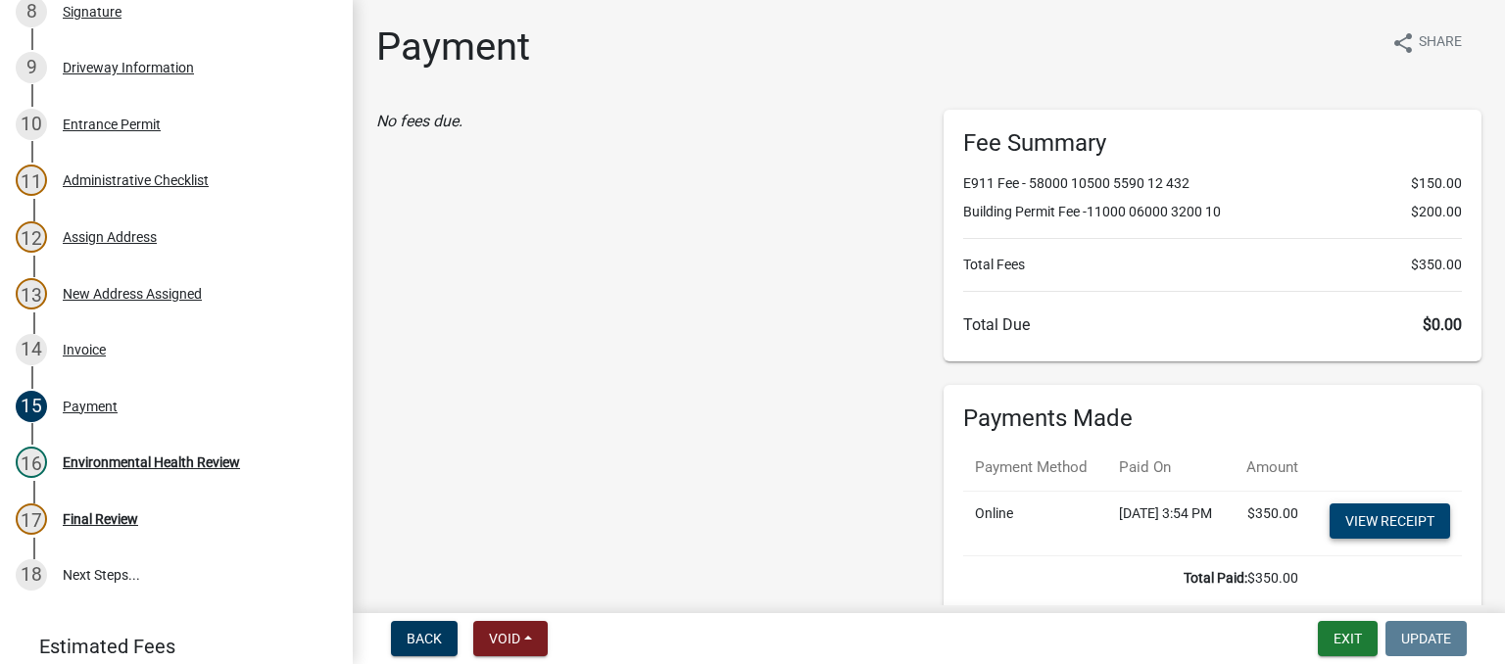
click at [1393, 539] on link "View receipt" at bounding box center [1390, 521] width 121 height 35
